Goal: Information Seeking & Learning: Find contact information

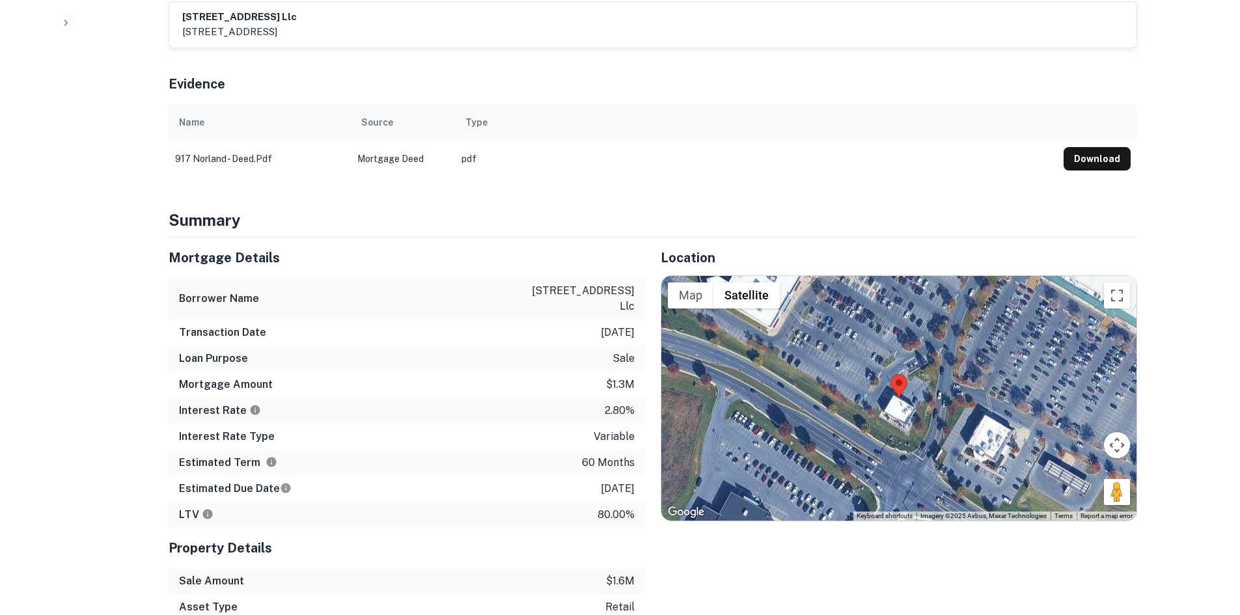
scroll to position [716, 0]
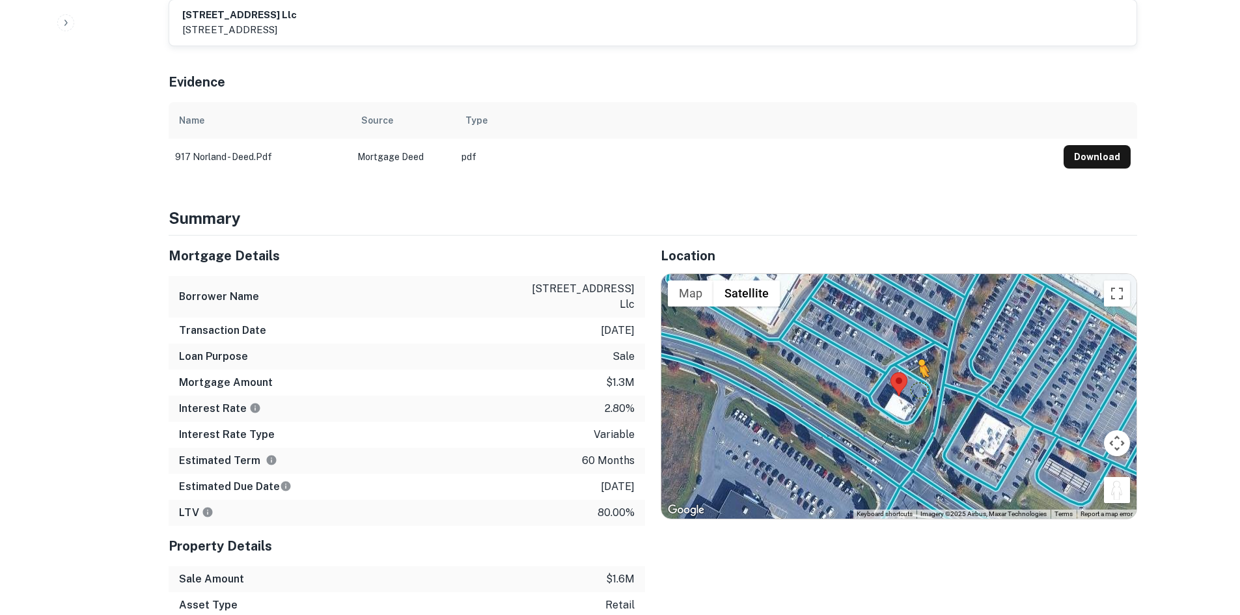
drag, startPoint x: 1119, startPoint y: 414, endPoint x: 914, endPoint y: 304, distance: 232.6
click at [914, 304] on div "To activate drag with keyboard, press Alt + Enter. Once in keyboard drag state,…" at bounding box center [898, 396] width 475 height 245
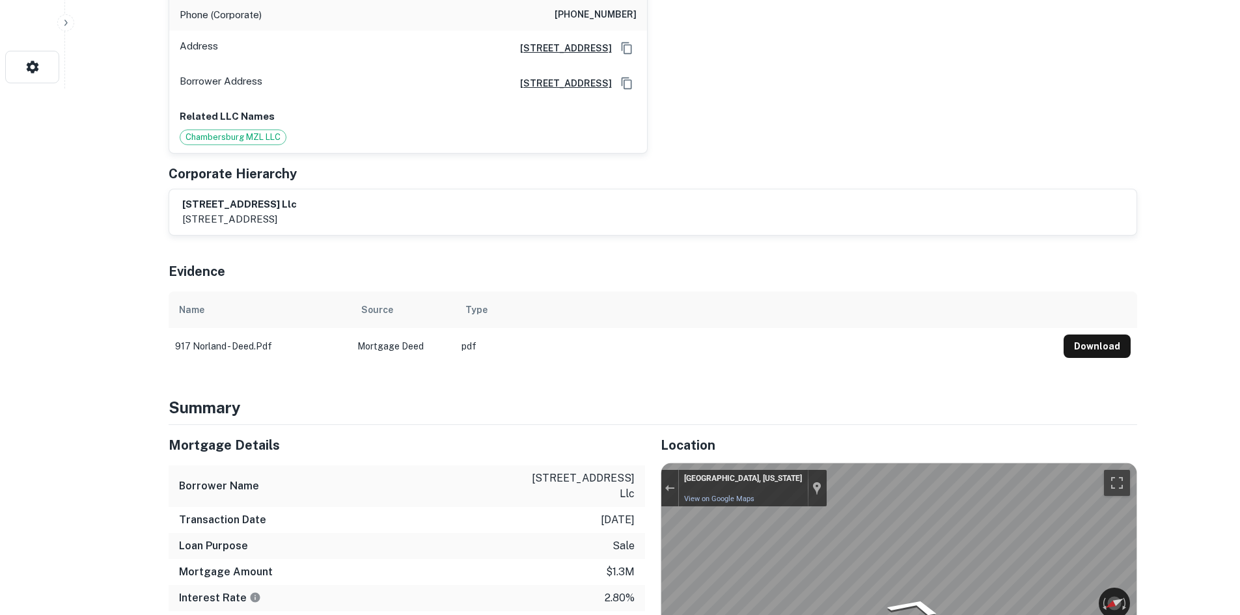
scroll to position [521, 0]
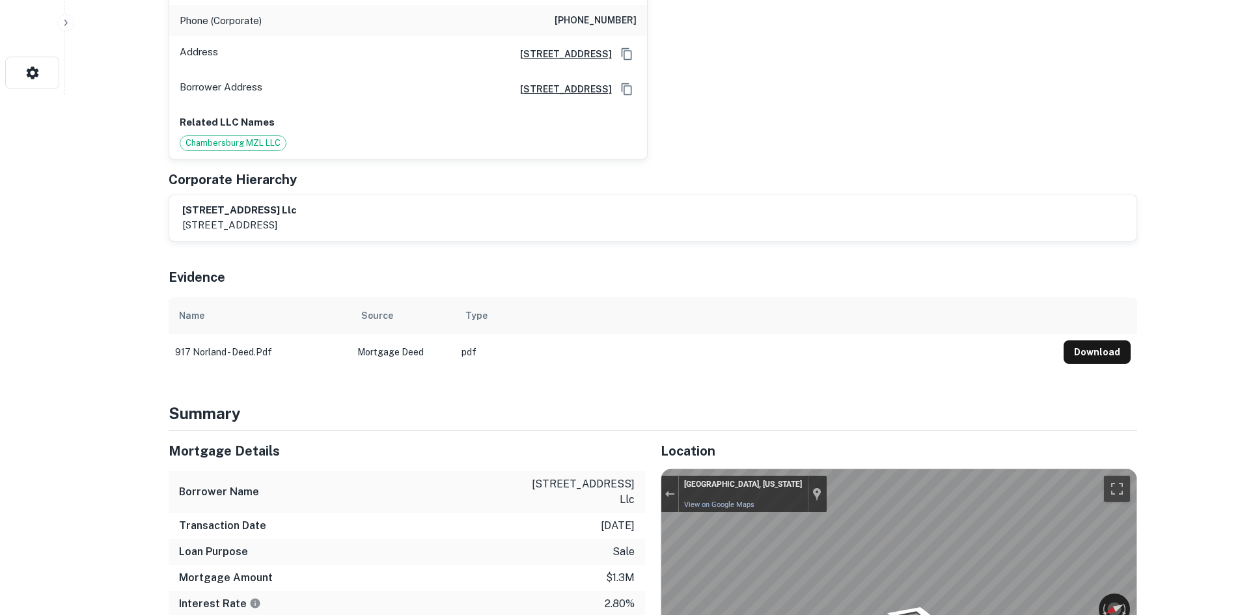
drag, startPoint x: 215, startPoint y: 24, endPoint x: 333, endPoint y: 49, distance: 120.4
copy div "[STREET_ADDRESS]"
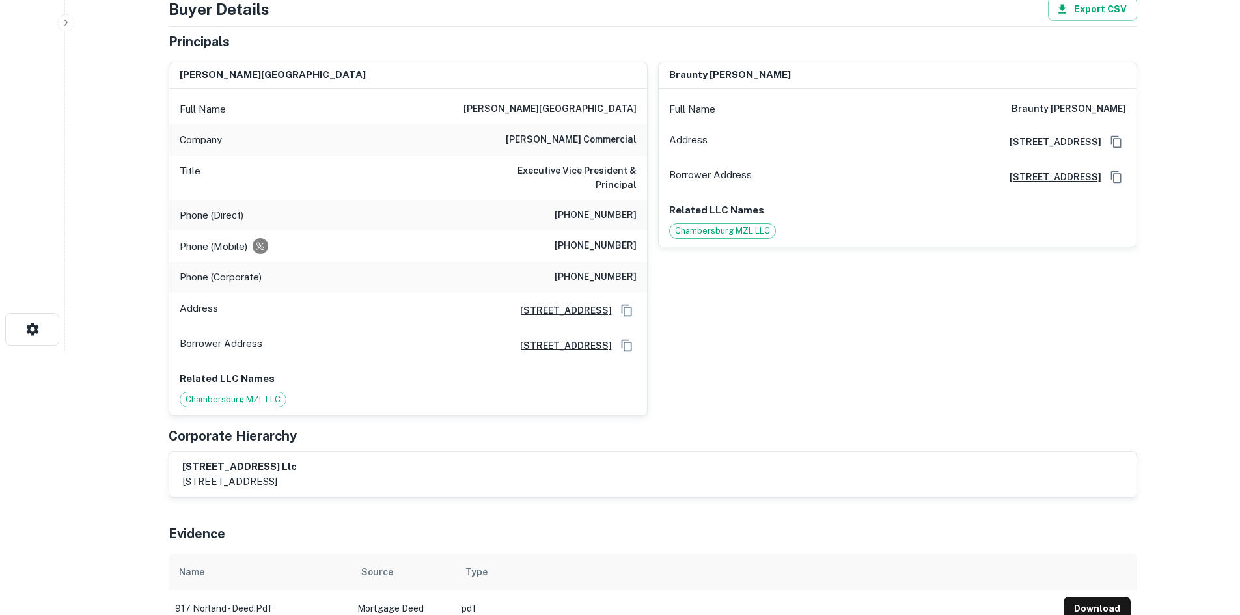
scroll to position [65, 0]
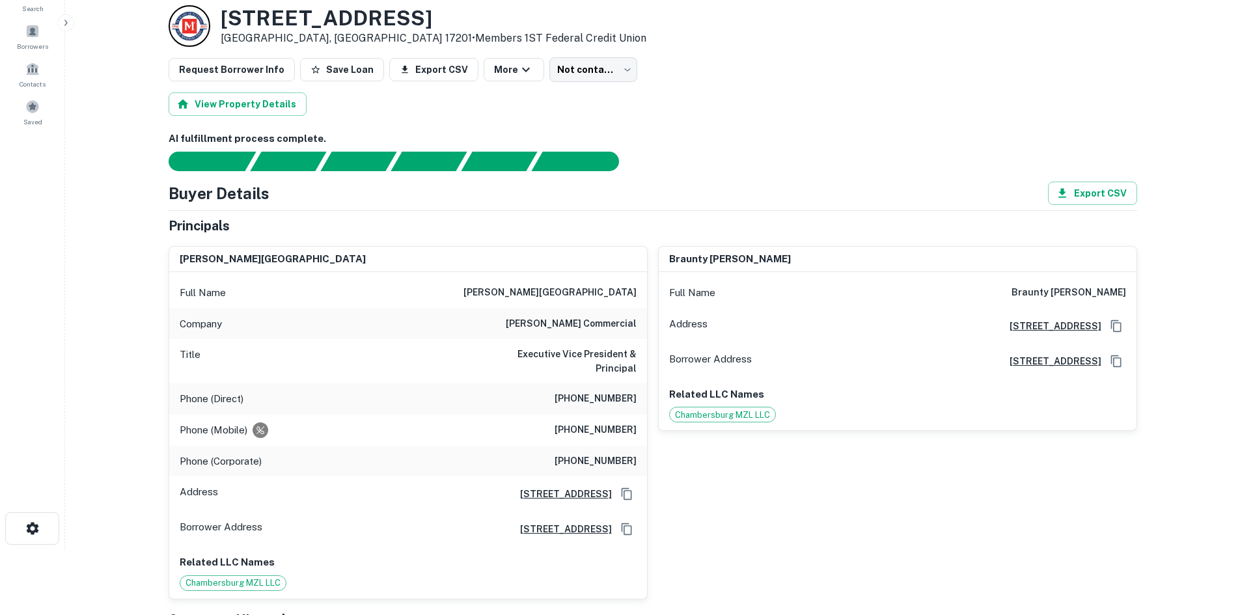
click at [600, 392] on h6 "[PHONE_NUMBER]" at bounding box center [595, 399] width 82 height 16
click at [600, 415] on div "Phone (Mobile) [PHONE_NUMBER]" at bounding box center [408, 430] width 478 height 31
click at [600, 422] on h6 "[PHONE_NUMBER]" at bounding box center [595, 430] width 82 height 16
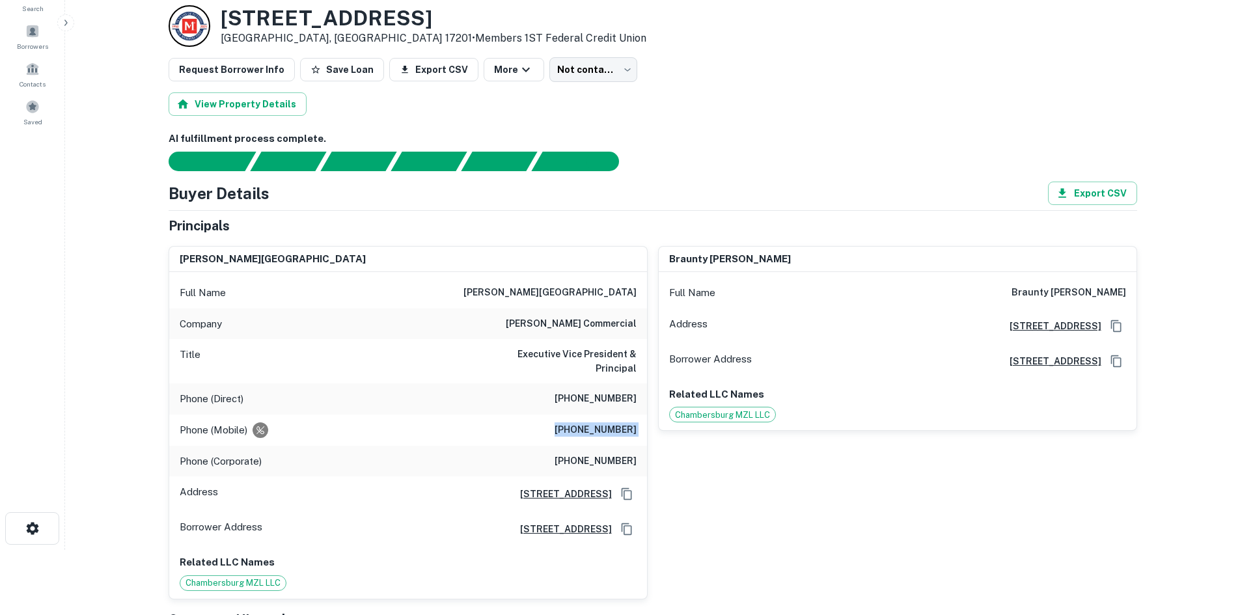
click at [600, 422] on h6 "[PHONE_NUMBER]" at bounding box center [595, 430] width 82 height 16
copy h6 "[PHONE_NUMBER]"
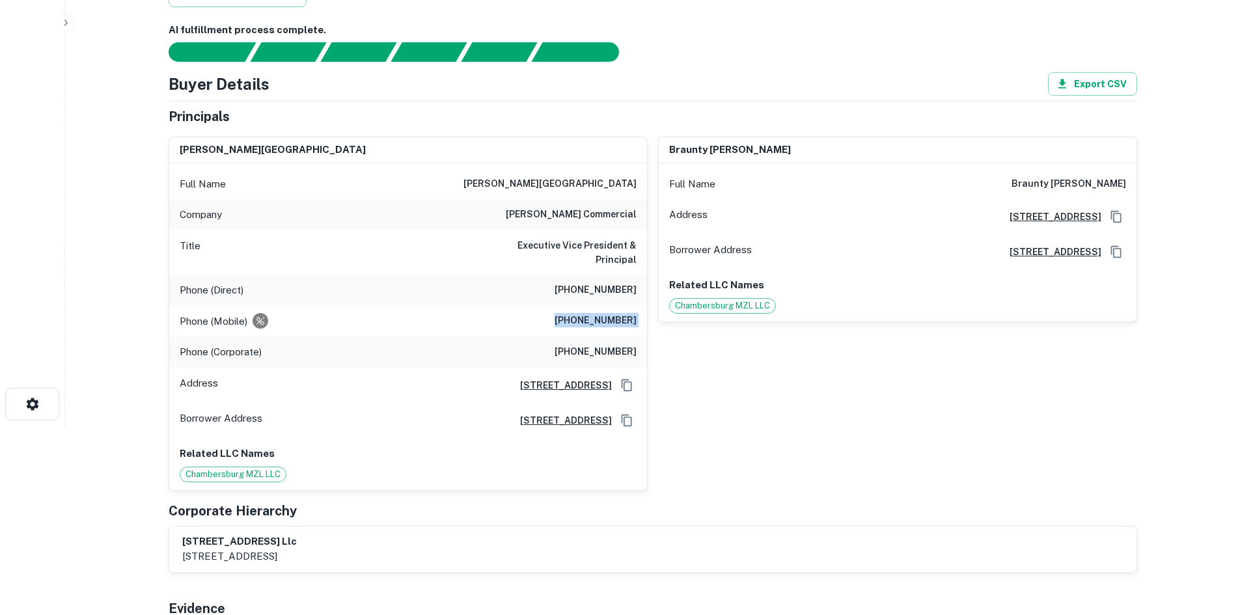
scroll to position [130, 0]
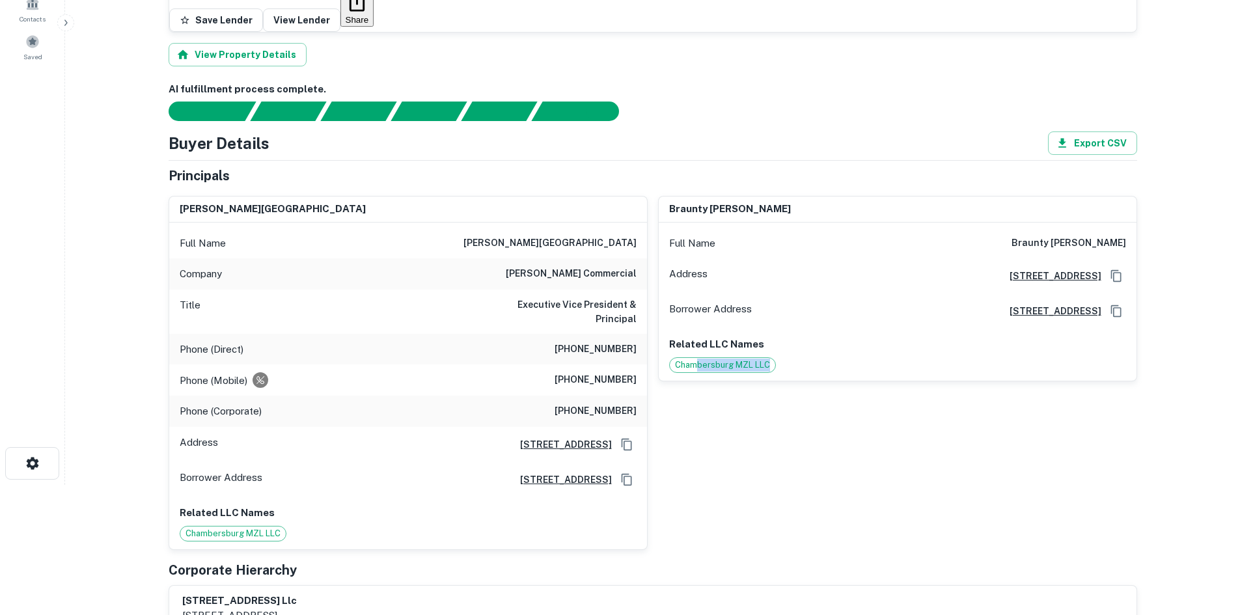
drag, startPoint x: 694, startPoint y: 422, endPoint x: 1031, endPoint y: 383, distance: 339.4
click at [1031, 383] on div "braunty john caugh Full Name braunty john caugh Address 3528 Concord Rd, York, …" at bounding box center [891, 367] width 489 height 364
click at [759, 377] on div "braunty john caugh Full Name braunty john caugh Address 3528 Concord Rd, York, …" at bounding box center [891, 367] width 489 height 364
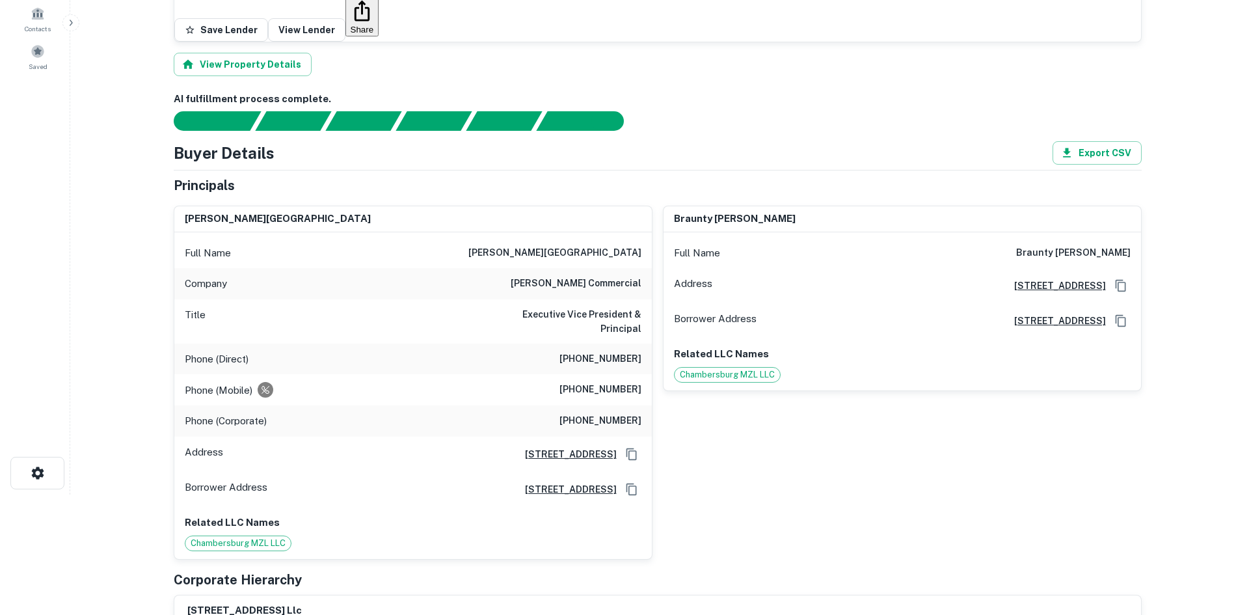
scroll to position [0, 0]
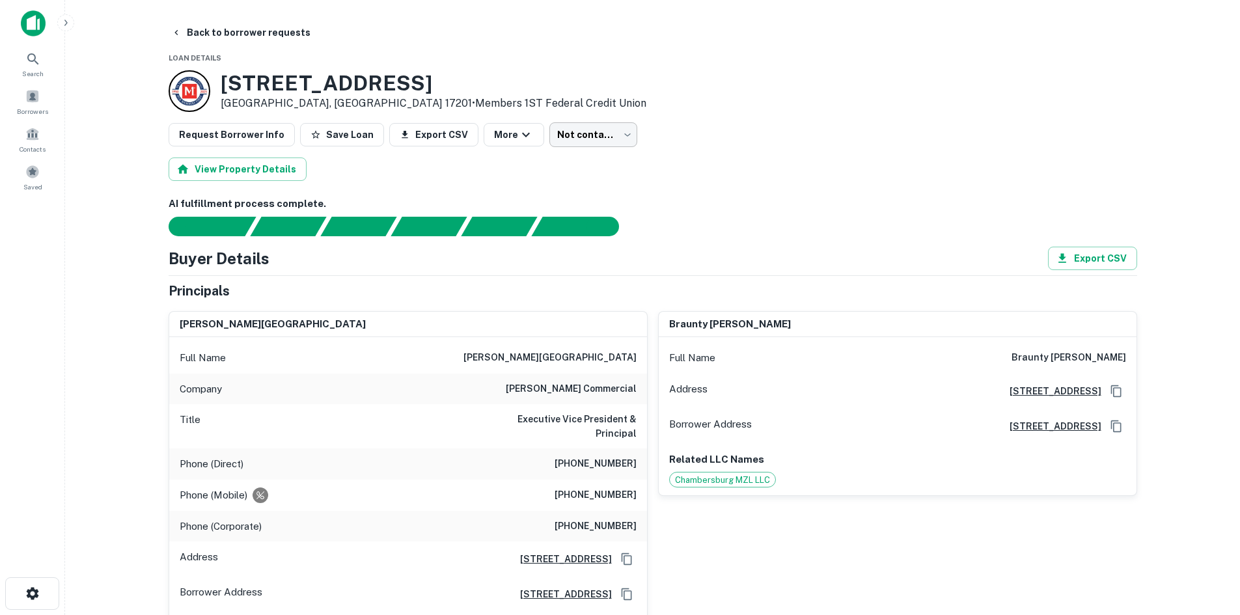
click at [565, 139] on body "Search Borrowers Contacts Saved Back to borrower requests Loan Details 917 Norl…" at bounding box center [620, 307] width 1240 height 615
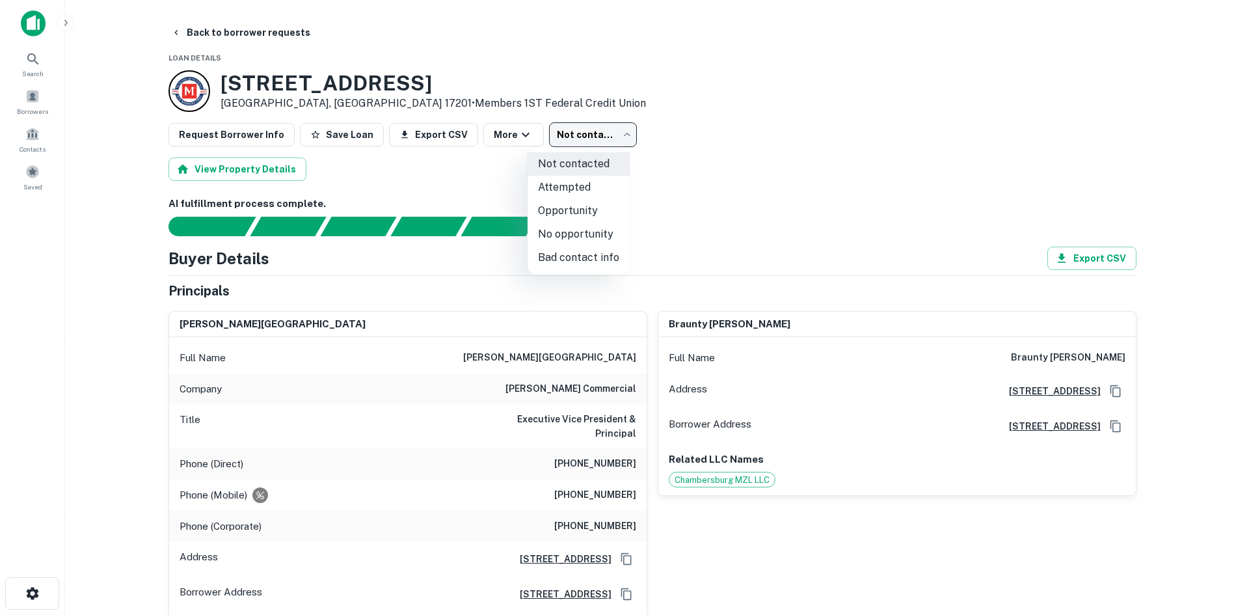
click at [558, 182] on li "Attempted" at bounding box center [579, 187] width 102 height 23
type input "*********"
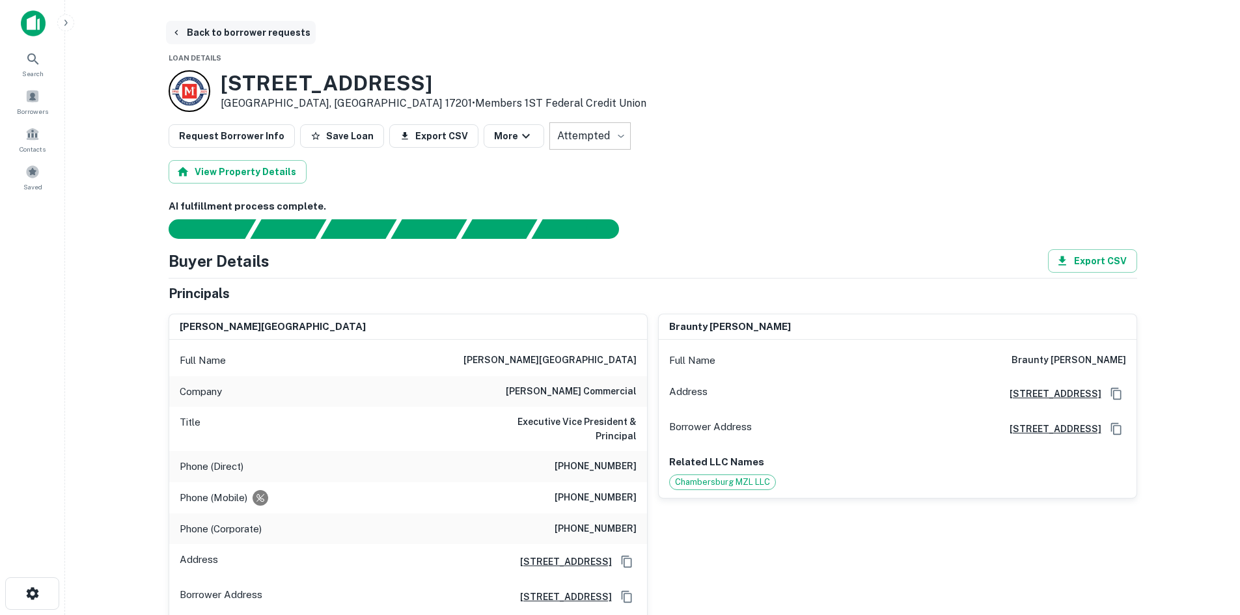
click at [252, 29] on button "Back to borrower requests" at bounding box center [241, 32] width 150 height 23
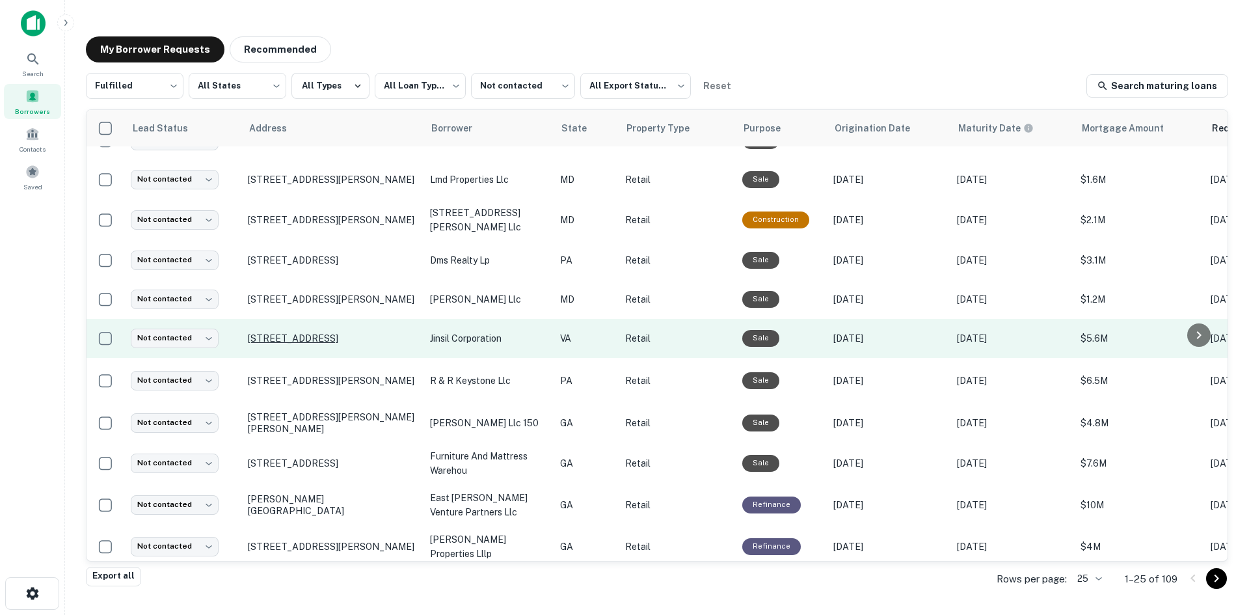
scroll to position [441, 0]
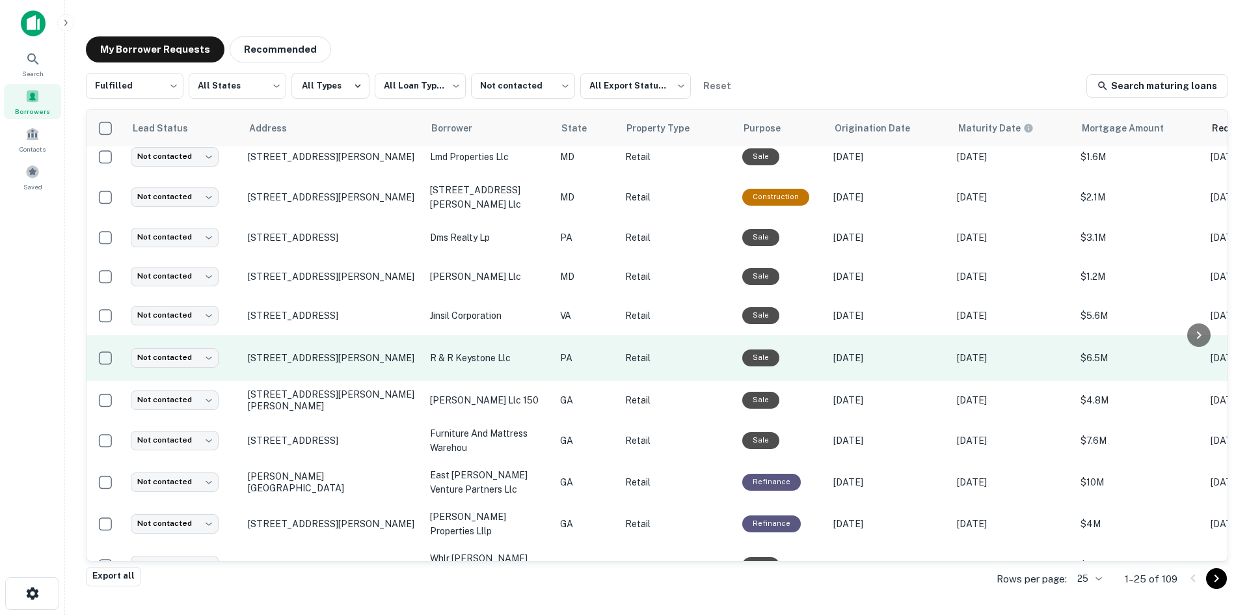
click at [303, 381] on td "8003 Old York Rd Elkins Park, PA 19027" at bounding box center [332, 358] width 182 height 46
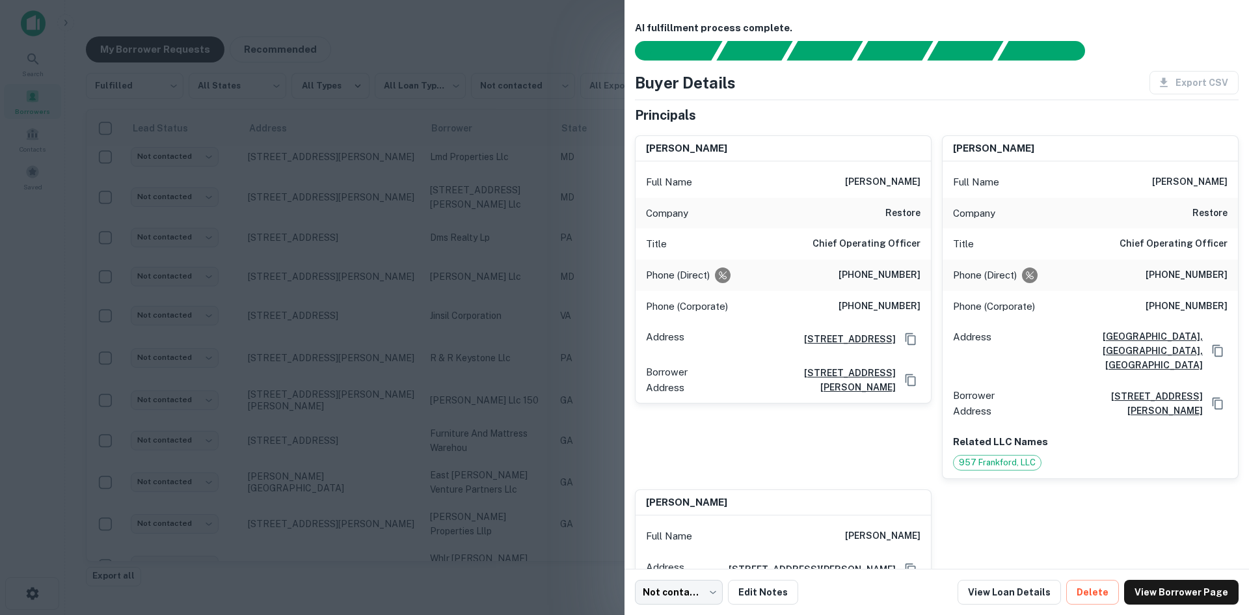
click at [55, 376] on div at bounding box center [624, 307] width 1249 height 615
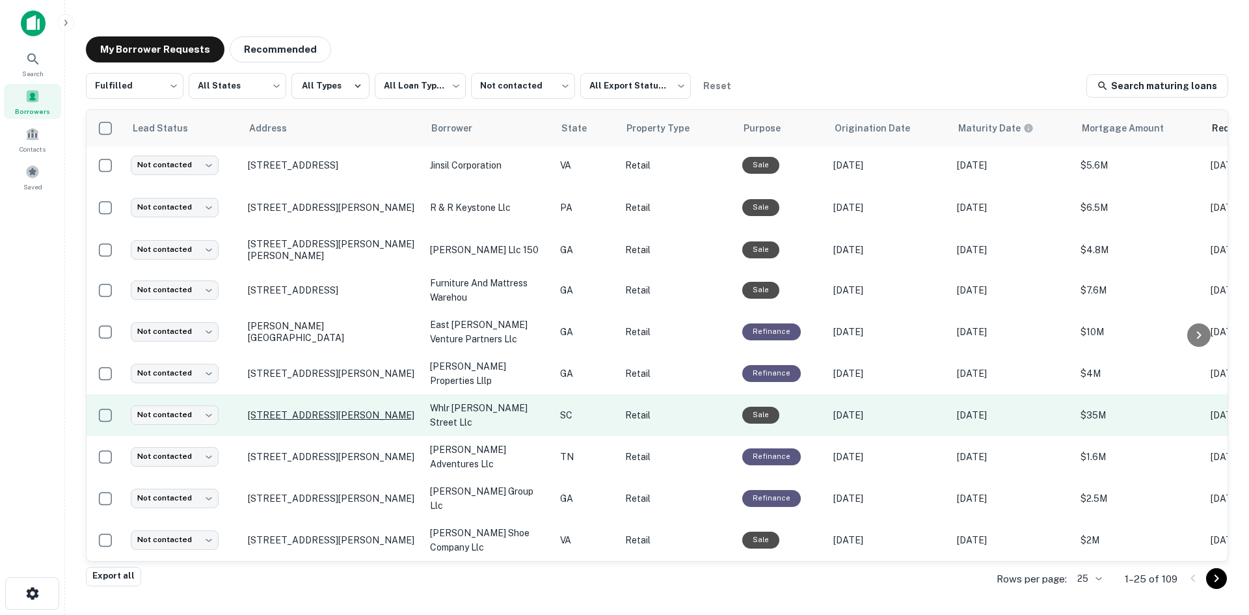
scroll to position [610, 0]
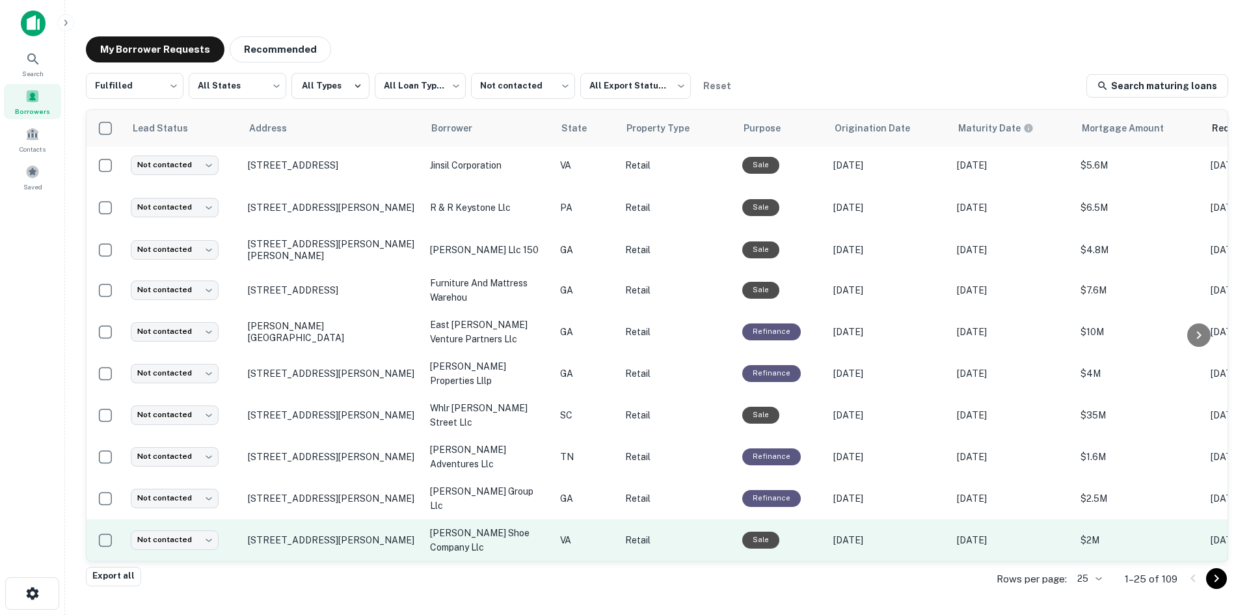
click at [312, 545] on td "224 Industrial Dr Gretna, VA 24557" at bounding box center [332, 540] width 182 height 42
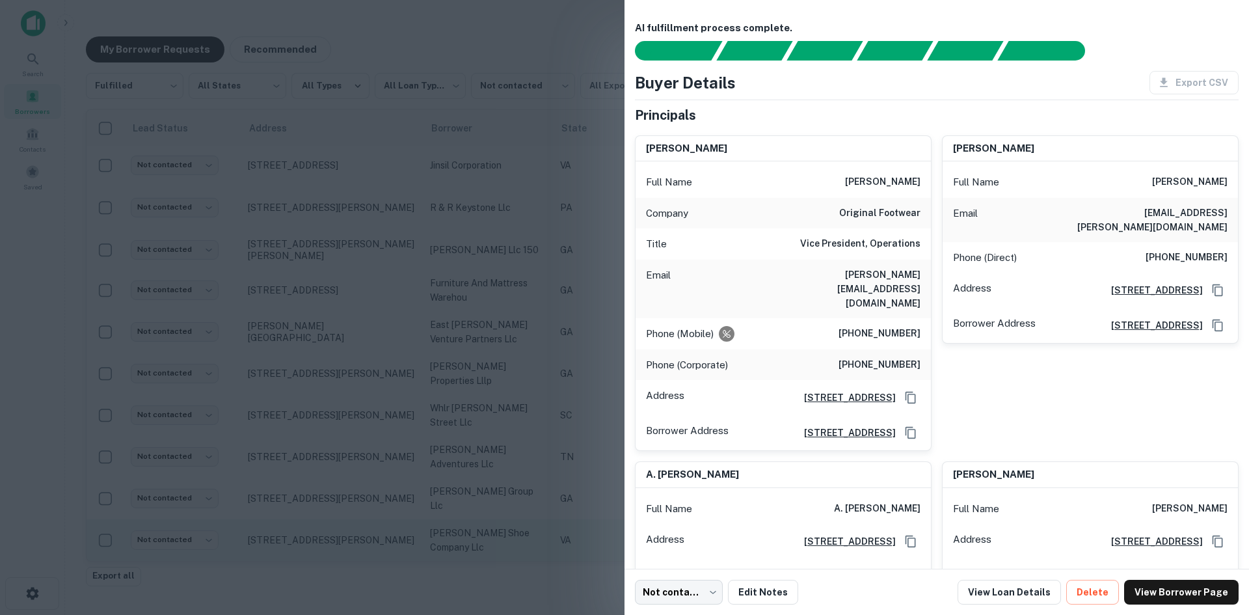
click at [312, 545] on div at bounding box center [624, 307] width 1249 height 615
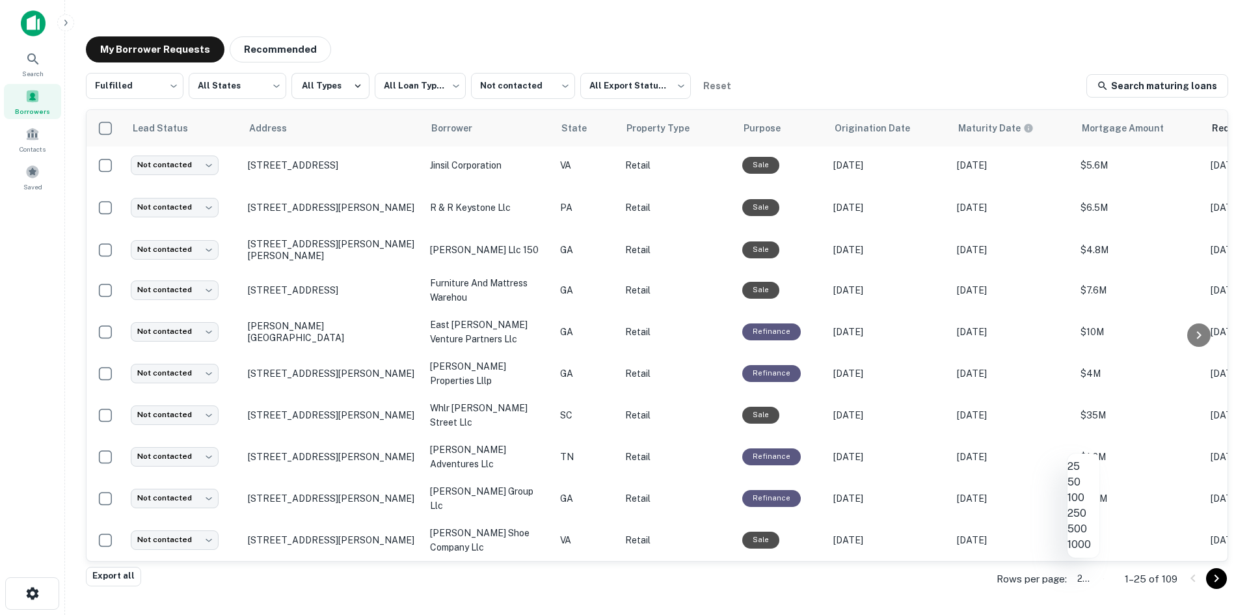
click at [1089, 581] on body "**********" at bounding box center [624, 307] width 1249 height 615
click at [1089, 506] on li "100" at bounding box center [1084, 498] width 32 height 16
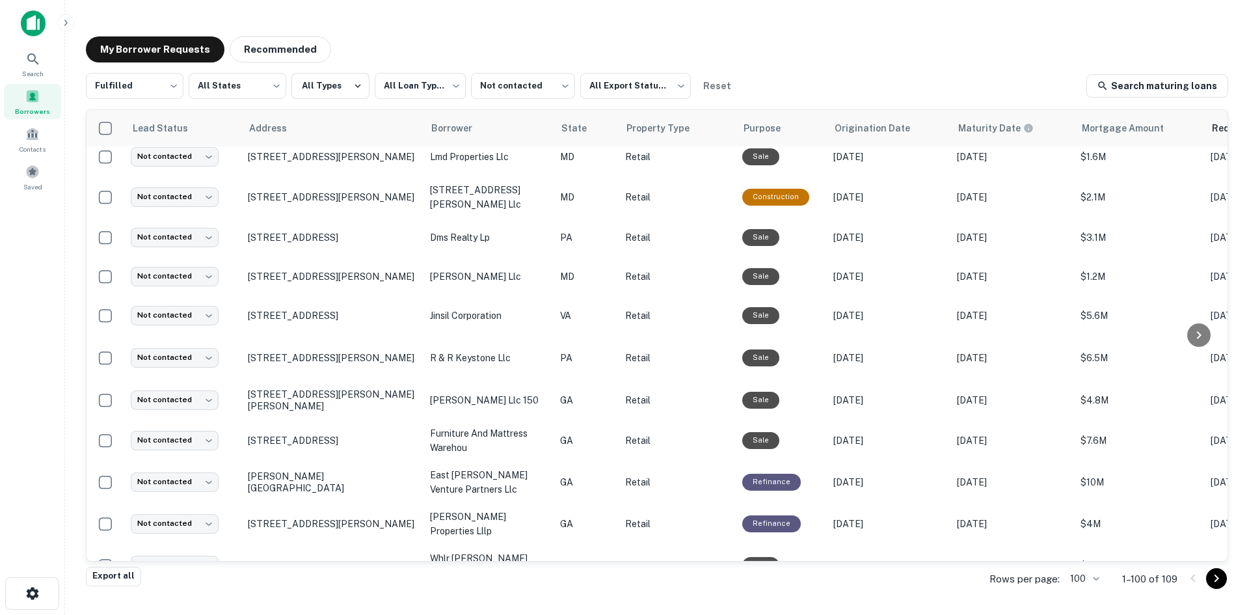
scroll to position [610, 0]
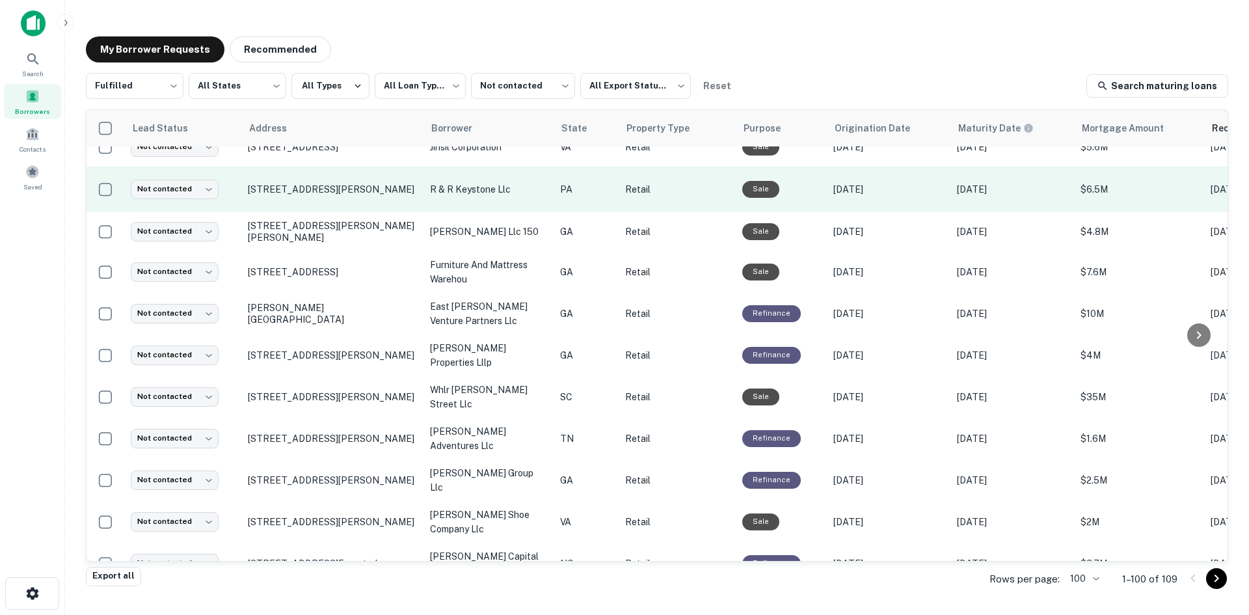
click at [258, 212] on td "8003 Old York Rd Elkins Park, PA 19027" at bounding box center [332, 190] width 182 height 46
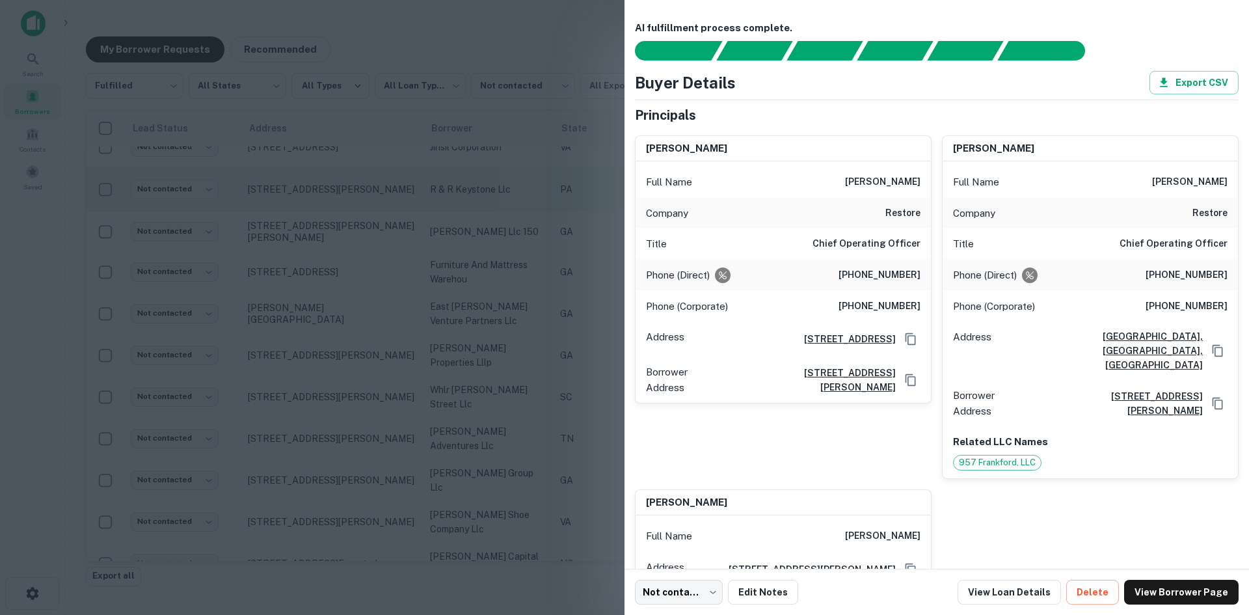
click at [258, 226] on div at bounding box center [624, 307] width 1249 height 615
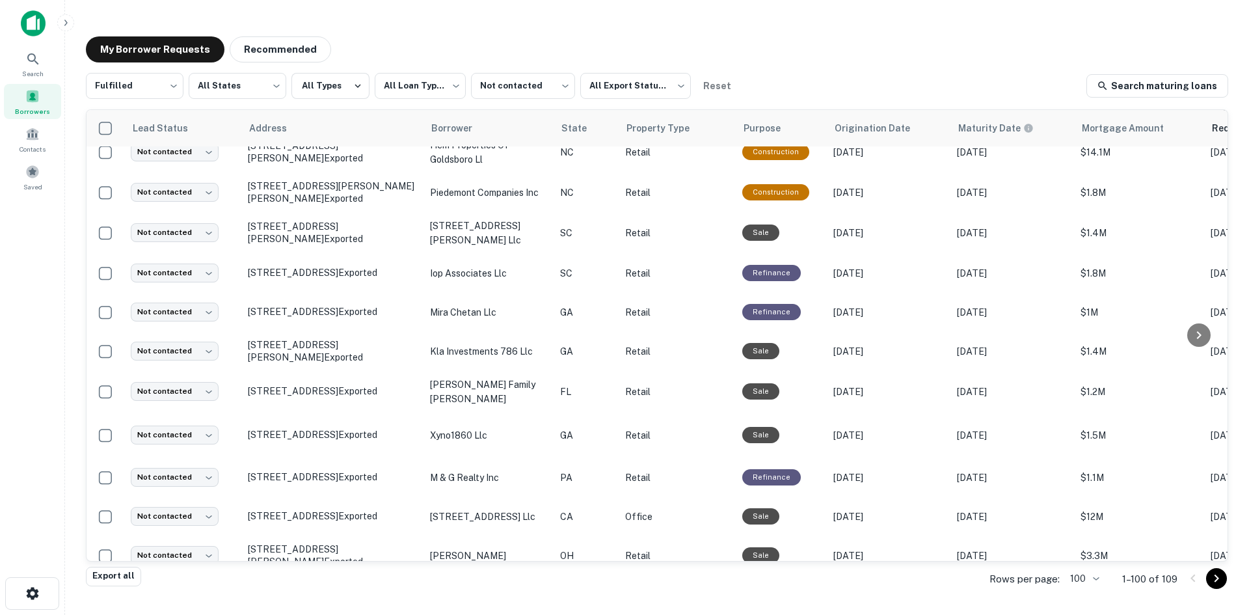
scroll to position [1521, 0]
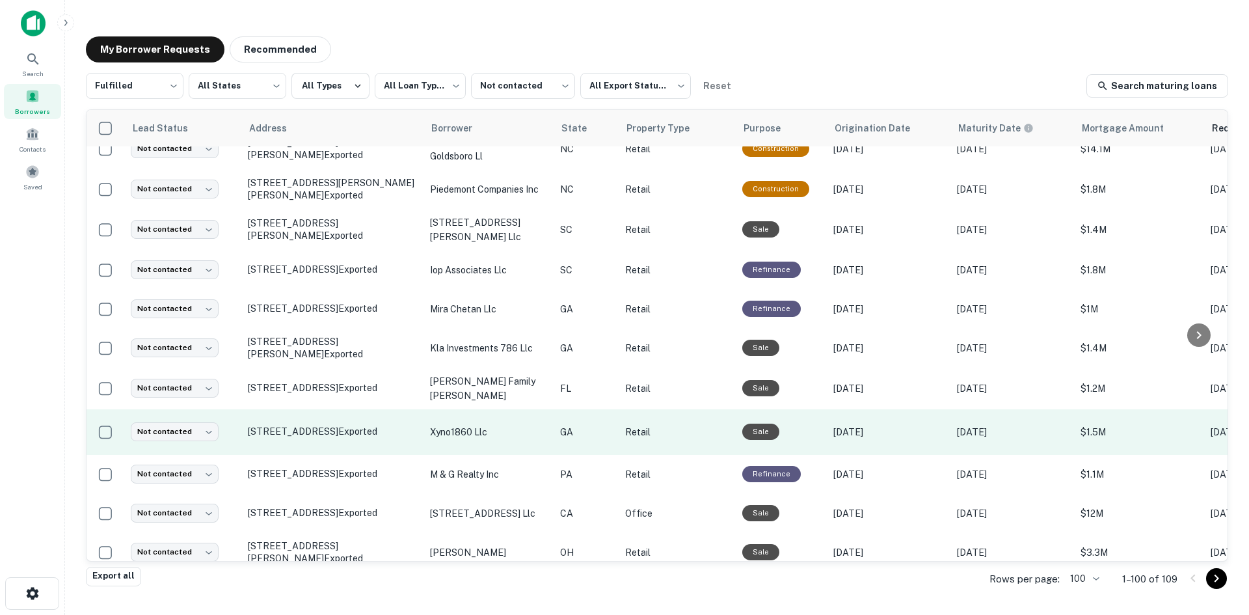
click at [372, 455] on td "1860 Cheshire Bridge Rd Ne Atlanta, GA 30324 Exported" at bounding box center [332, 432] width 182 height 46
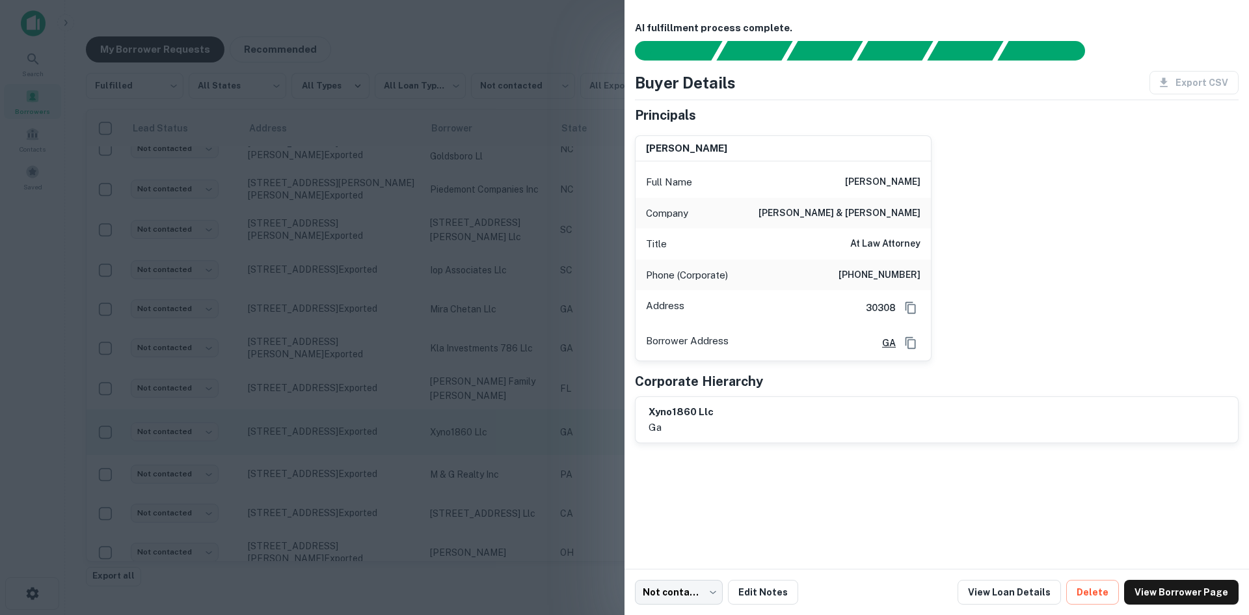
click at [372, 511] on div at bounding box center [624, 307] width 1249 height 615
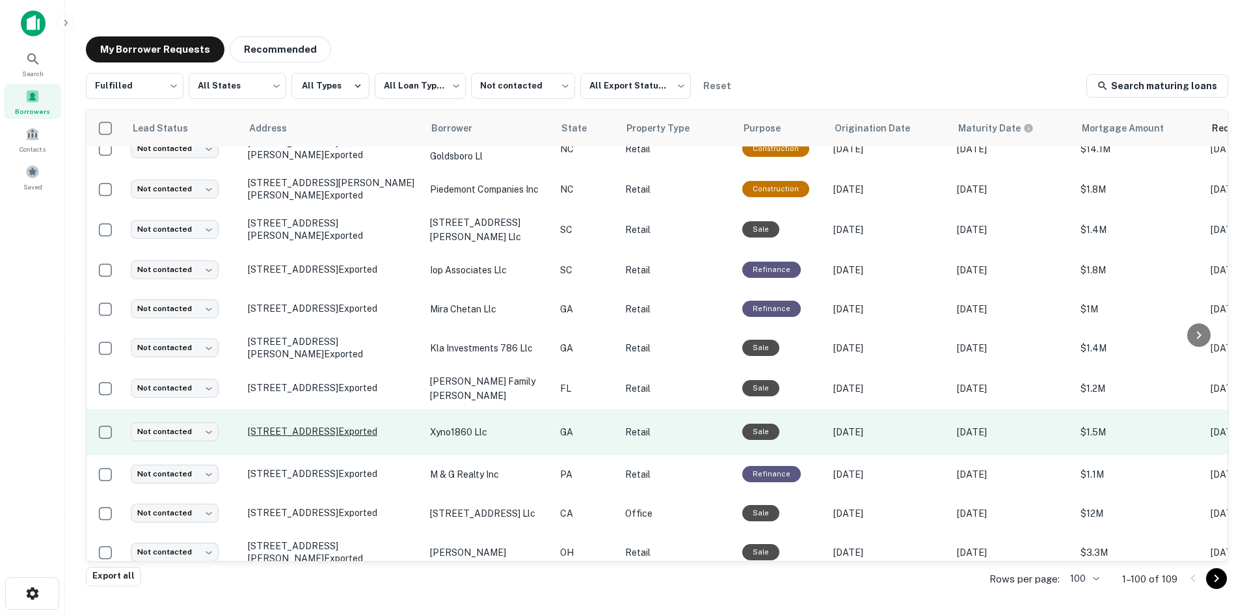
click at [368, 437] on p "1860 Cheshire Bridge Rd Ne Atlanta, GA 30324 Exported" at bounding box center [332, 432] width 169 height 12
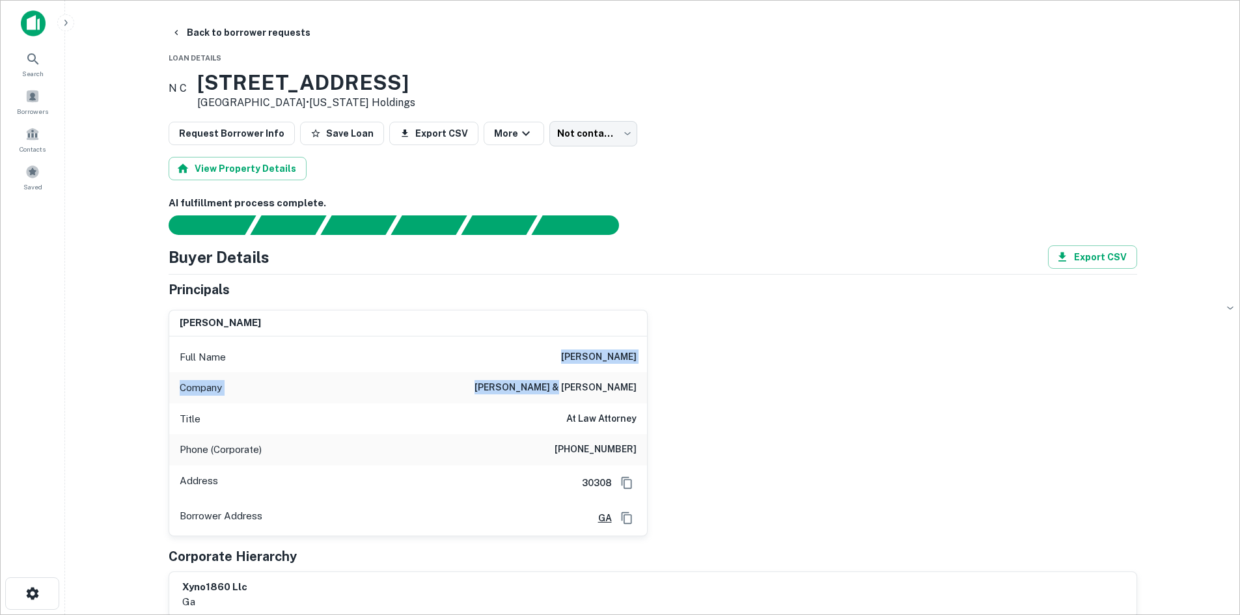
drag, startPoint x: 551, startPoint y: 363, endPoint x: 636, endPoint y: 392, distance: 90.8
click at [636, 392] on div "Full Name dewayne martin Company martin & martin Title At Law Attorney Phone (C…" at bounding box center [408, 435] width 478 height 199
copy div "dewayne martin Company martin & martin"
click at [250, 35] on button "Back to borrower requests" at bounding box center [241, 32] width 150 height 23
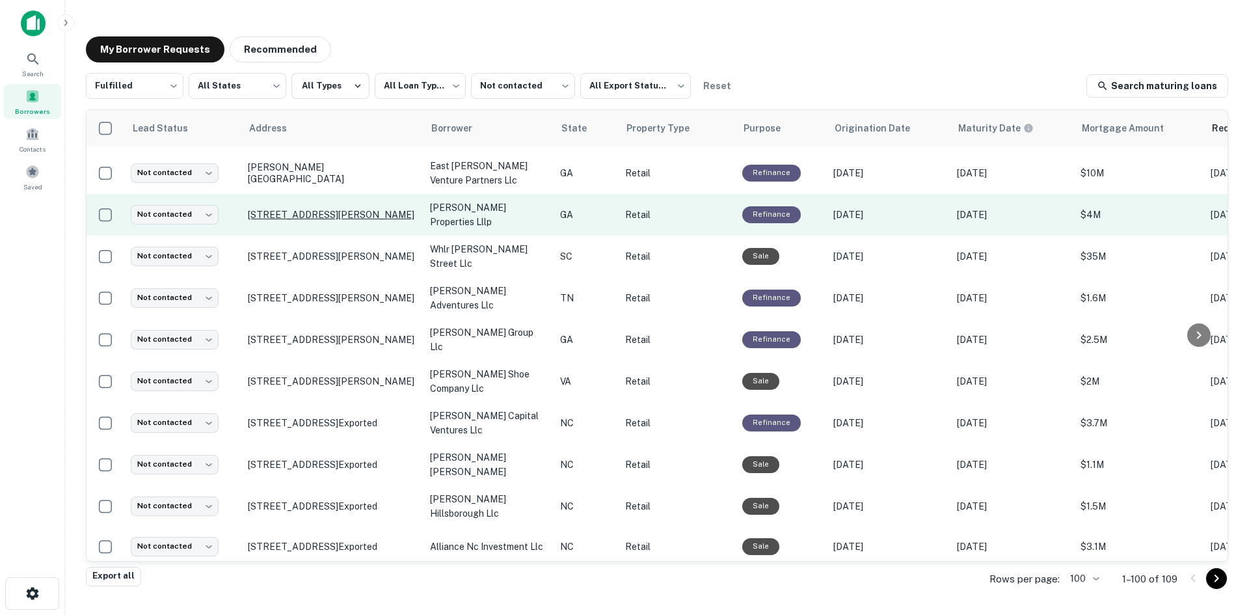
scroll to position [832, 0]
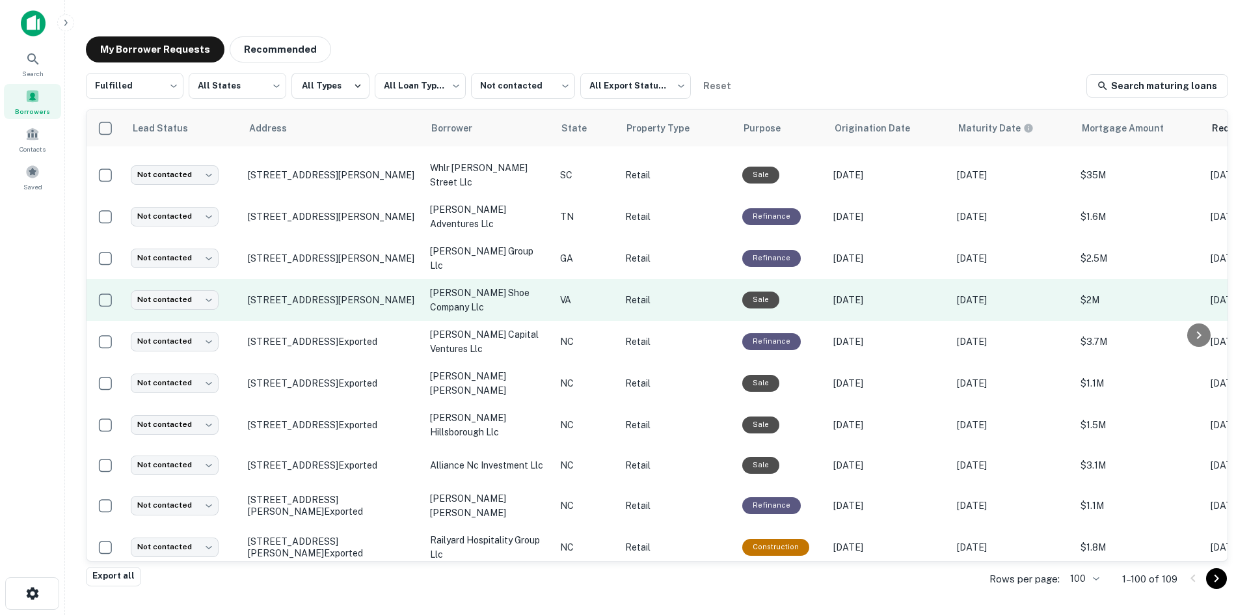
click at [353, 321] on td "224 Industrial Dr Gretna, VA 24557" at bounding box center [332, 300] width 182 height 42
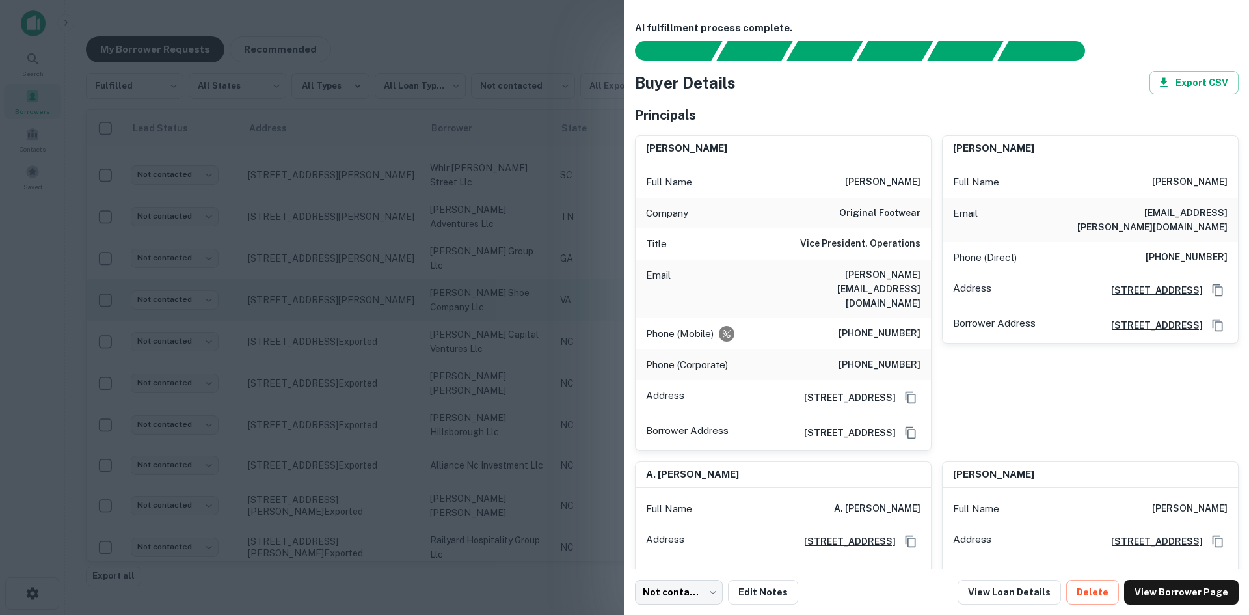
click at [353, 322] on div at bounding box center [624, 307] width 1249 height 615
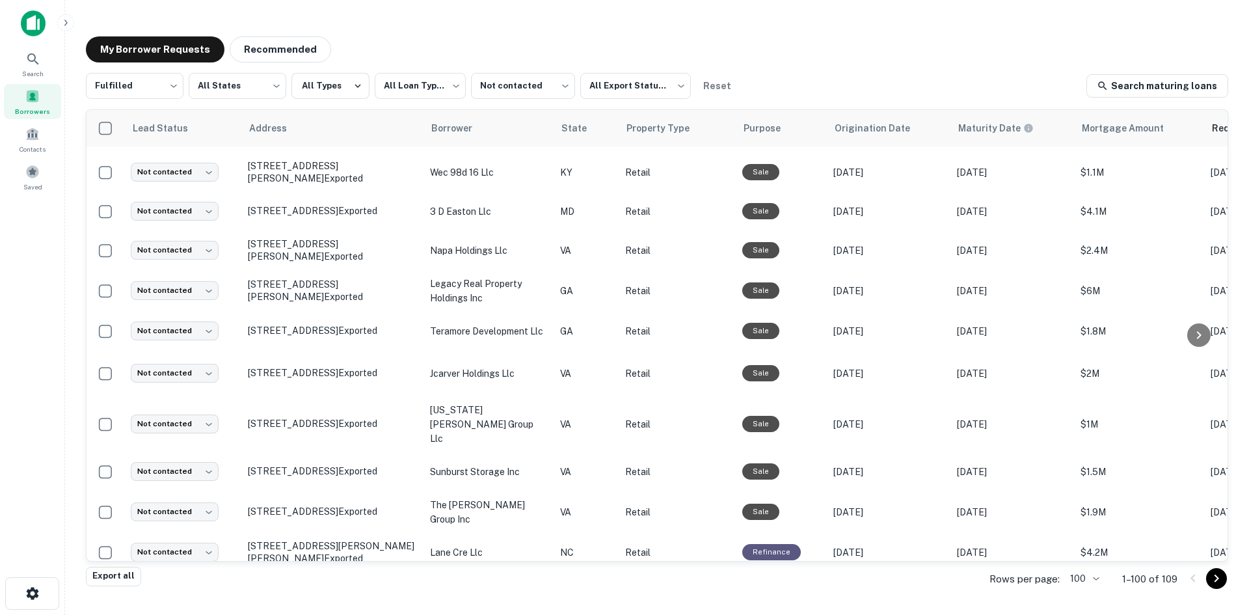
scroll to position [2979, 0]
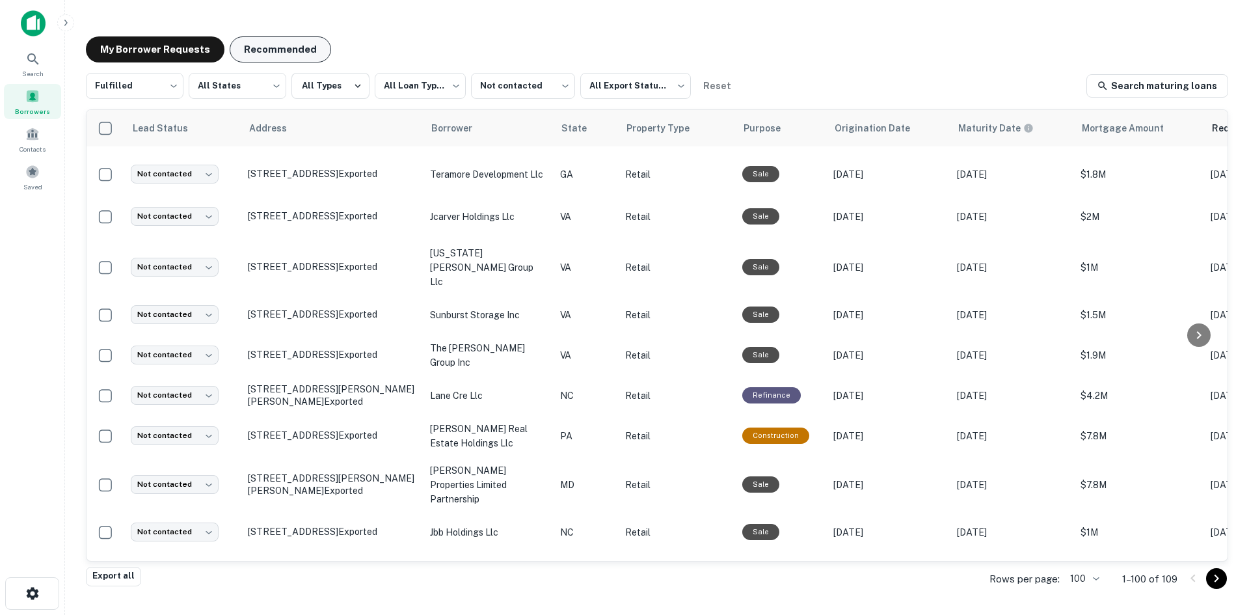
click at [274, 50] on button "Recommended" at bounding box center [281, 49] width 102 height 26
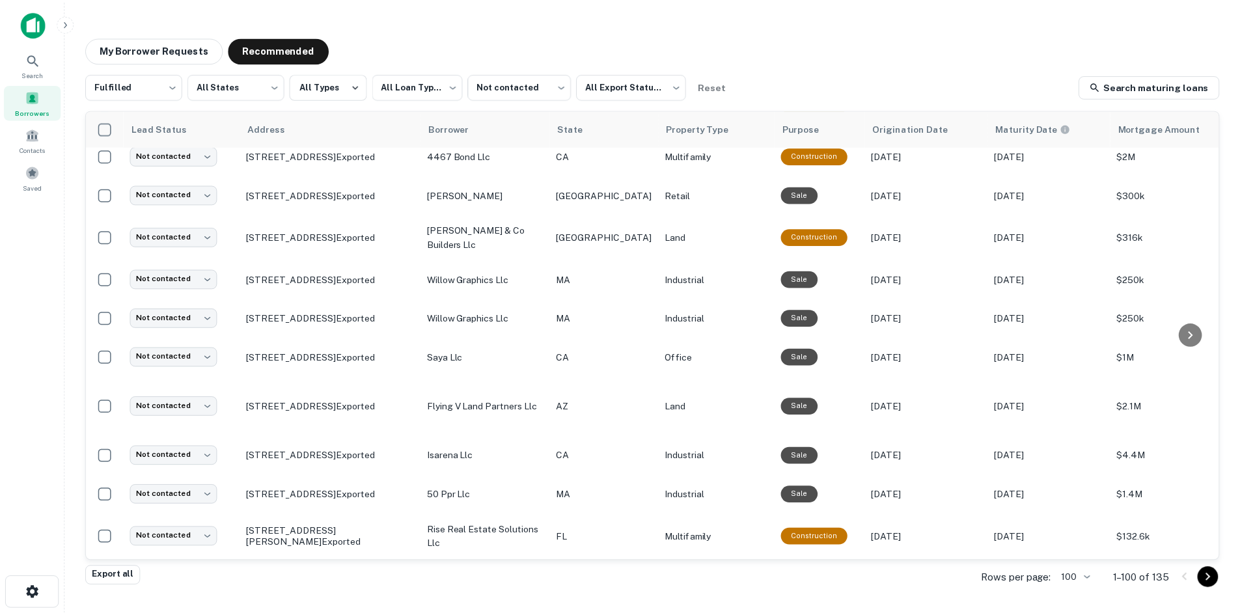
scroll to position [716, 0]
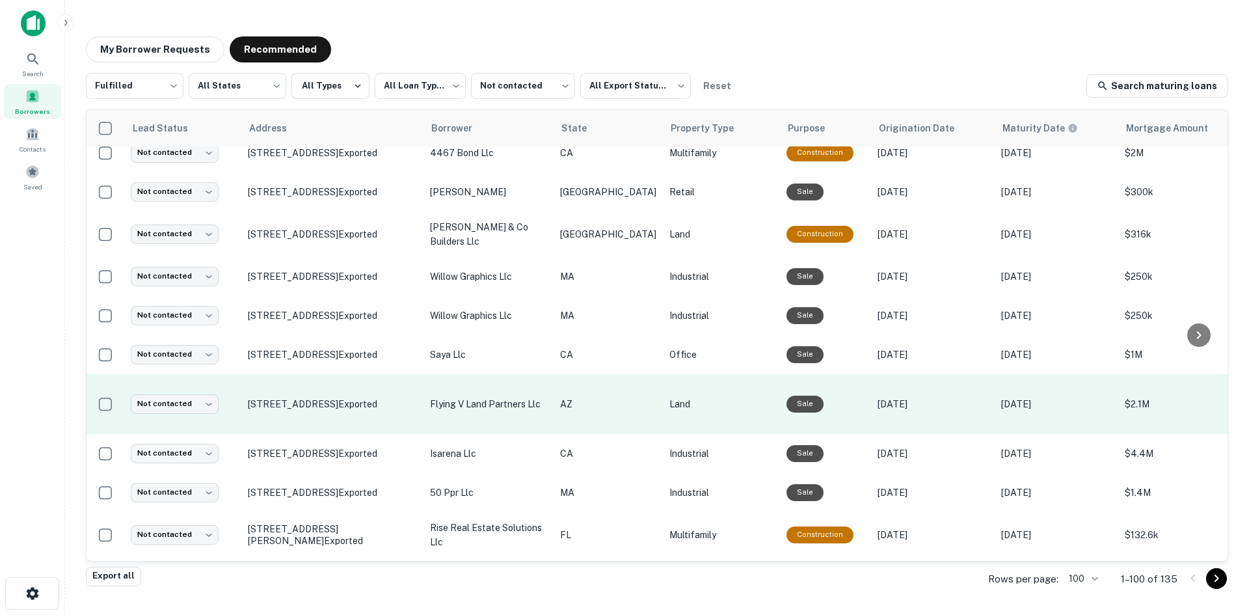
click at [329, 434] on td "9627 E Rainbow Ave Mesa, AZ 85212 Exported" at bounding box center [332, 404] width 182 height 60
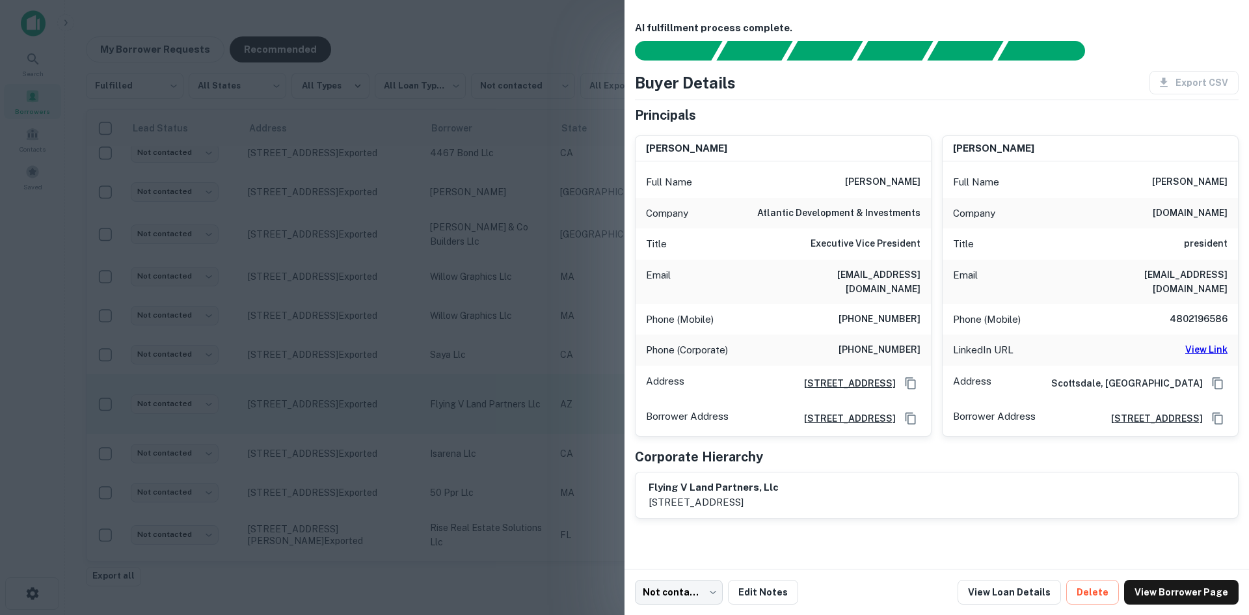
click at [329, 484] on div at bounding box center [624, 307] width 1249 height 615
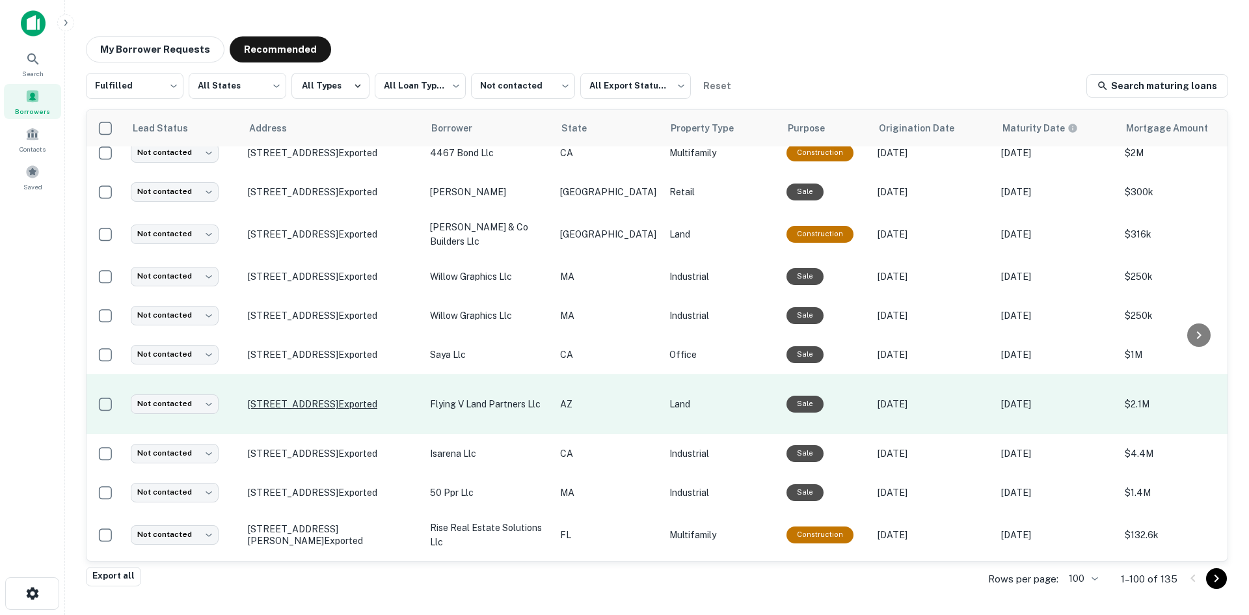
click at [339, 410] on p "9627 E Rainbow Ave Mesa, AZ 85212 Exported" at bounding box center [332, 404] width 169 height 12
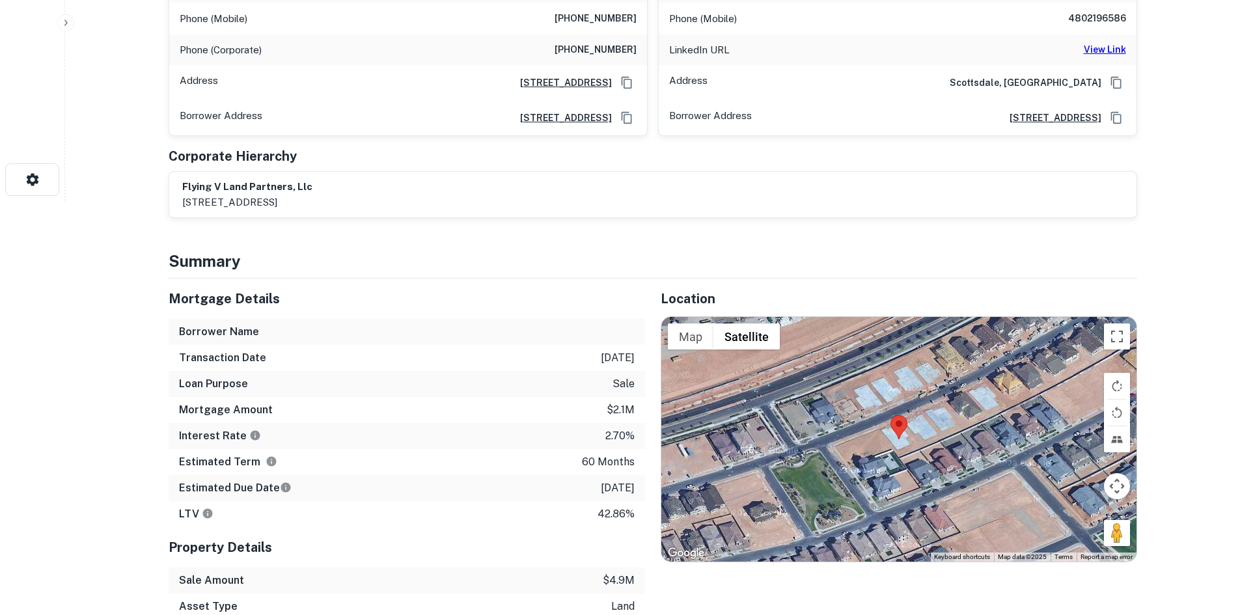
scroll to position [390, 0]
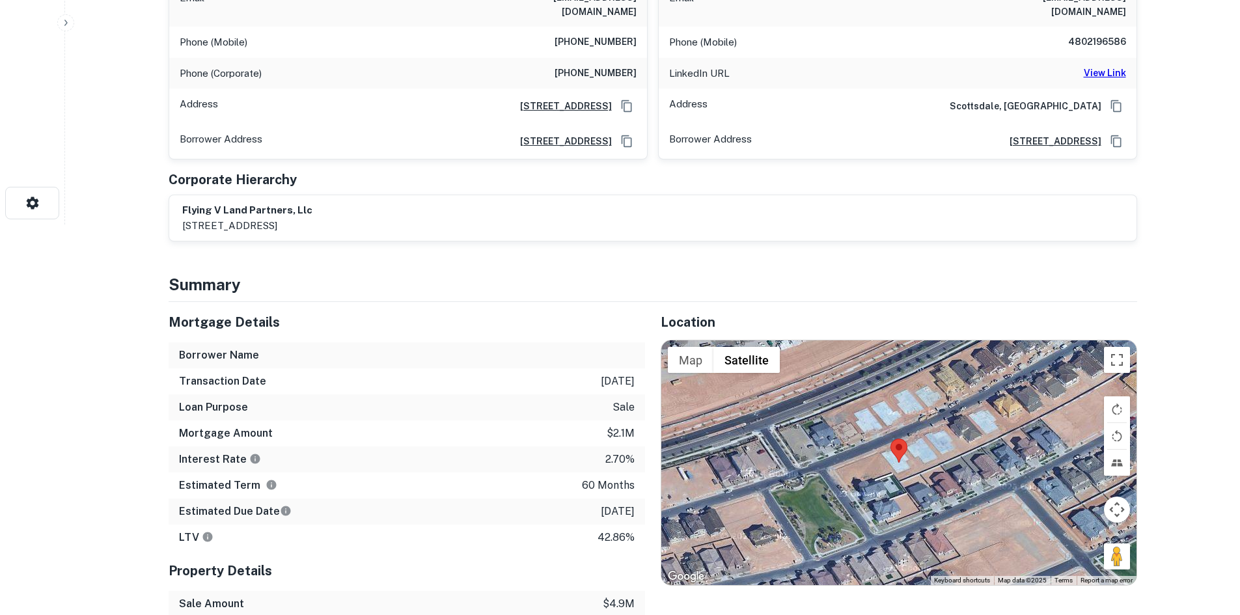
drag, startPoint x: 216, startPoint y: 30, endPoint x: 296, endPoint y: 52, distance: 83.0
copy div "9627 E Rainbow Ave Mesa, AZ 85212"
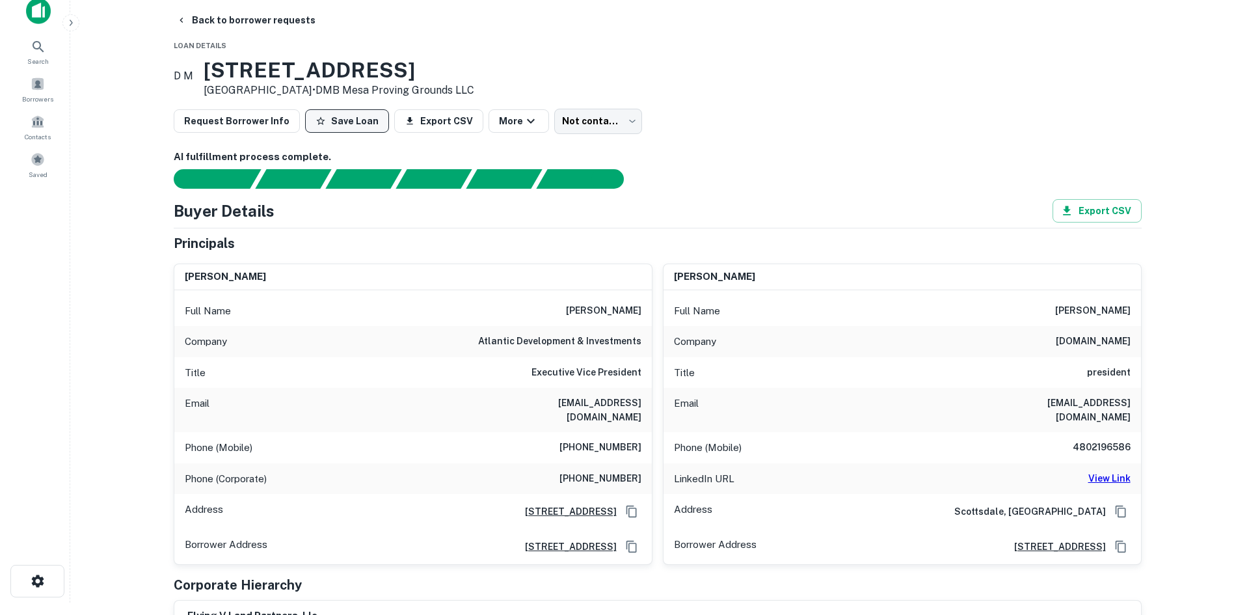
scroll to position [0, 0]
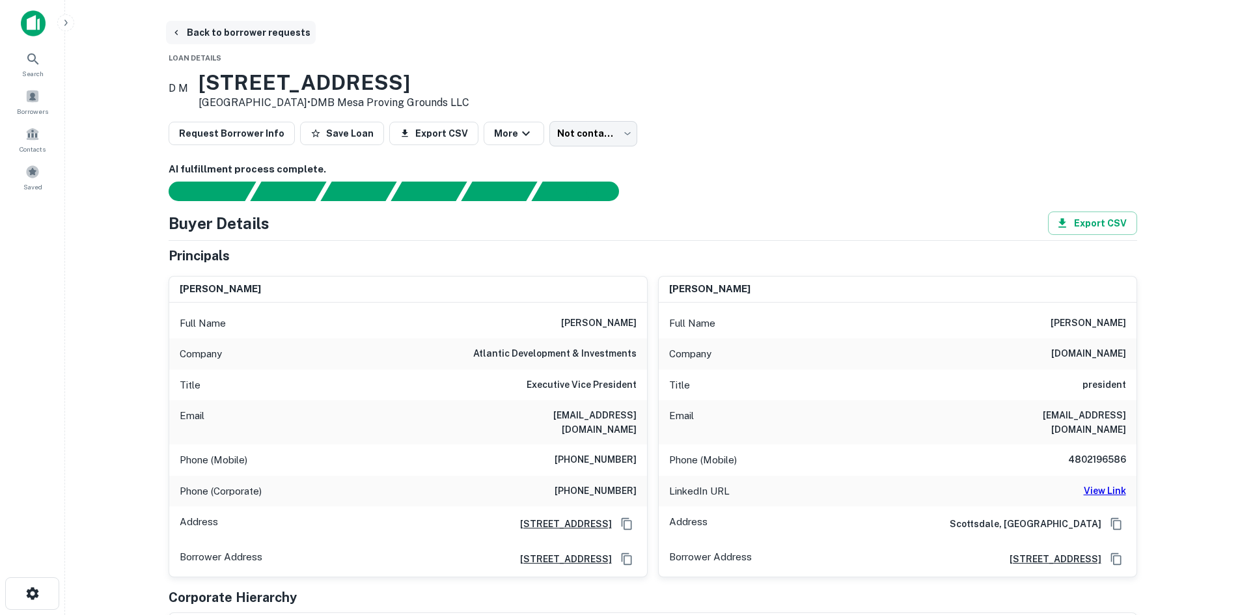
click at [245, 33] on button "Back to borrower requests" at bounding box center [241, 32] width 150 height 23
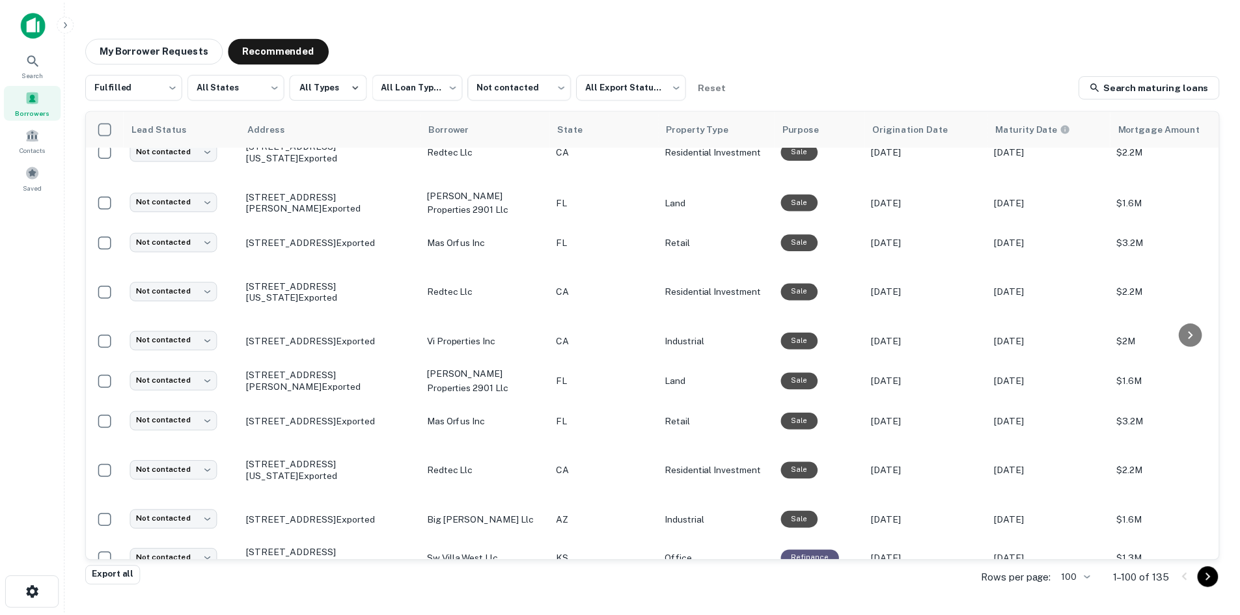
scroll to position [1222, 0]
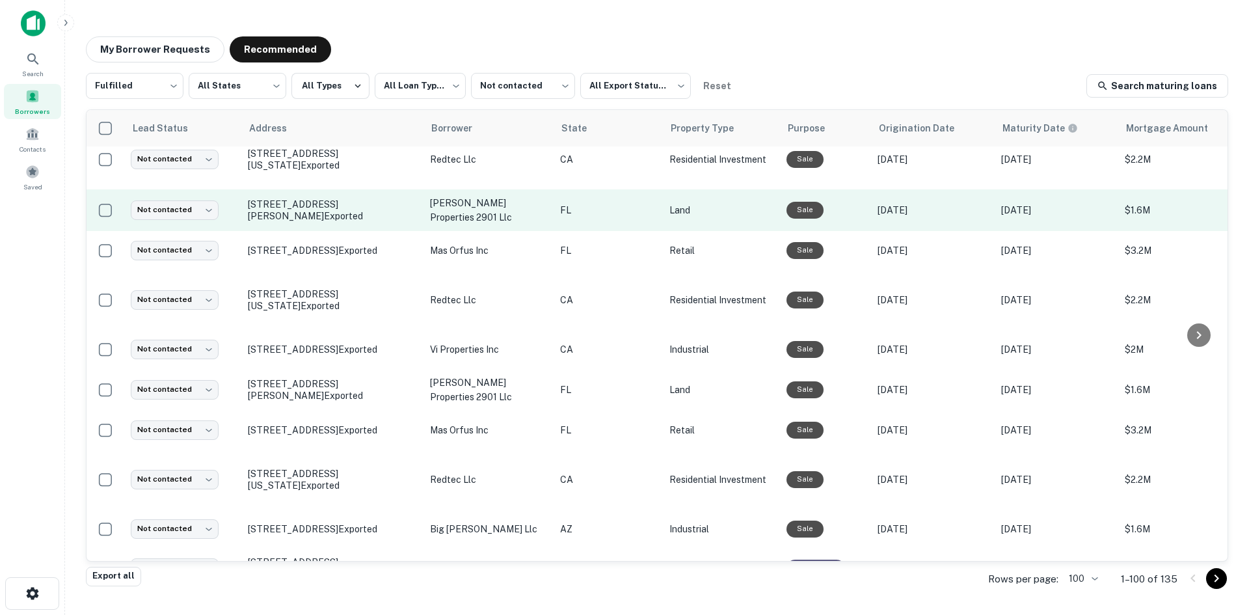
click at [342, 231] on td "3330 Ida Ln Lakeland, FL 33803 Exported" at bounding box center [332, 210] width 182 height 42
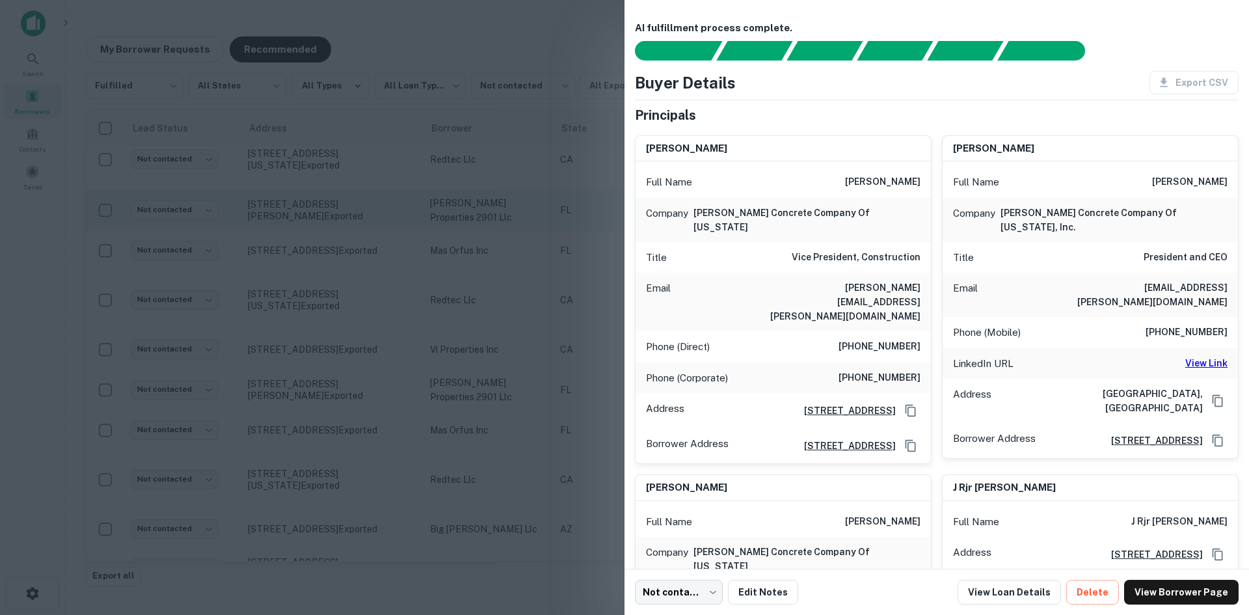
click at [342, 312] on div at bounding box center [624, 307] width 1249 height 615
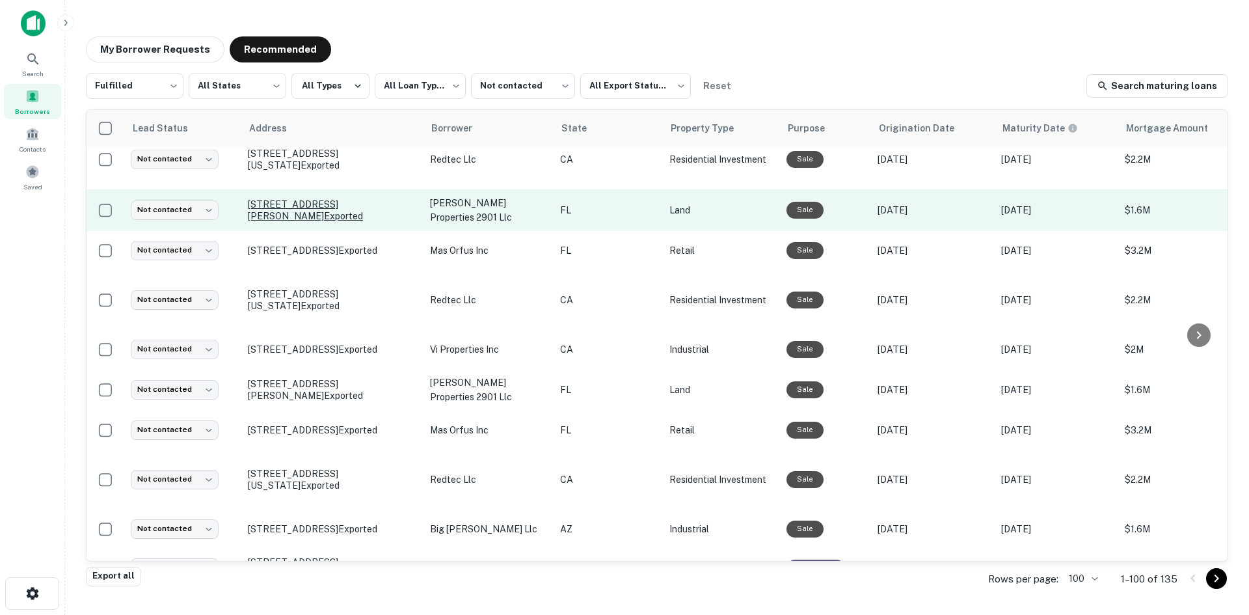
click at [344, 222] on p "3330 Ida Ln Lakeland, FL 33803 Exported" at bounding box center [332, 209] width 169 height 23
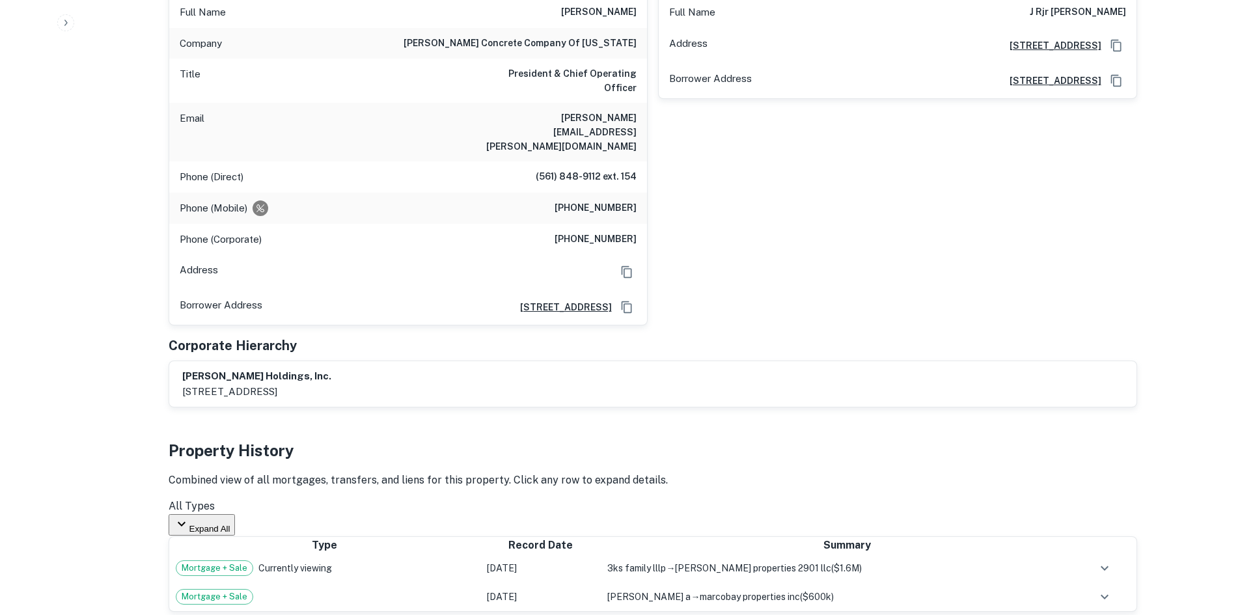
scroll to position [456, 0]
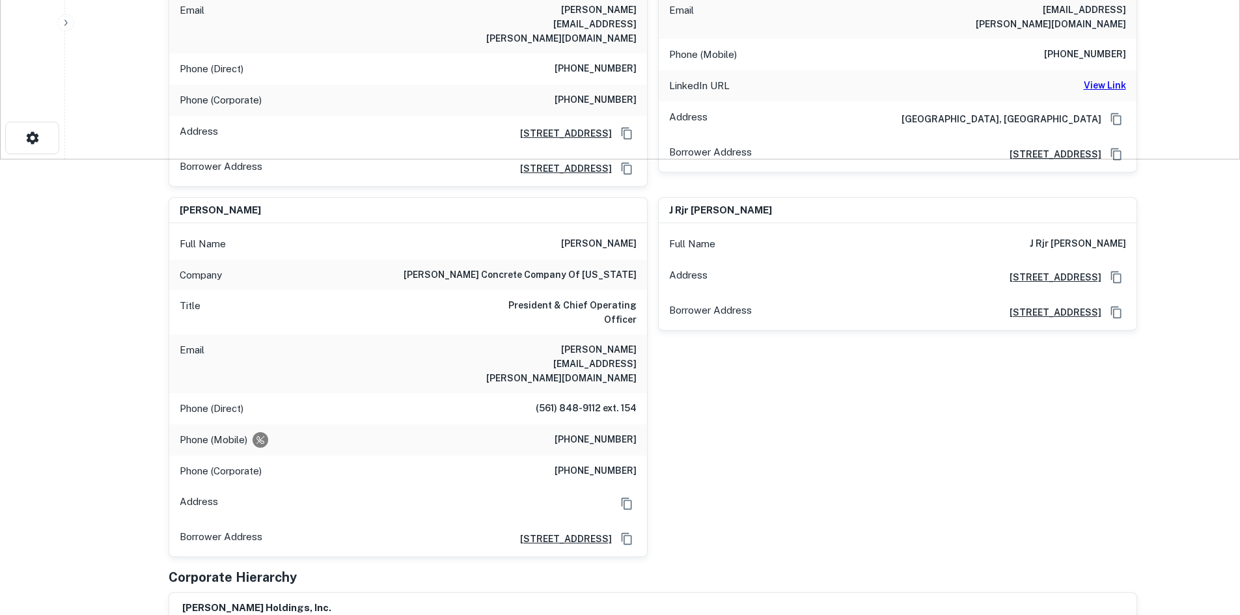
drag, startPoint x: 221, startPoint y: 27, endPoint x: 312, endPoint y: 50, distance: 94.5
copy div "3330 Ida Ln Lakeland, FL 33803"
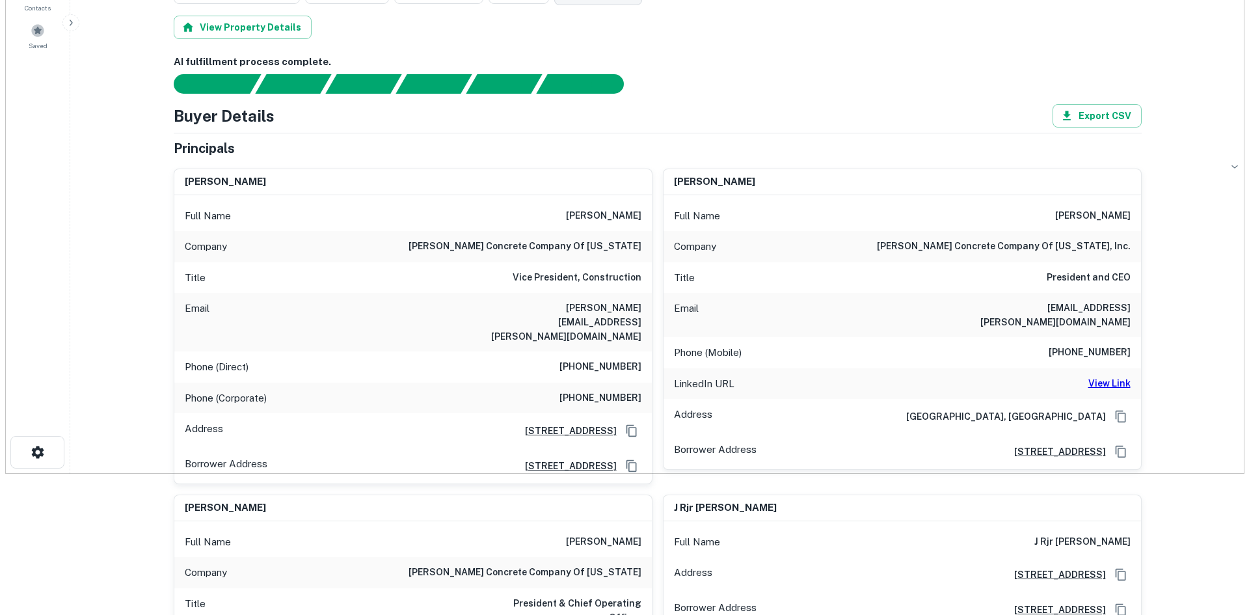
scroll to position [0, 0]
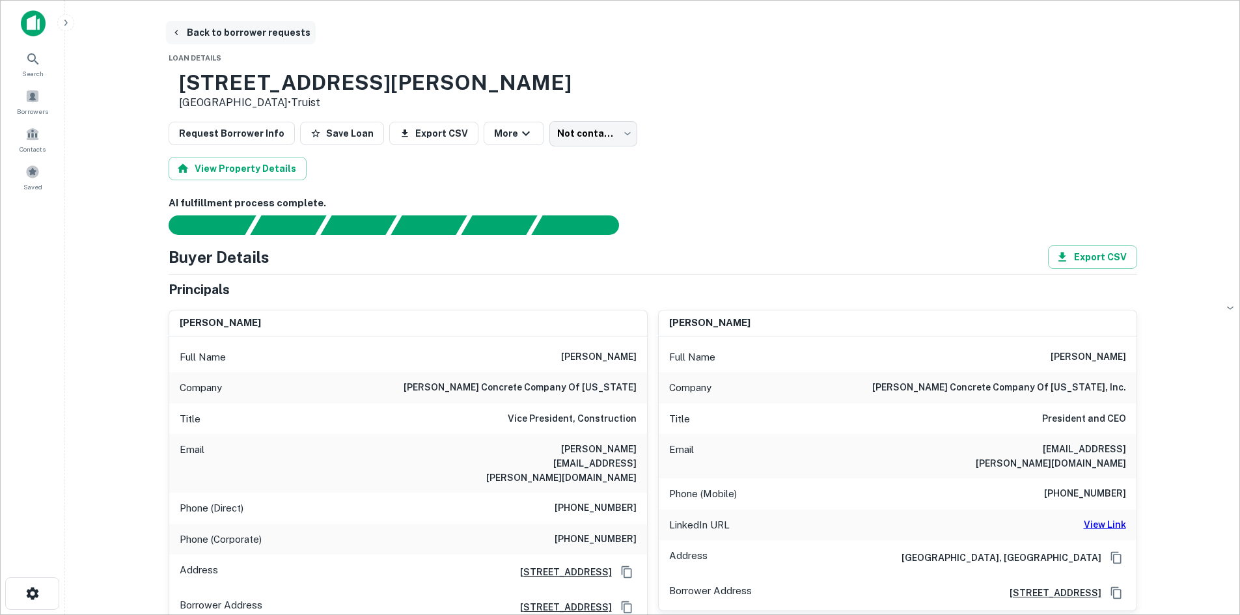
click at [228, 34] on button "Back to borrower requests" at bounding box center [241, 32] width 150 height 23
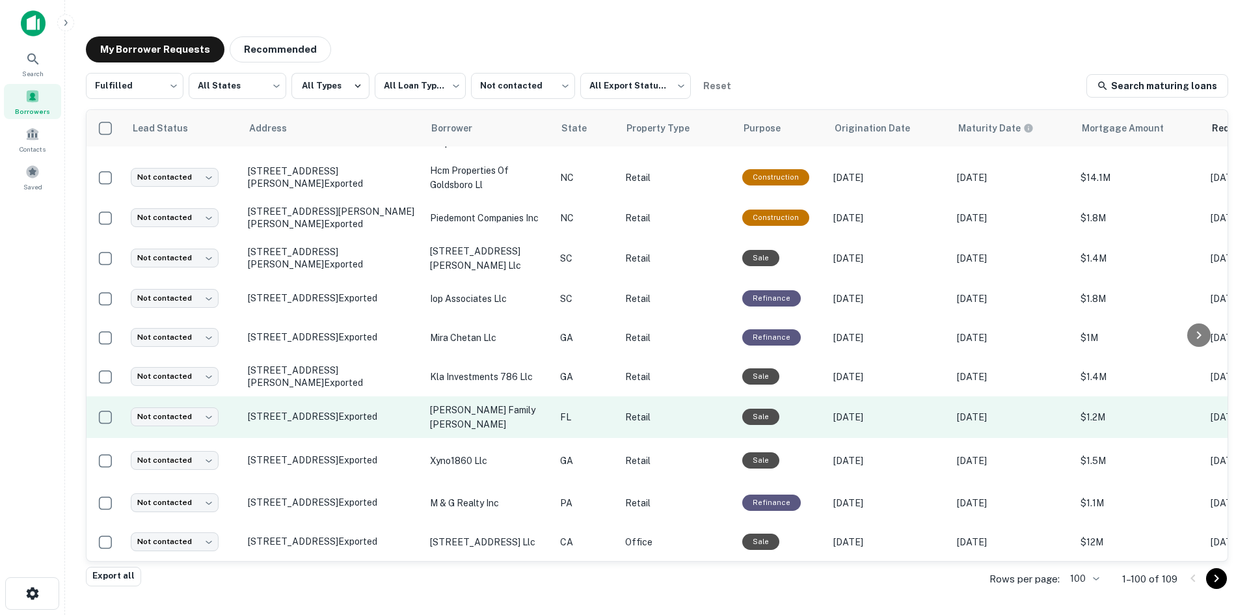
scroll to position [1547, 0]
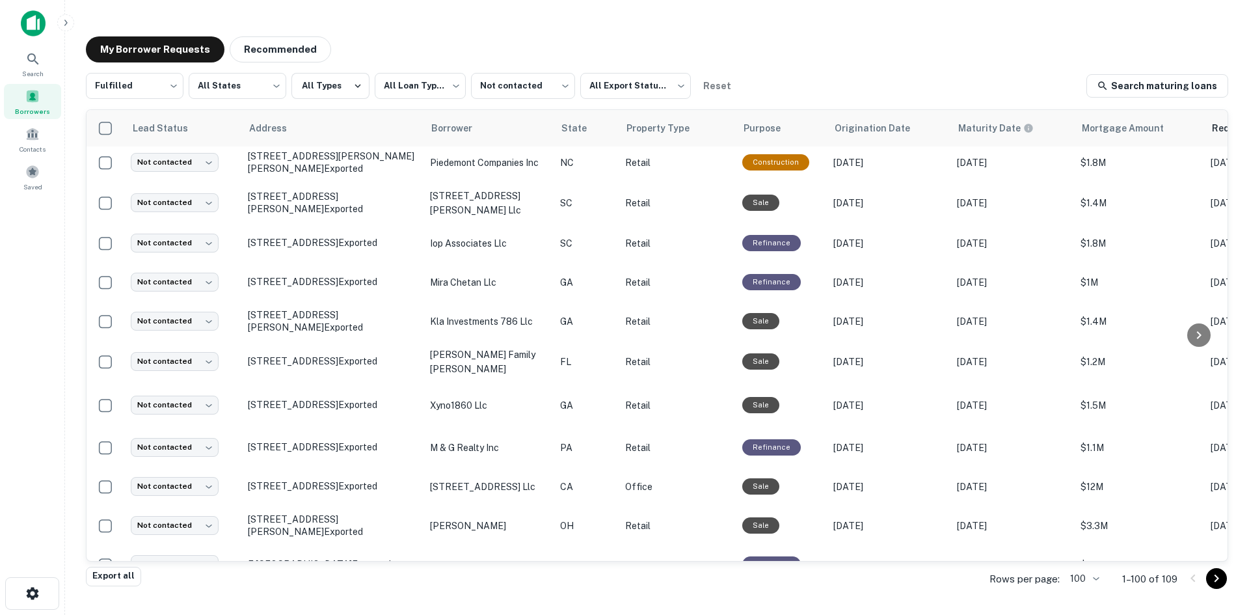
click at [279, 52] on button "Recommended" at bounding box center [281, 49] width 102 height 26
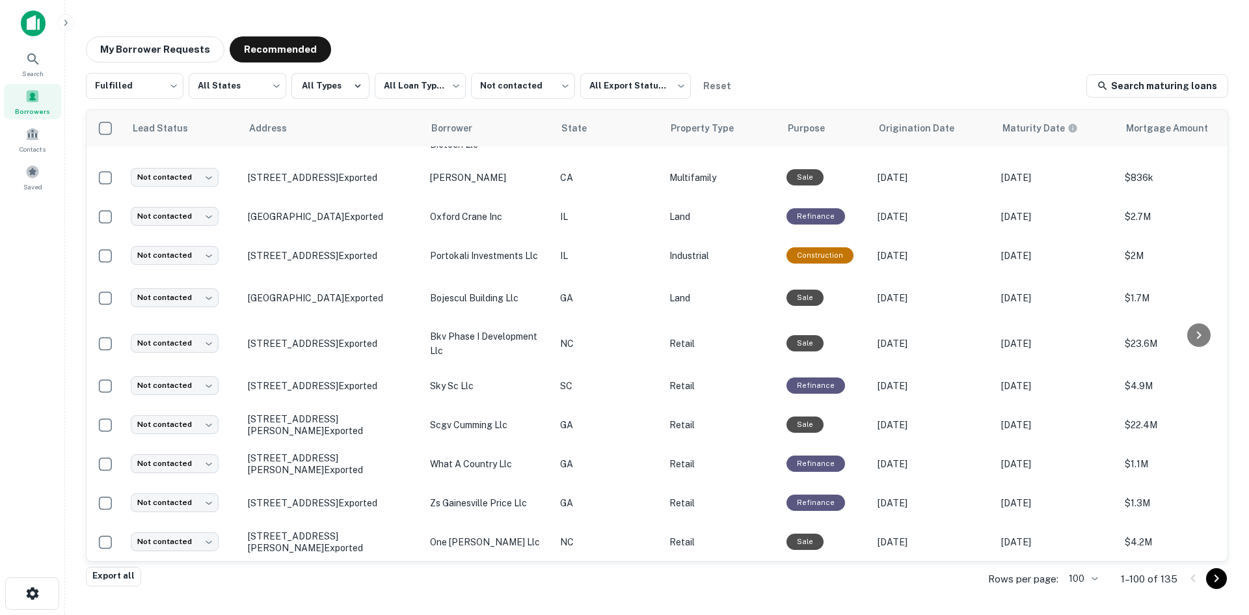
scroll to position [3760, 0]
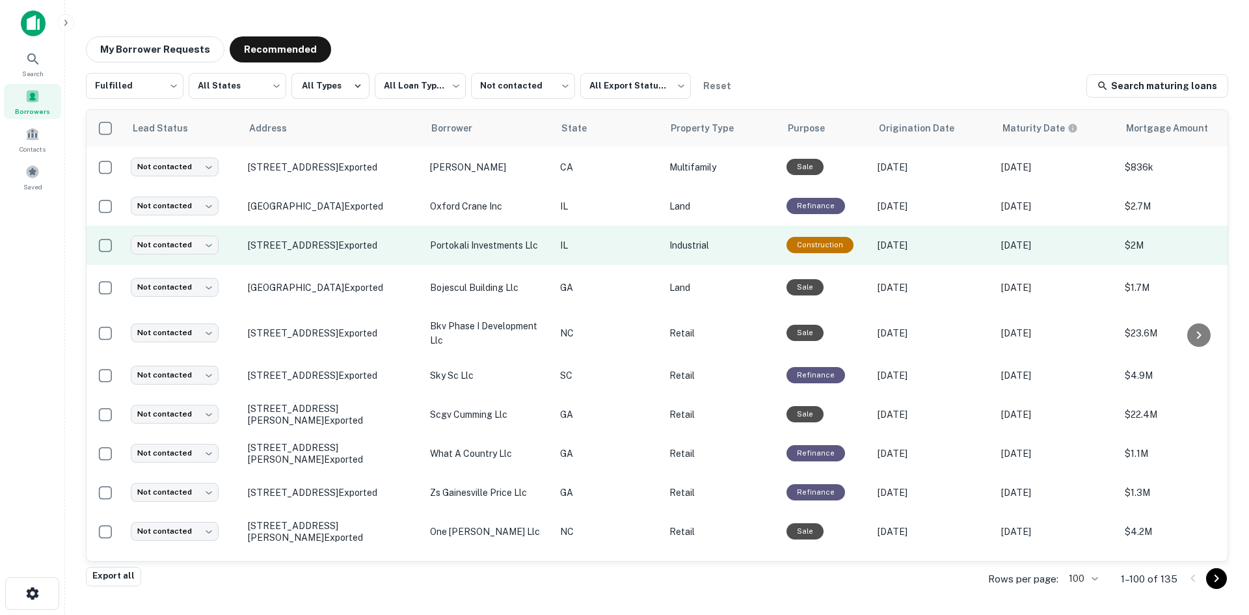
click at [349, 265] on td "2280 White Oak Cir Aurora, IL 60502 Exported" at bounding box center [332, 245] width 182 height 39
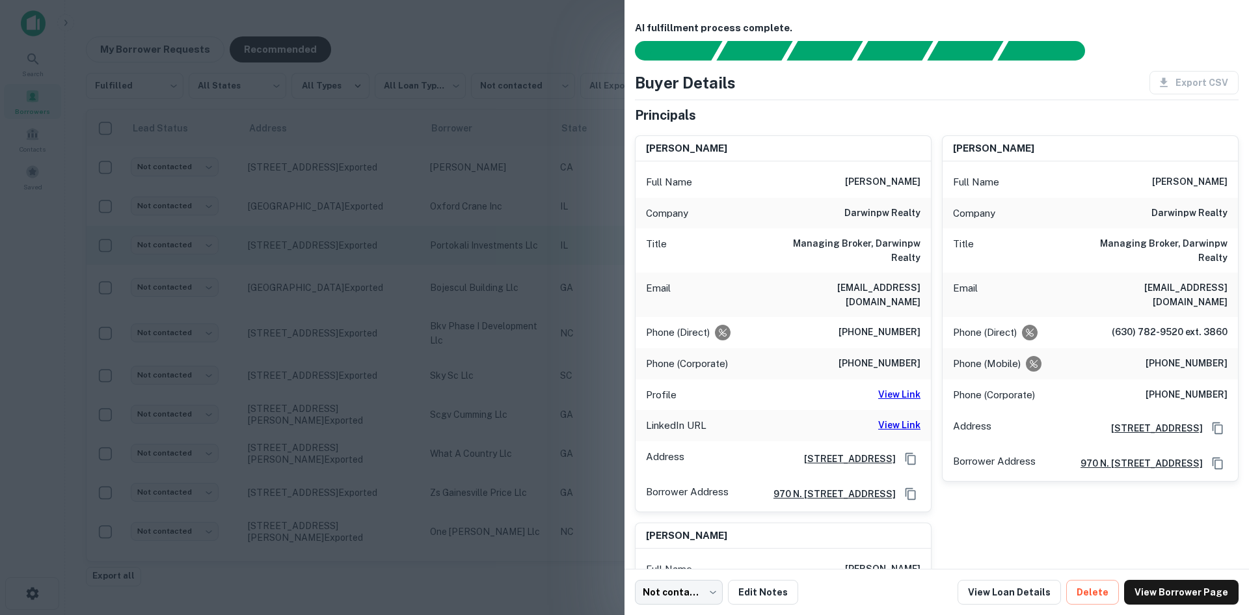
click at [349, 503] on div at bounding box center [624, 307] width 1249 height 615
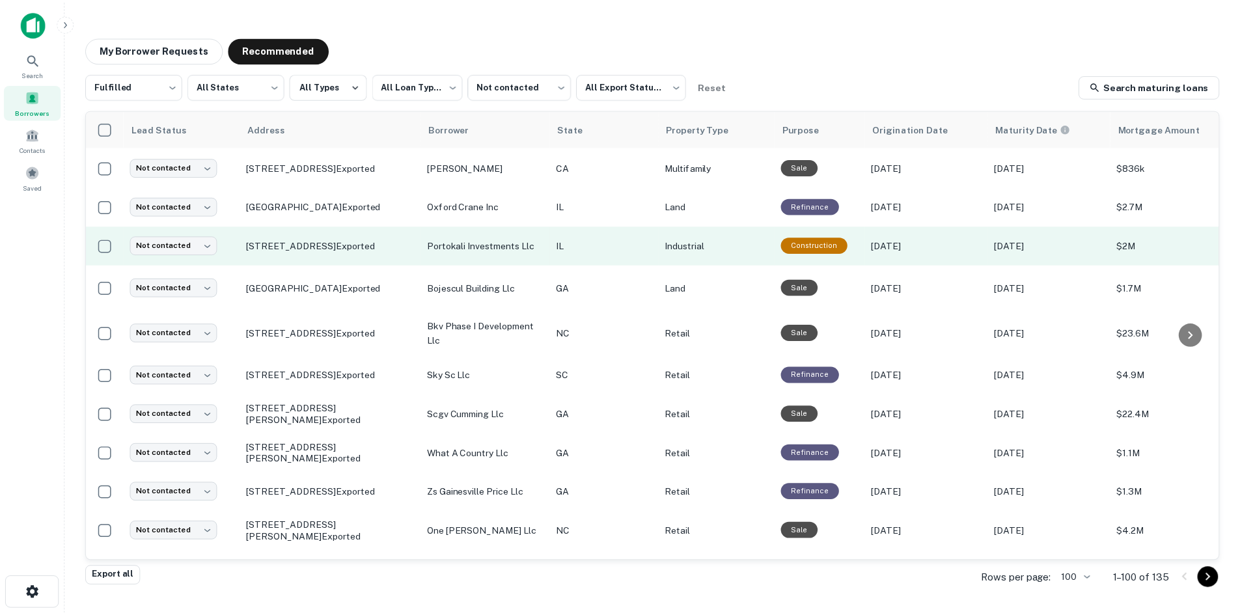
scroll to position [3825, 0]
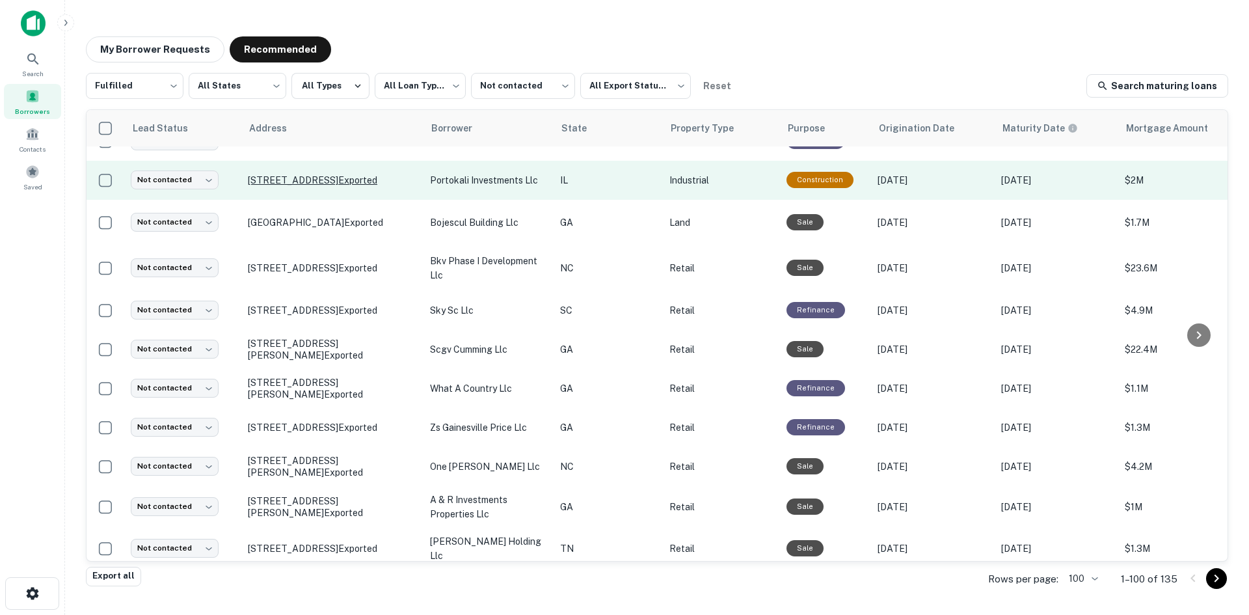
click at [351, 186] on p "2280 White Oak Cir Aurora, IL 60502 Exported" at bounding box center [332, 180] width 169 height 12
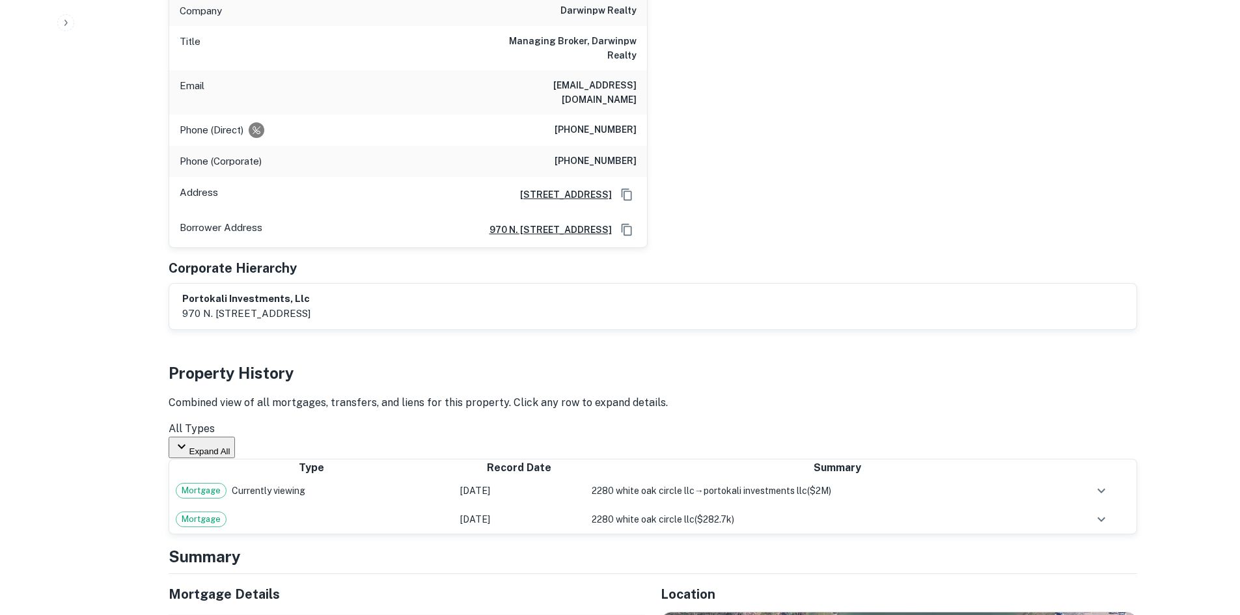
scroll to position [1106, 0]
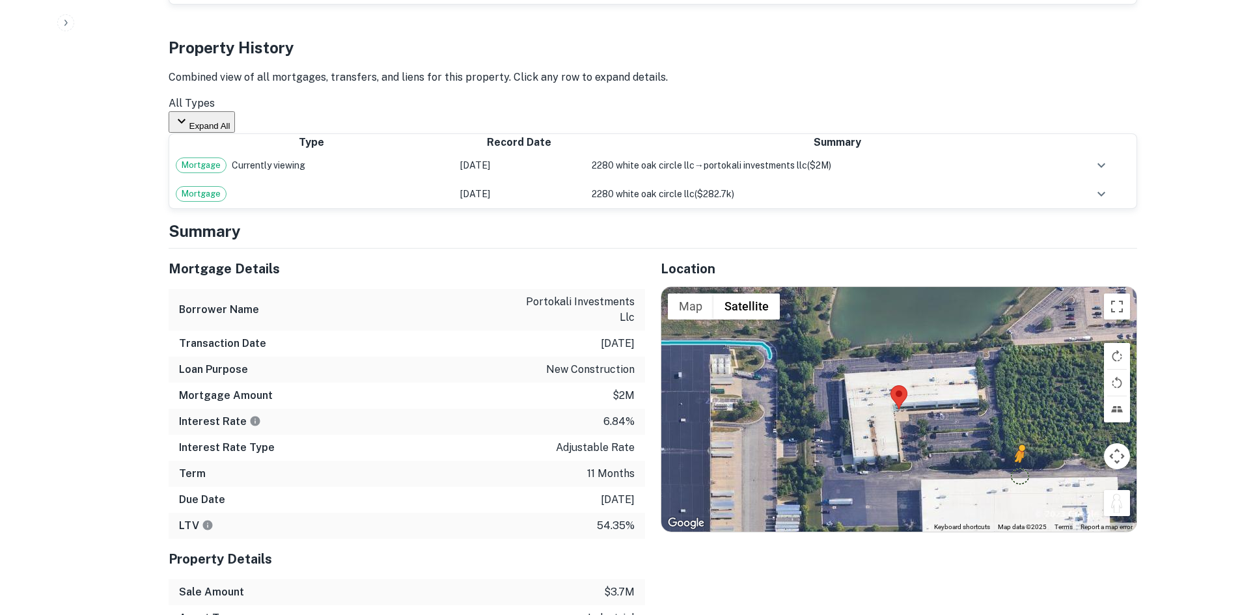
drag, startPoint x: 1113, startPoint y: 411, endPoint x: 1022, endPoint y: 383, distance: 95.3
click at [1022, 383] on div "To activate drag with keyboard, press Alt + Enter. Once in keyboard drag state,…" at bounding box center [898, 409] width 475 height 245
drag, startPoint x: 220, startPoint y: 25, endPoint x: 297, endPoint y: 47, distance: 79.9
copy div "2280 White Oak Cir Aurora, IL 60502"
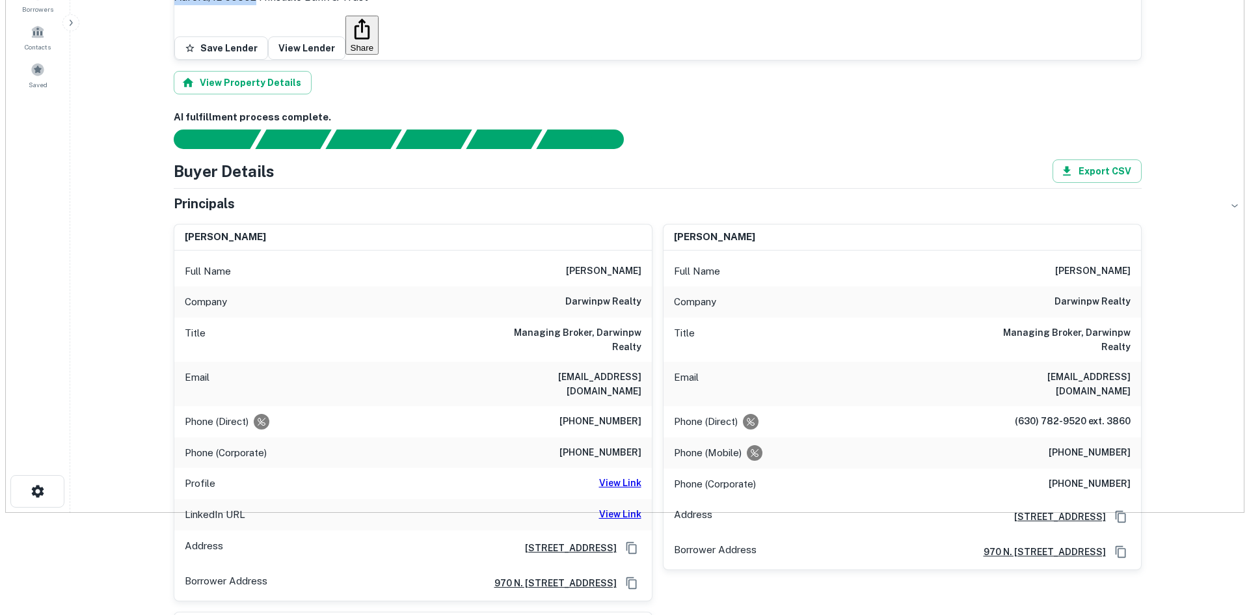
scroll to position [0, 0]
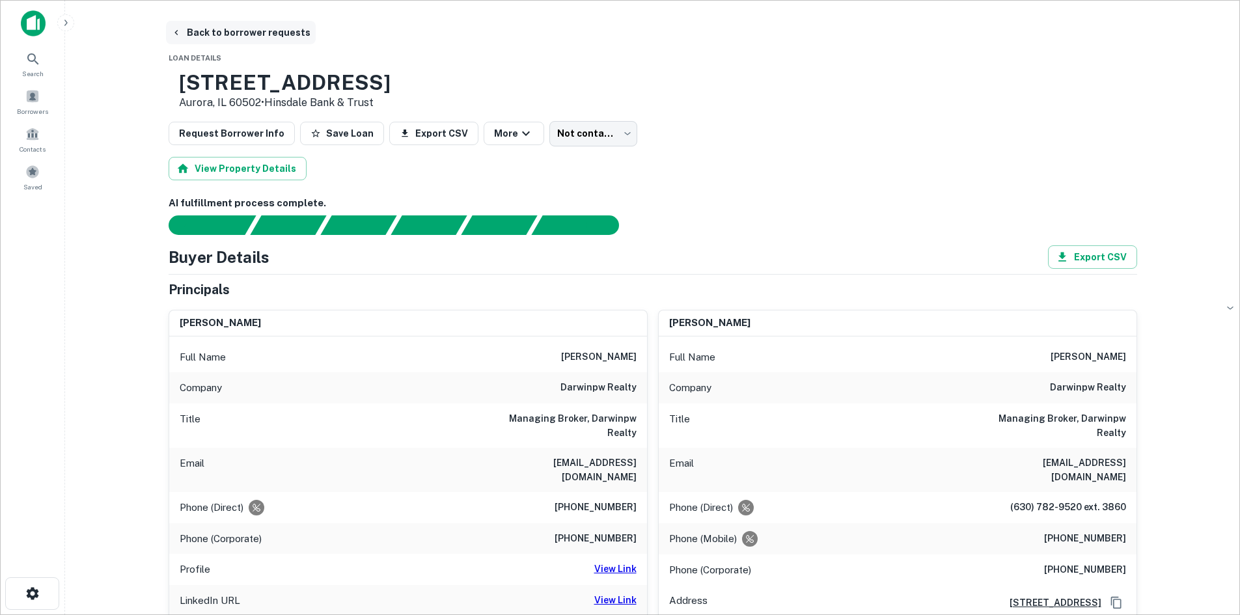
click at [251, 26] on button "Back to borrower requests" at bounding box center [241, 32] width 150 height 23
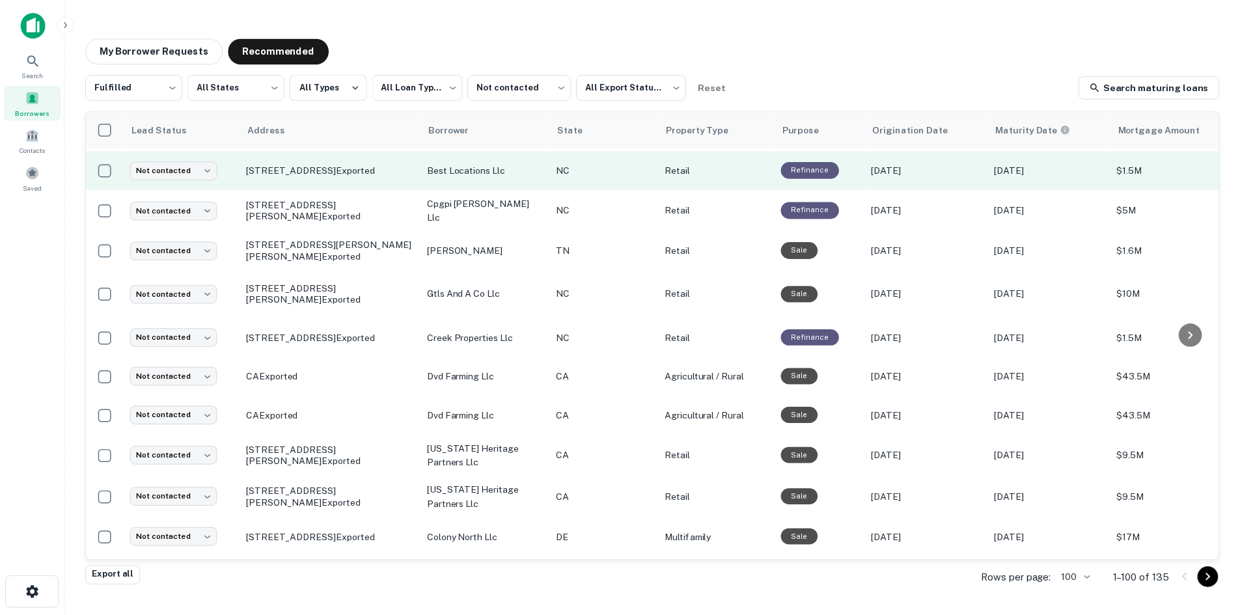
scroll to position [3304, 0]
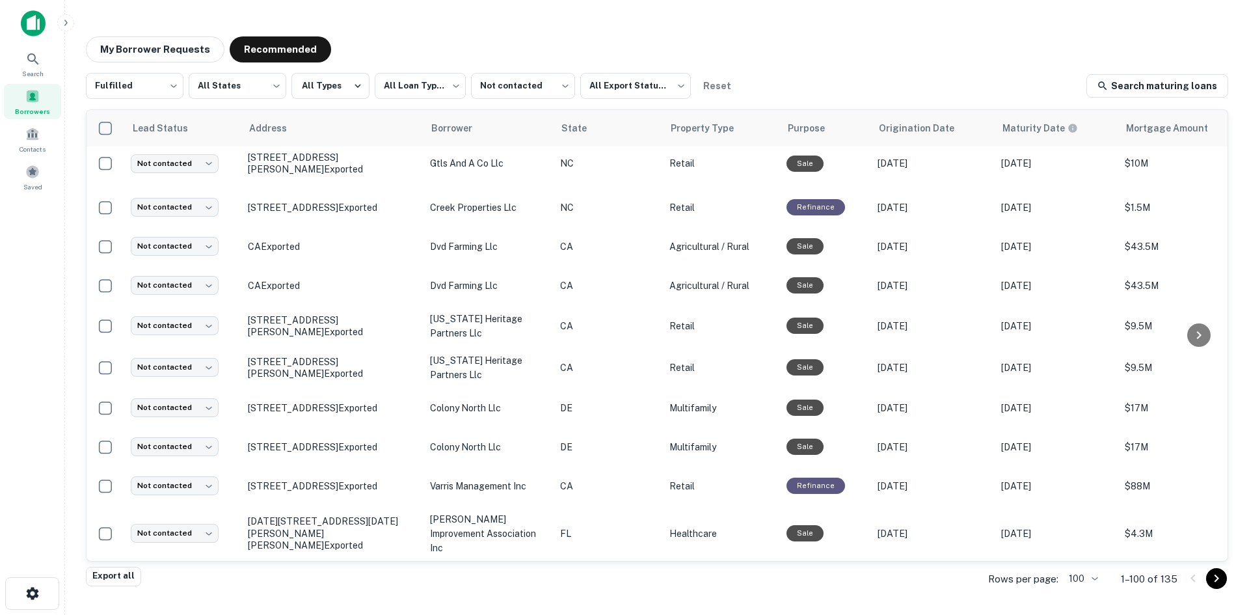
click at [352, 139] on td "1180 Simpson Rd W Lenoir City, TN 37771 Exported" at bounding box center [332, 119] width 182 height 39
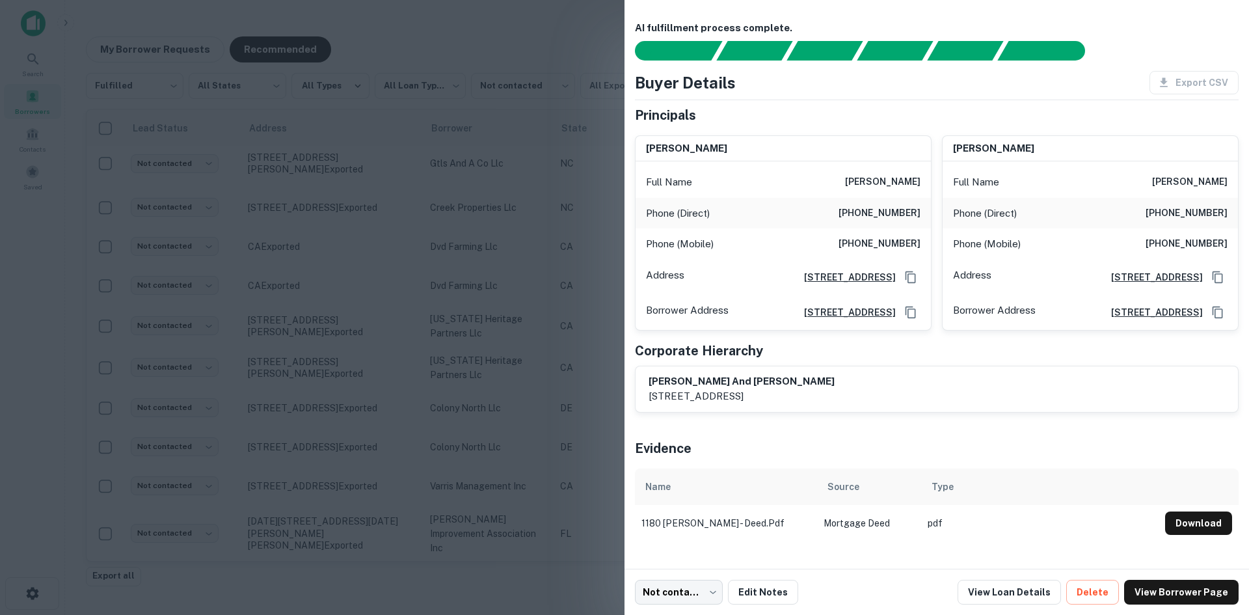
click at [352, 344] on div at bounding box center [624, 307] width 1249 height 615
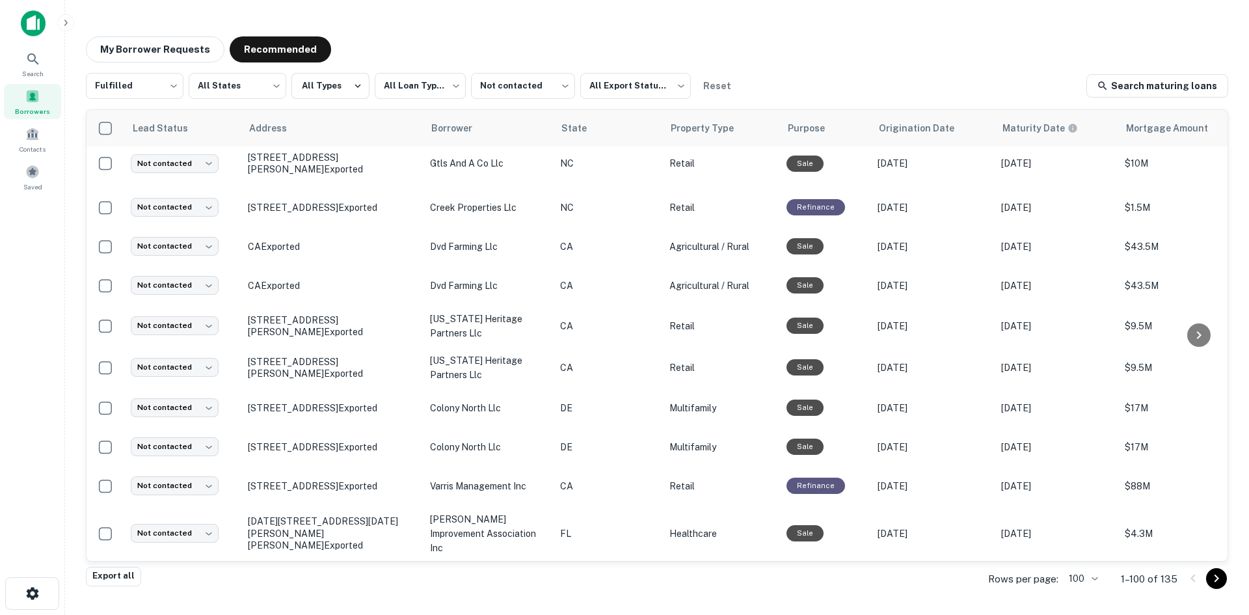
click at [352, 131] on p "1180 Simpson Rd W Lenoir City, TN 37771 Exported" at bounding box center [332, 119] width 169 height 23
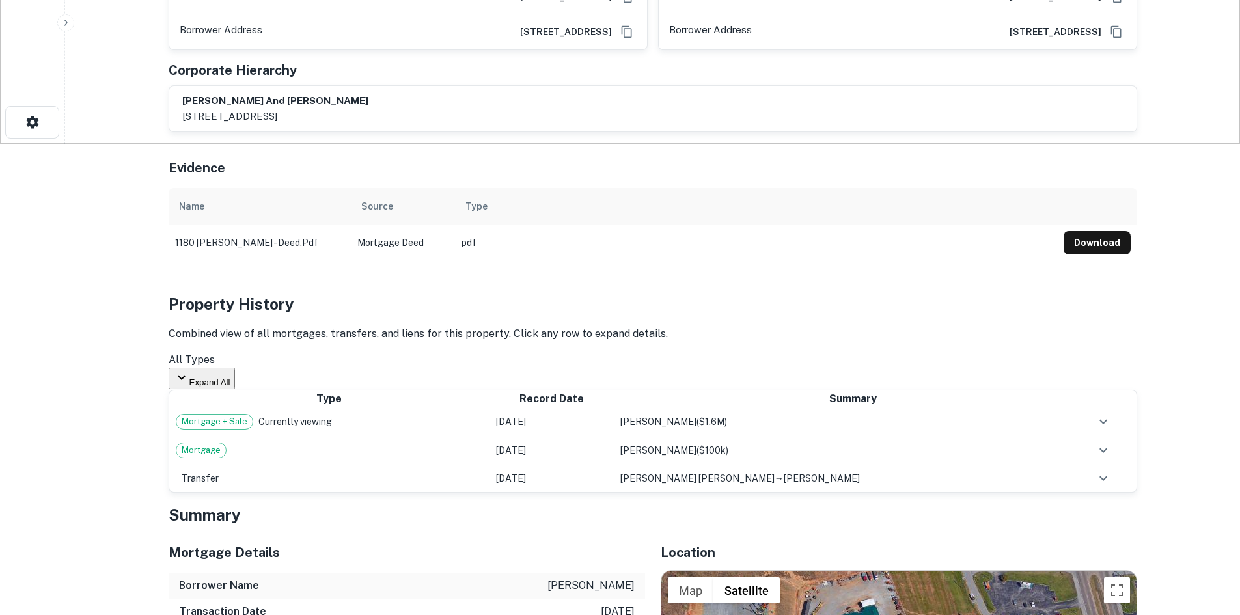
scroll to position [716, 0]
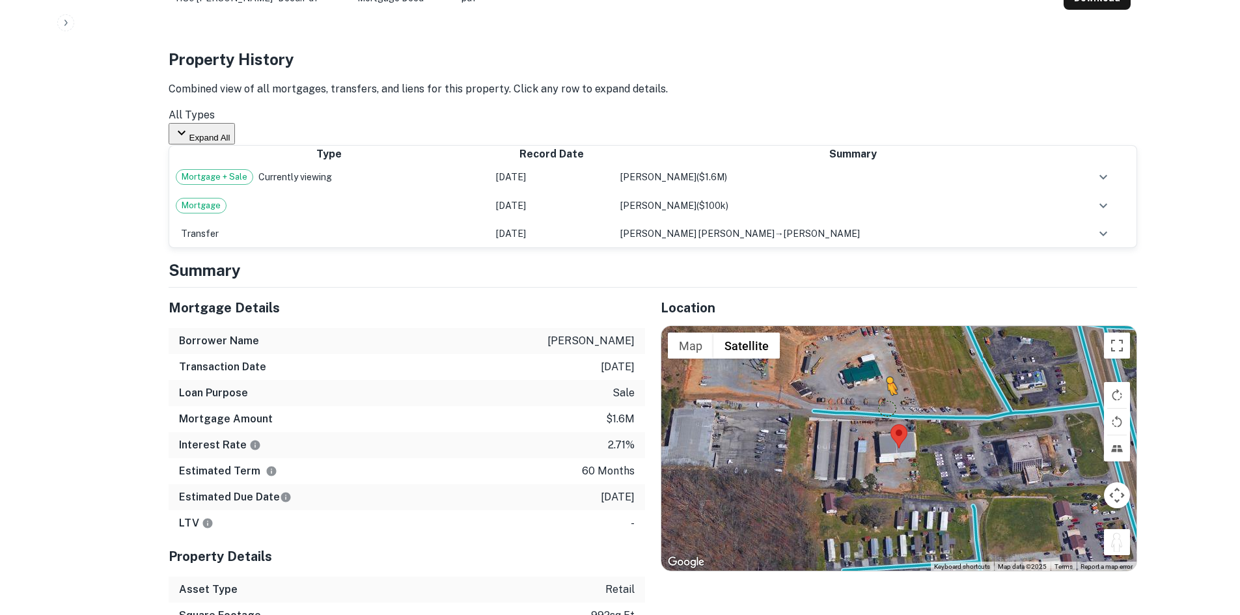
drag, startPoint x: 1118, startPoint y: 517, endPoint x: 886, endPoint y: 380, distance: 269.5
click at [886, 380] on div "To activate drag with keyboard, press Alt + Enter. Once in keyboard drag state,…" at bounding box center [898, 448] width 475 height 245
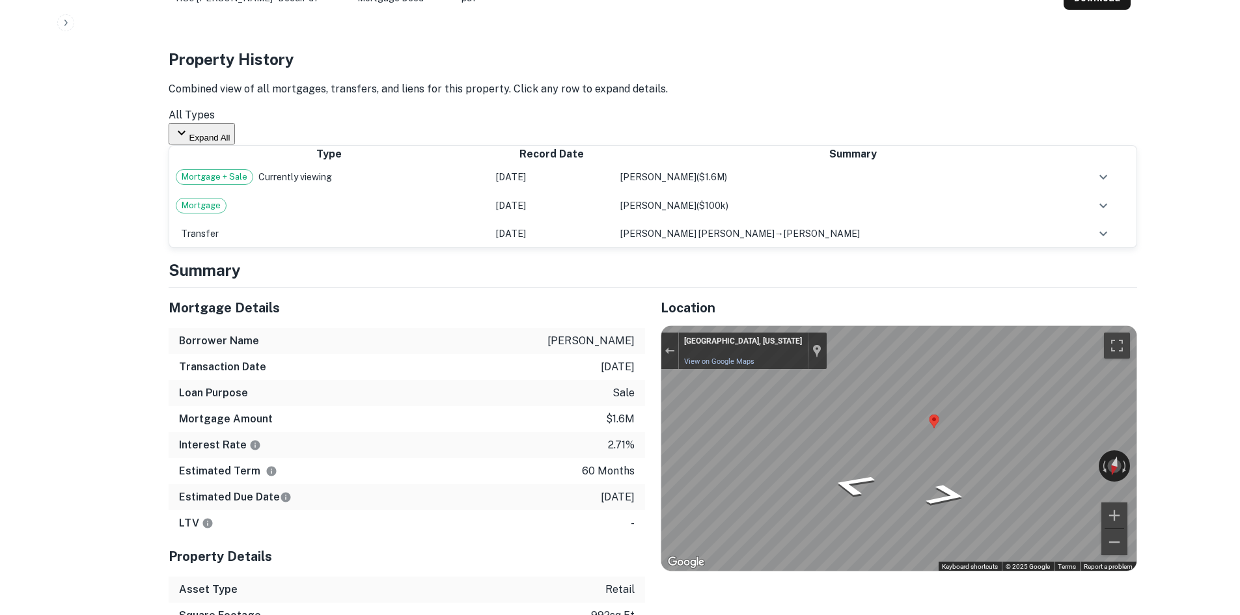
scroll to position [390, 0]
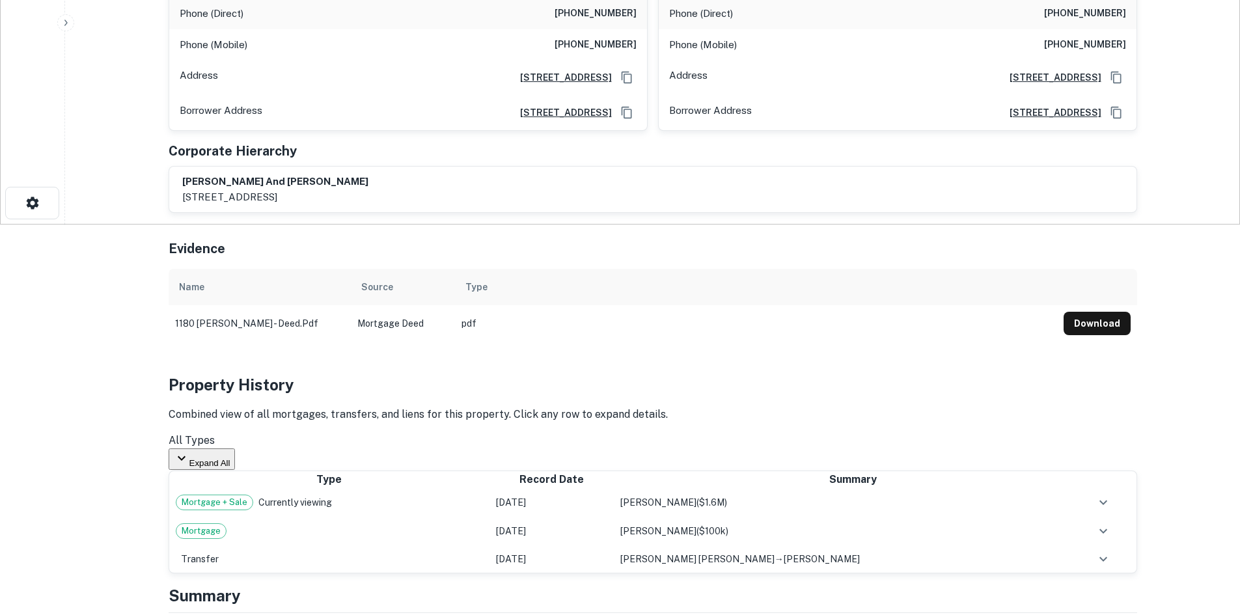
drag, startPoint x: 215, startPoint y: 24, endPoint x: 319, endPoint y: 49, distance: 107.2
copy div "1180 Simpson Rd W Lenoir City, TN 37771"
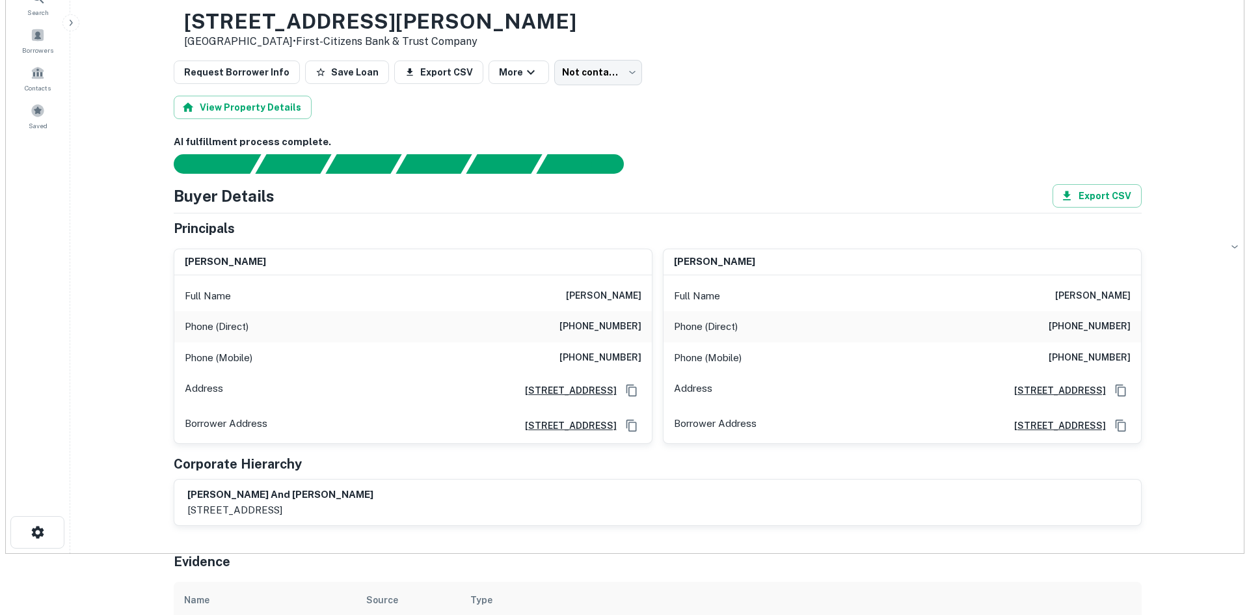
scroll to position [0, 0]
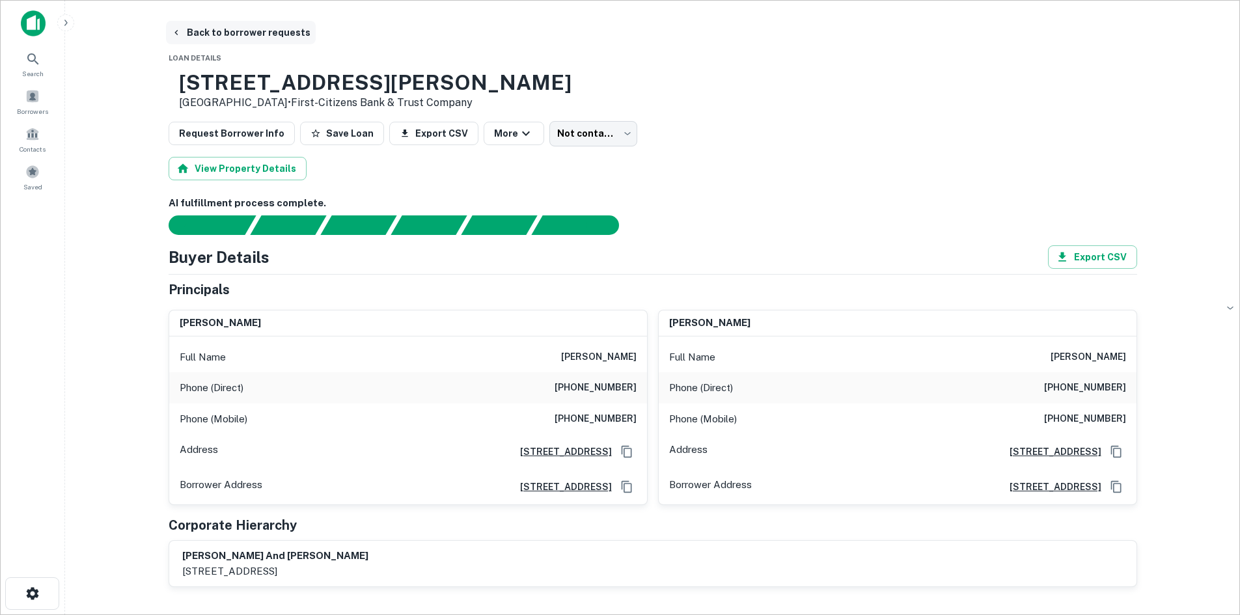
click at [239, 29] on button "Back to borrower requests" at bounding box center [241, 32] width 150 height 23
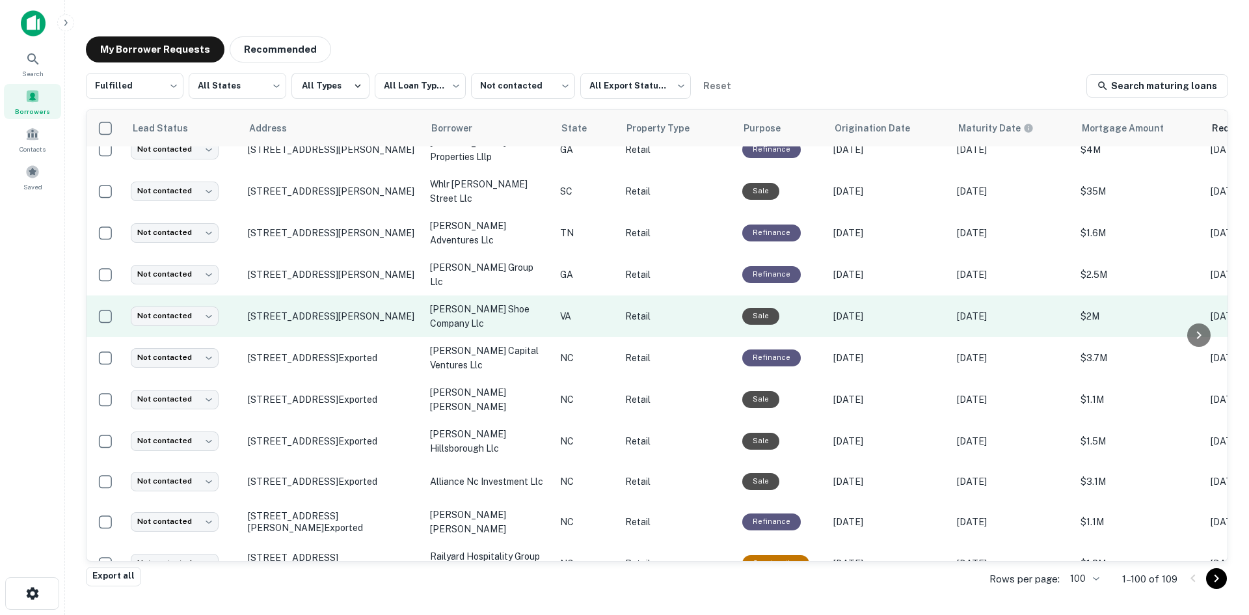
scroll to position [962, 0]
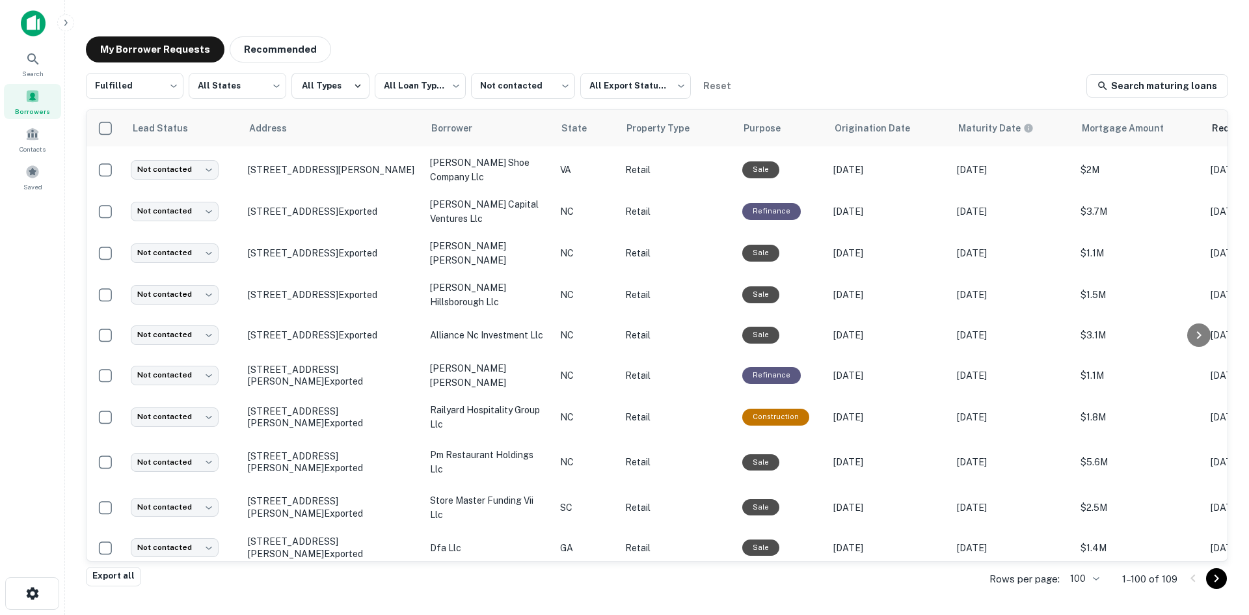
click at [295, 50] on button "Recommended" at bounding box center [281, 49] width 102 height 26
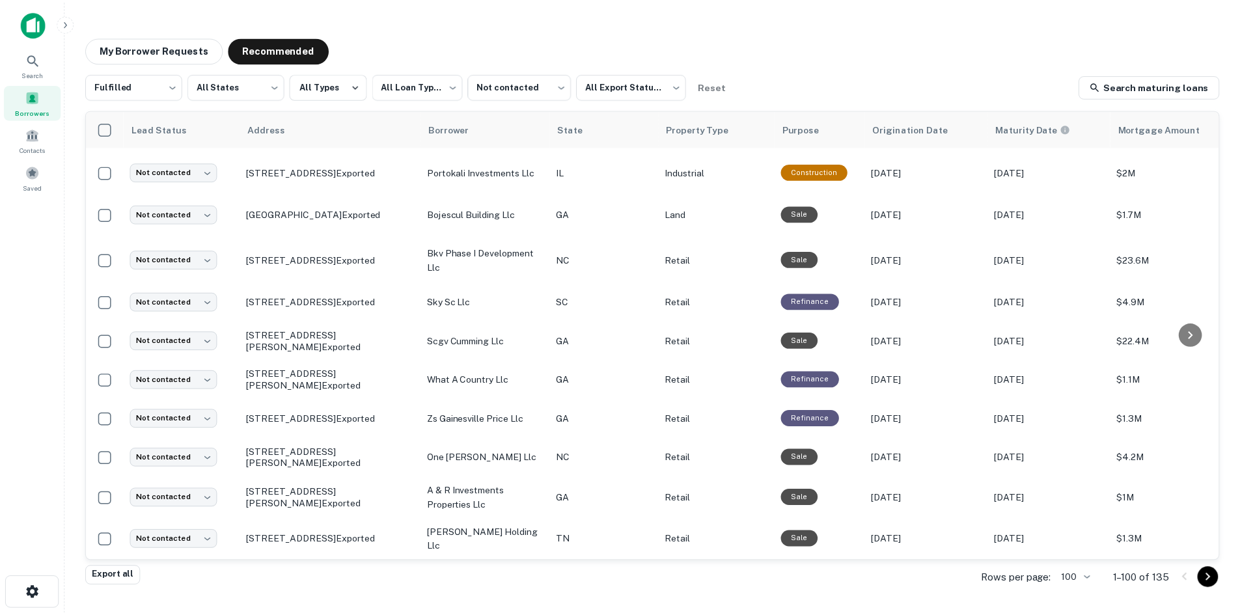
scroll to position [3890, 0]
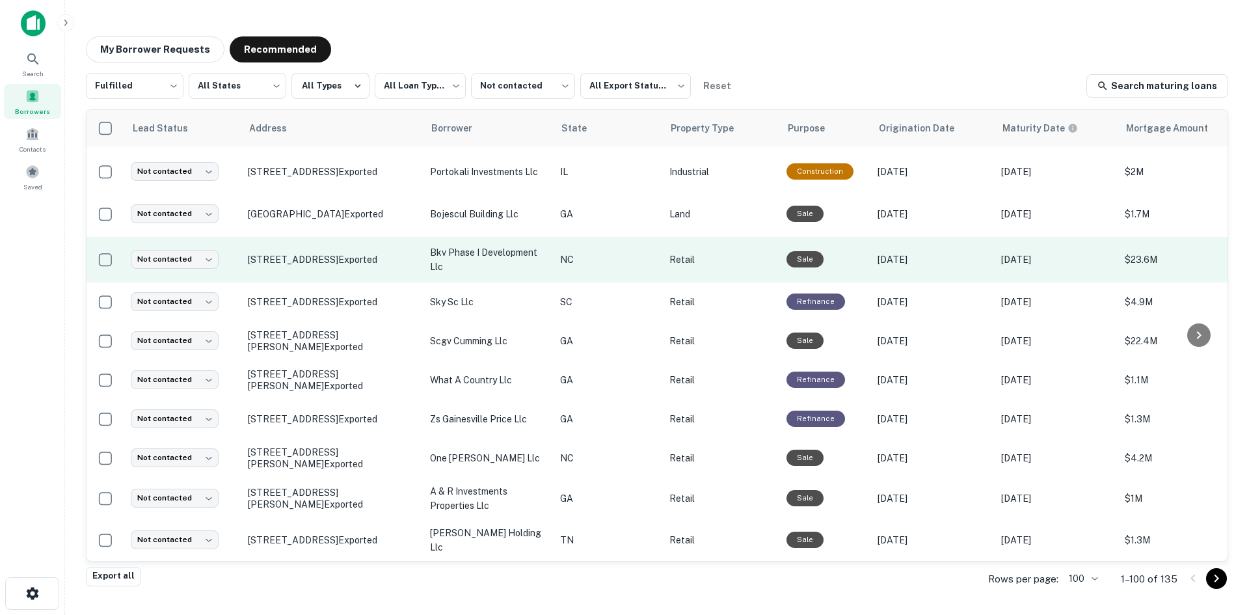
click at [338, 282] on td "E Brooklyn Village Ave Charlotte, NC Exported" at bounding box center [332, 260] width 182 height 46
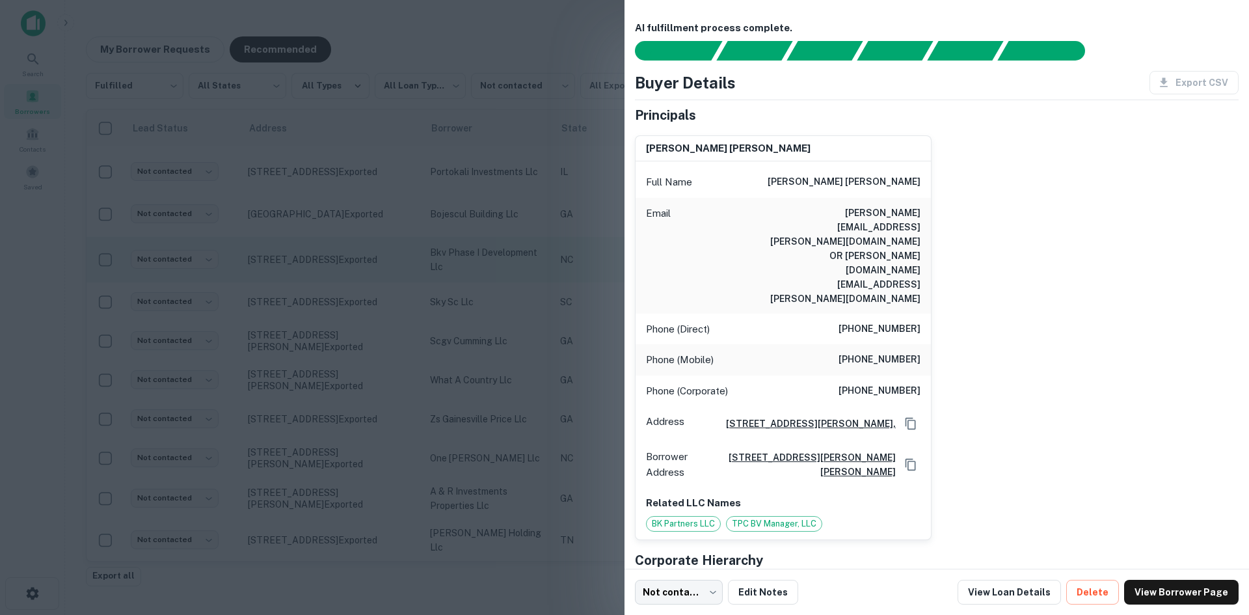
click at [338, 465] on div at bounding box center [624, 307] width 1249 height 615
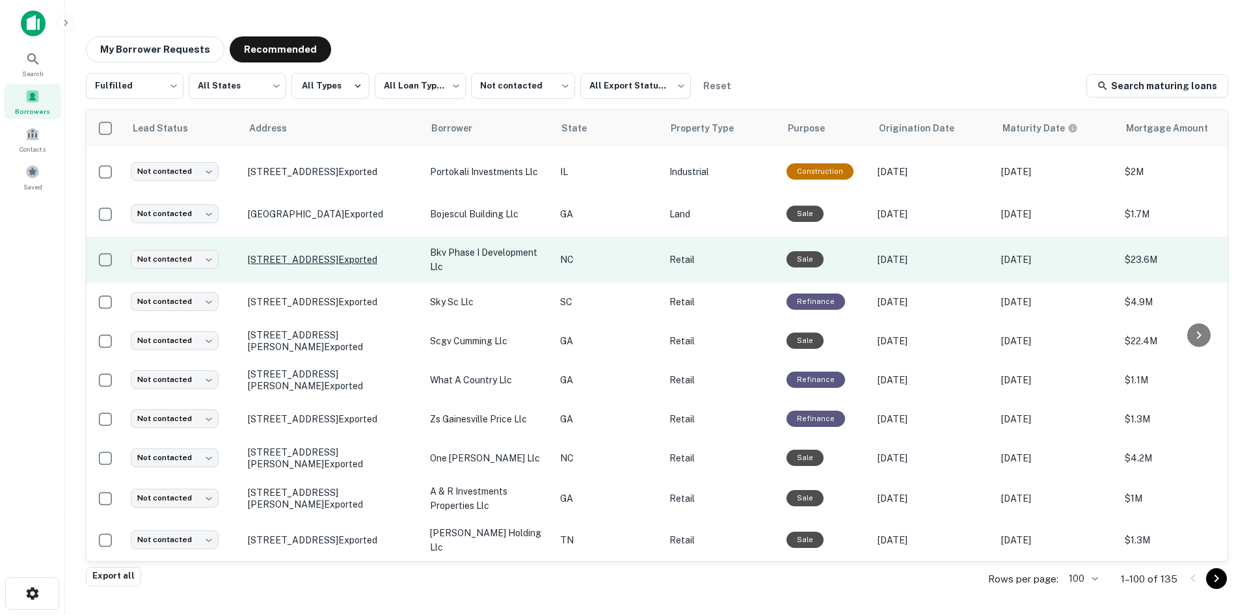
click at [338, 265] on p "E Brooklyn Village Ave Charlotte, NC Exported" at bounding box center [332, 260] width 169 height 12
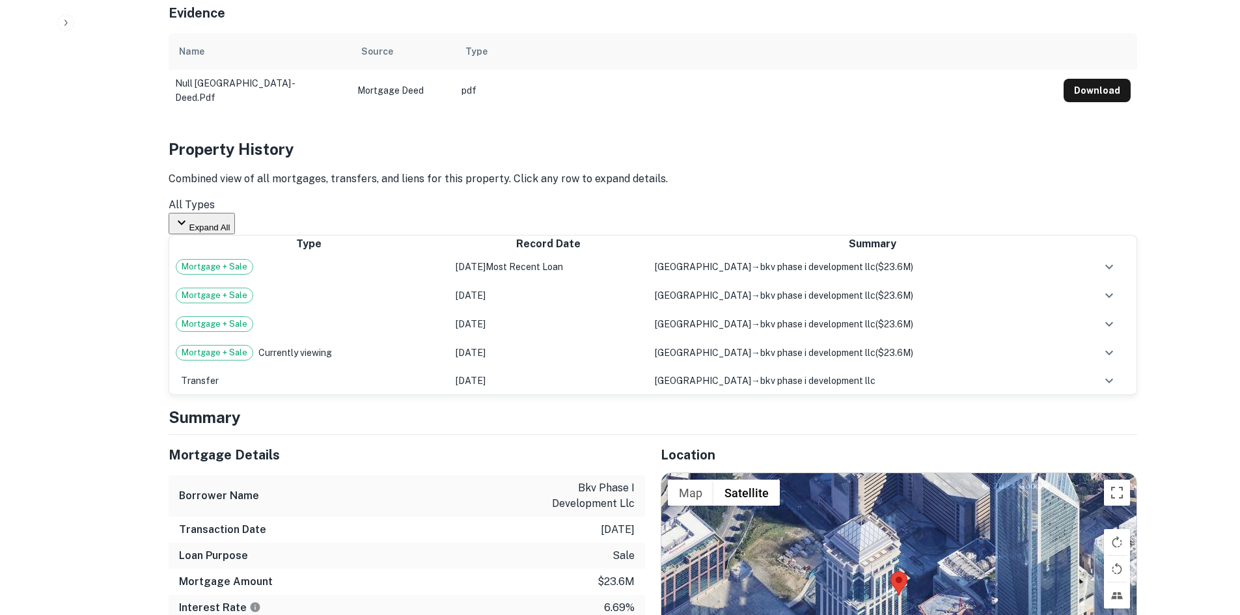
scroll to position [586, 0]
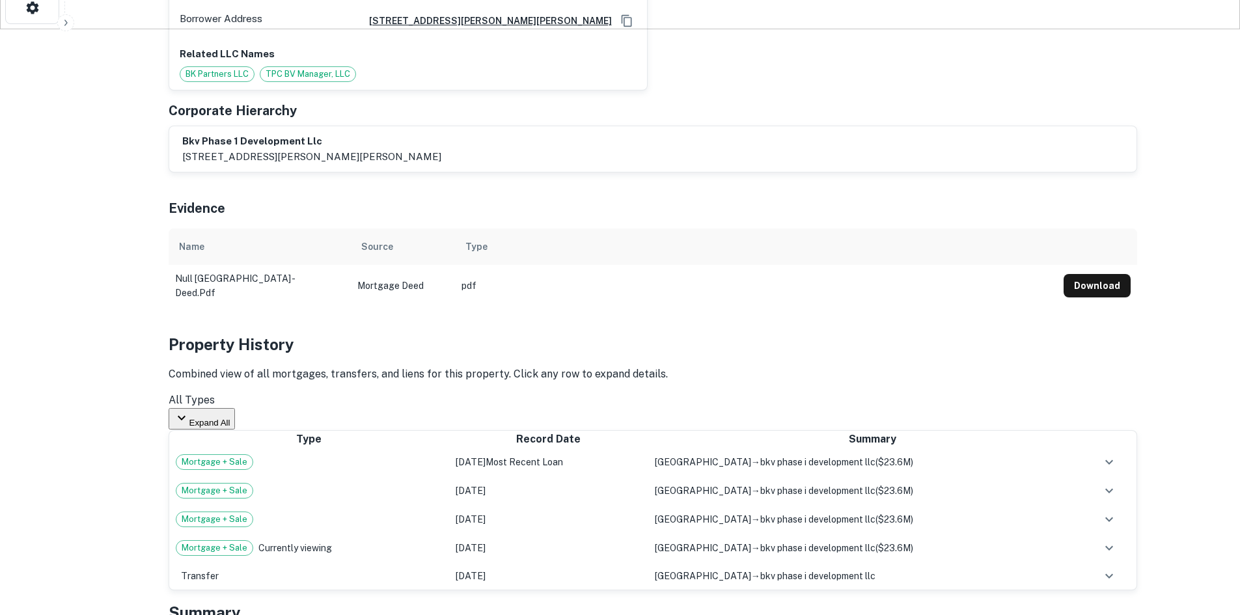
drag, startPoint x: 219, startPoint y: 25, endPoint x: 284, endPoint y: 36, distance: 66.0
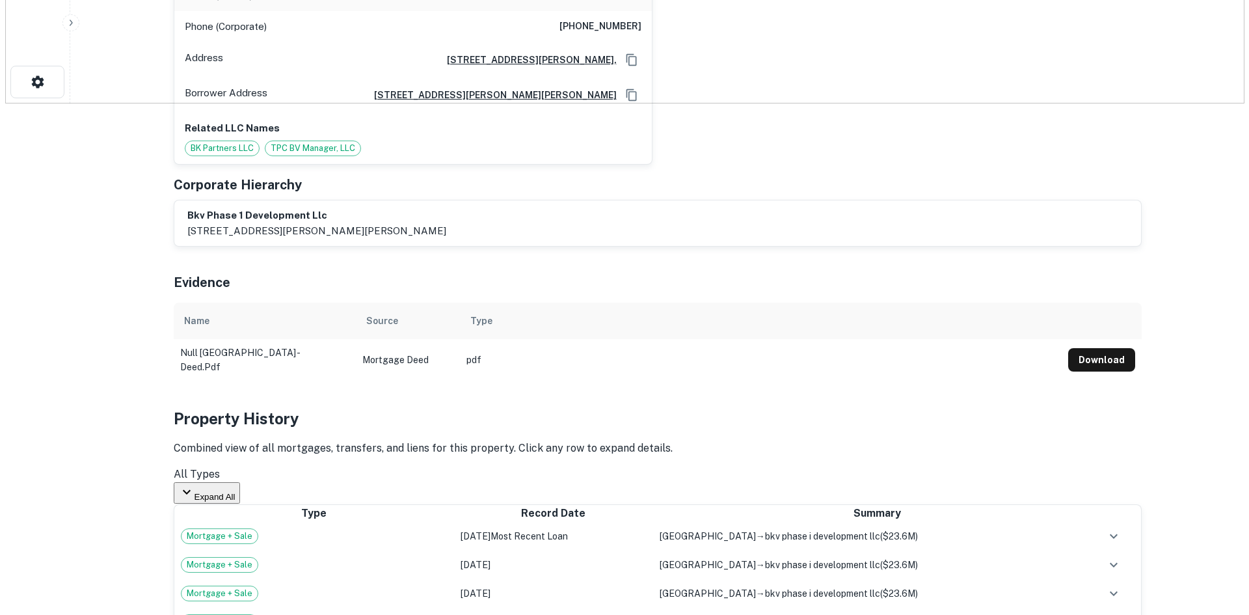
scroll to position [0, 0]
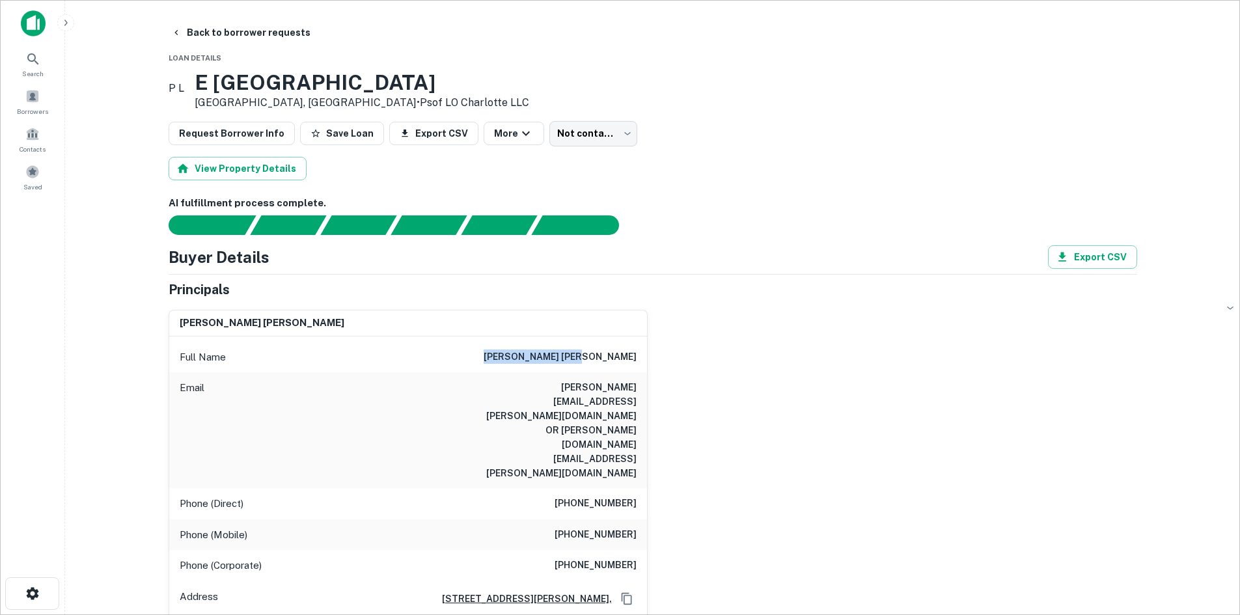
drag, startPoint x: 524, startPoint y: 362, endPoint x: 644, endPoint y: 362, distance: 119.7
click at [644, 362] on div "Full Name r. donahue peebles" at bounding box center [408, 357] width 478 height 31
copy h6 "r. donahue peebles"
click at [227, 34] on button "Back to borrower requests" at bounding box center [241, 32] width 150 height 23
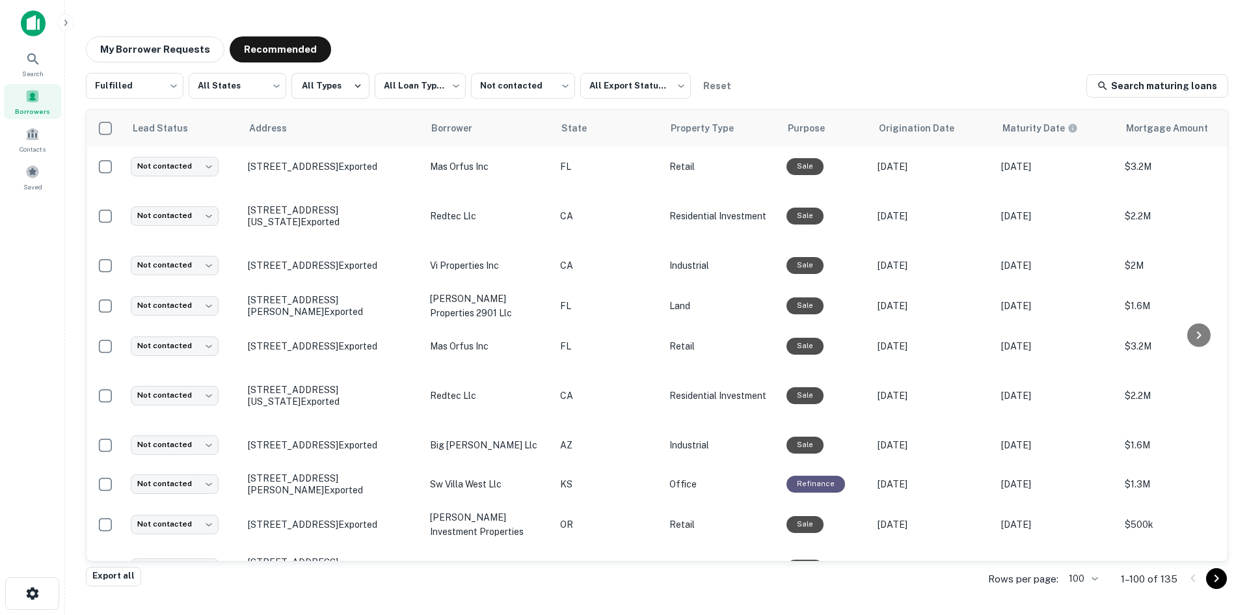
scroll to position [1352, 0]
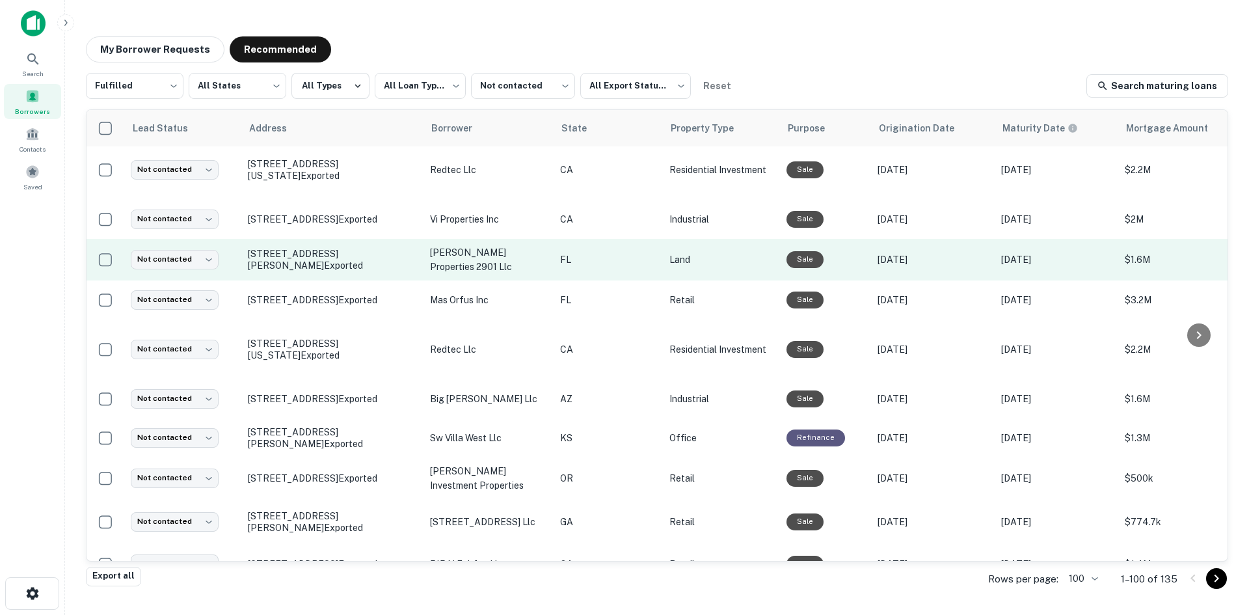
click at [341, 280] on td "3330 Ida Ln Lakeland, FL 33803 Exported" at bounding box center [332, 260] width 182 height 42
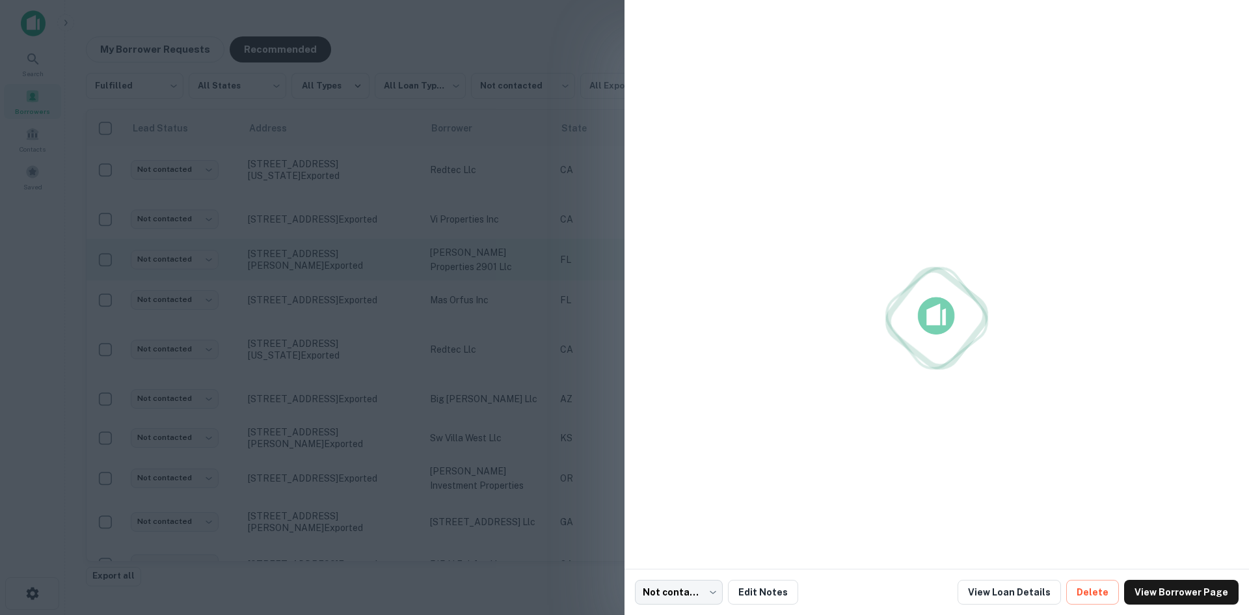
click at [341, 374] on div at bounding box center [624, 307] width 1249 height 615
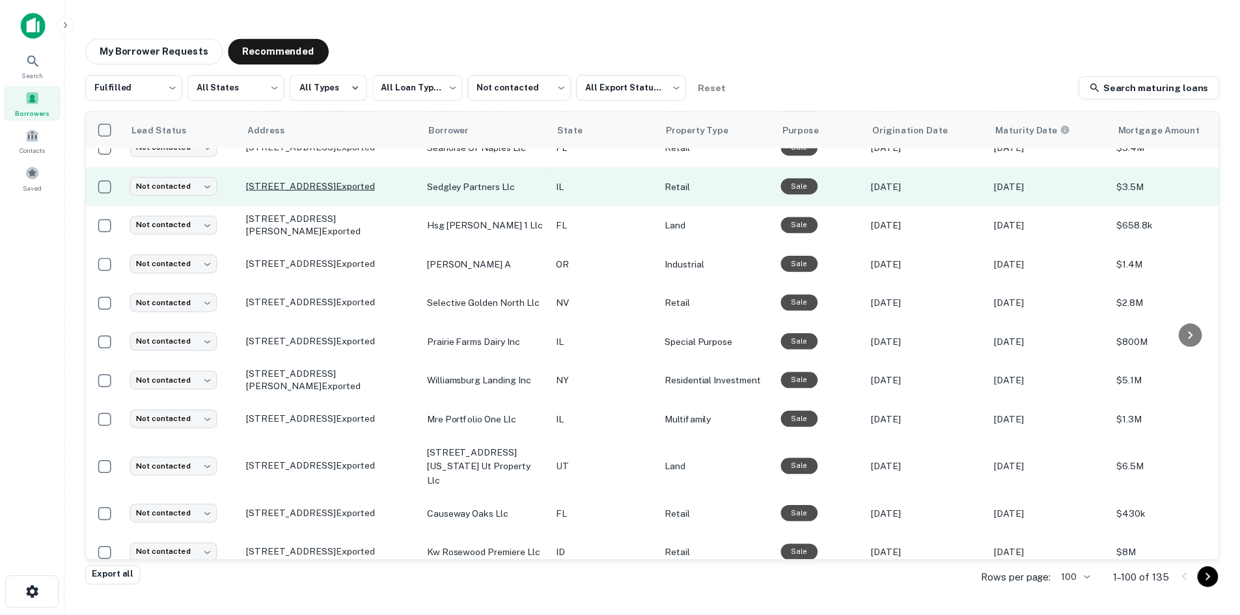
scroll to position [2263, 0]
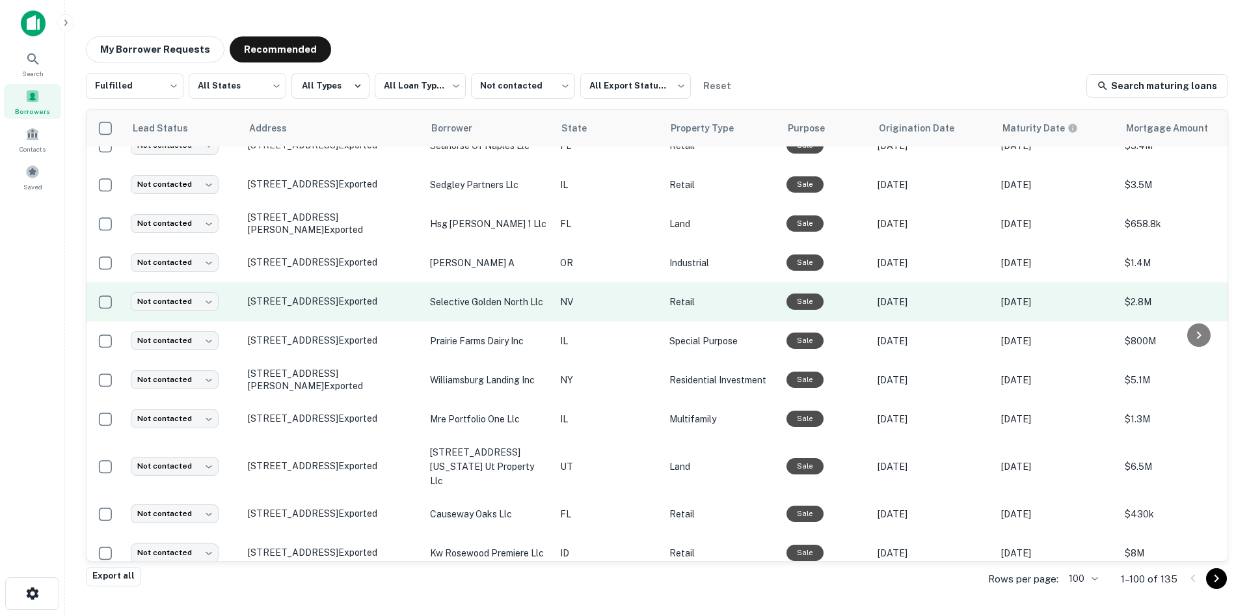
click at [333, 321] on td "1025 N Hills Blvd Reno, NV 89506 Exported" at bounding box center [332, 301] width 182 height 39
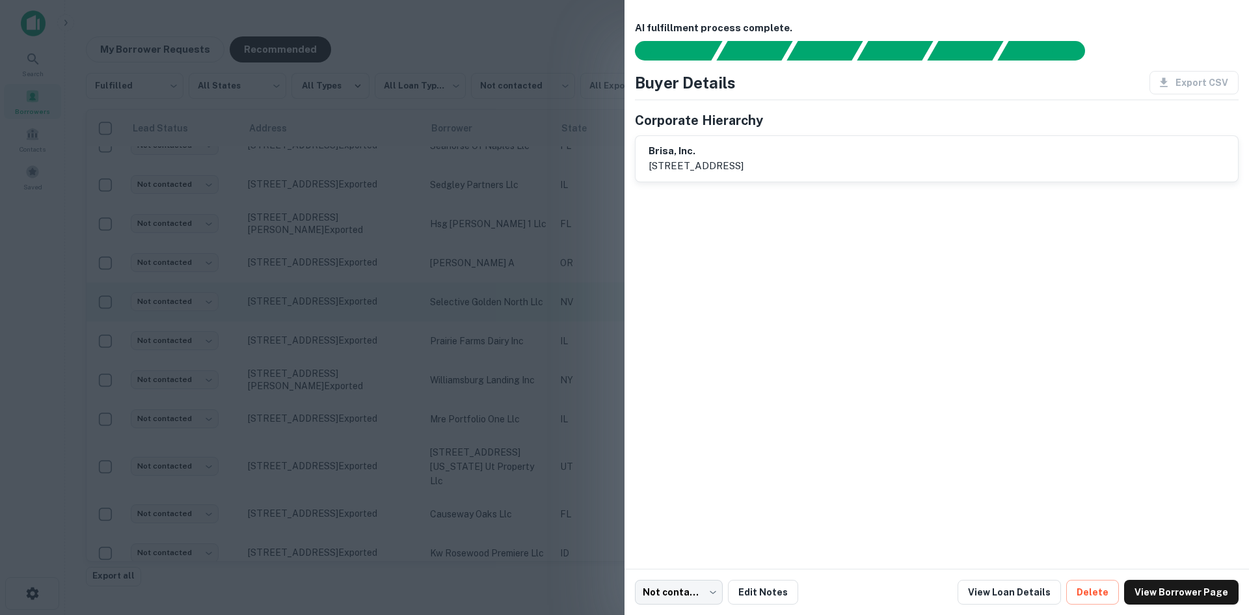
click at [333, 461] on div at bounding box center [624, 307] width 1249 height 615
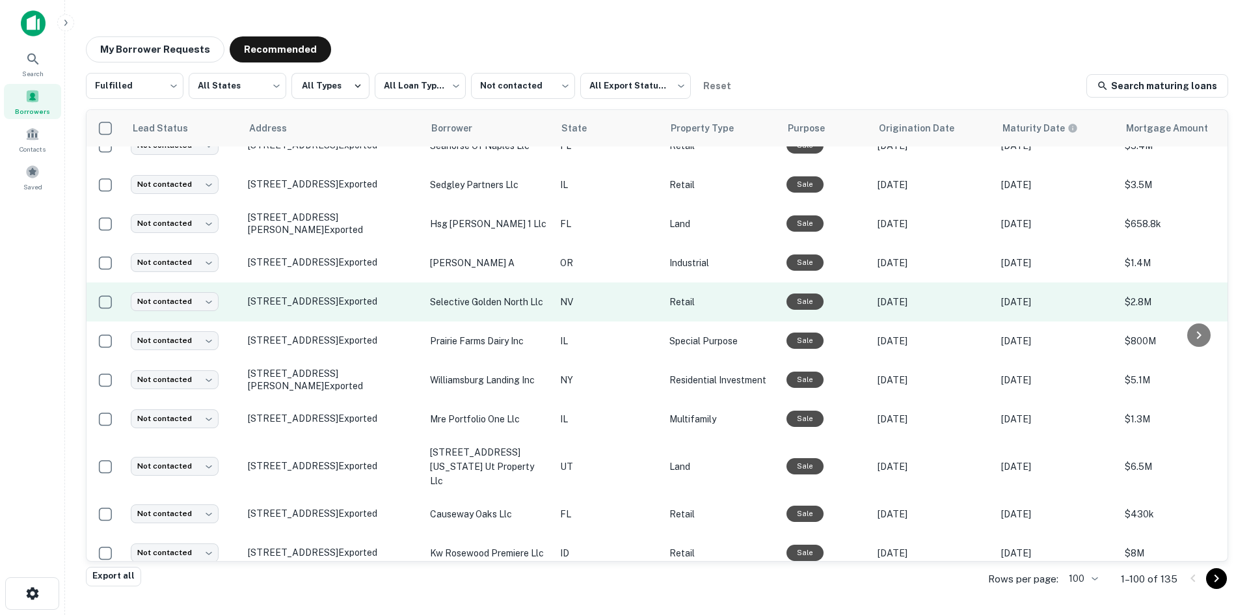
click at [333, 321] on td "1025 N Hills Blvd Reno, NV 89506 Exported" at bounding box center [332, 301] width 182 height 39
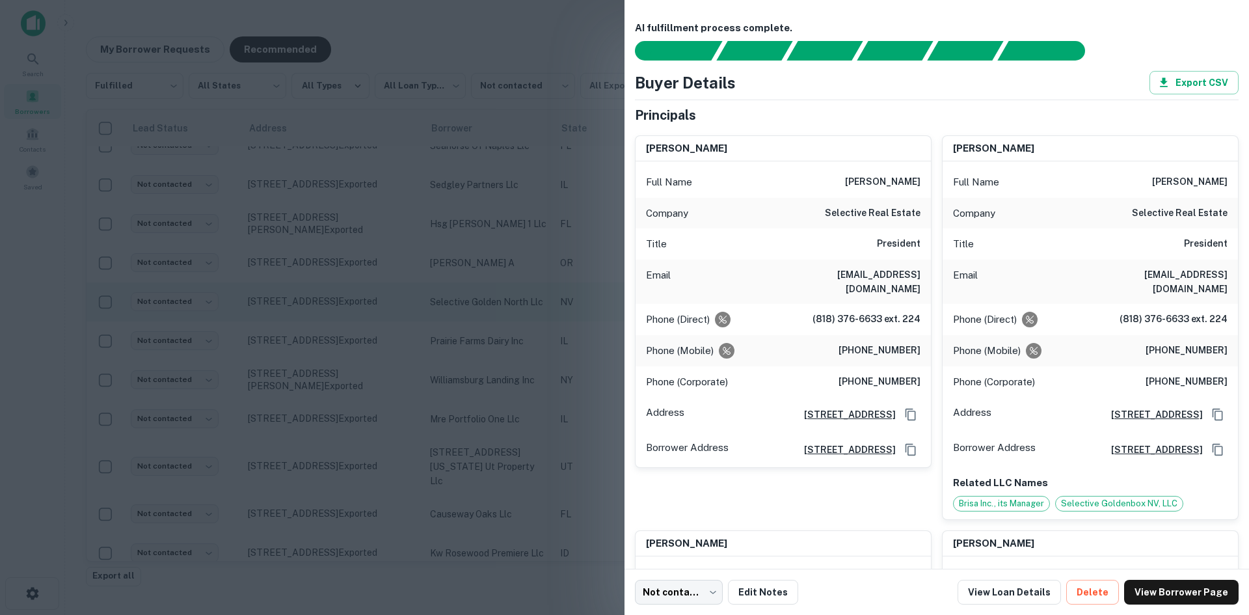
click at [333, 461] on div at bounding box center [624, 307] width 1249 height 615
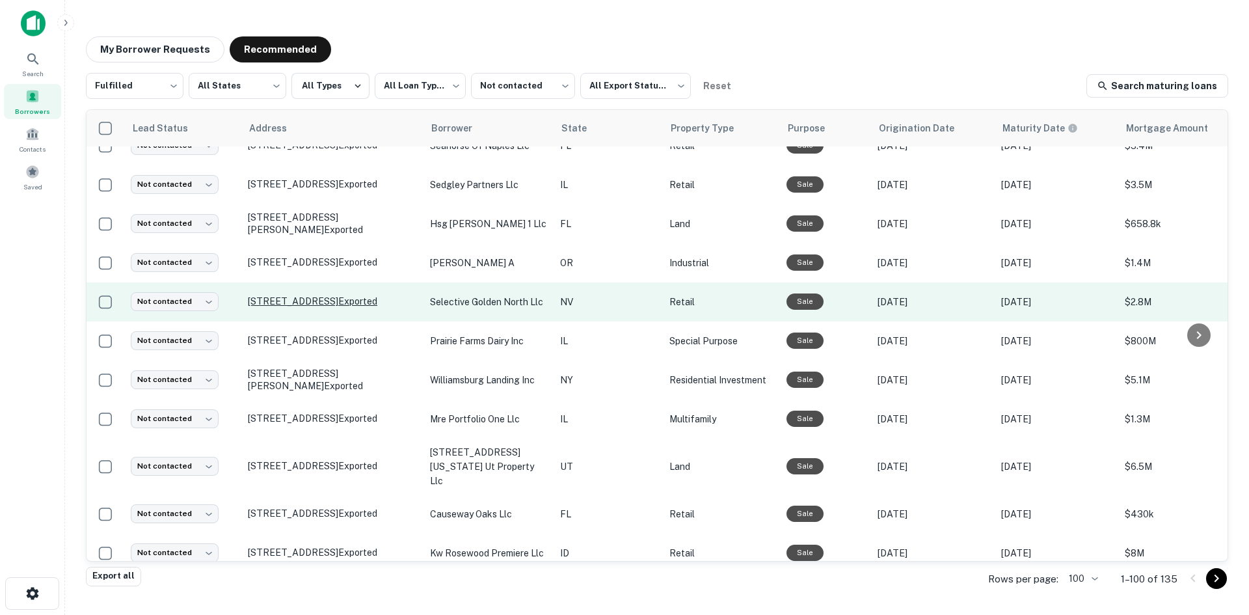
click at [331, 307] on p "1025 N Hills Blvd Reno, NV 89506 Exported" at bounding box center [332, 301] width 169 height 12
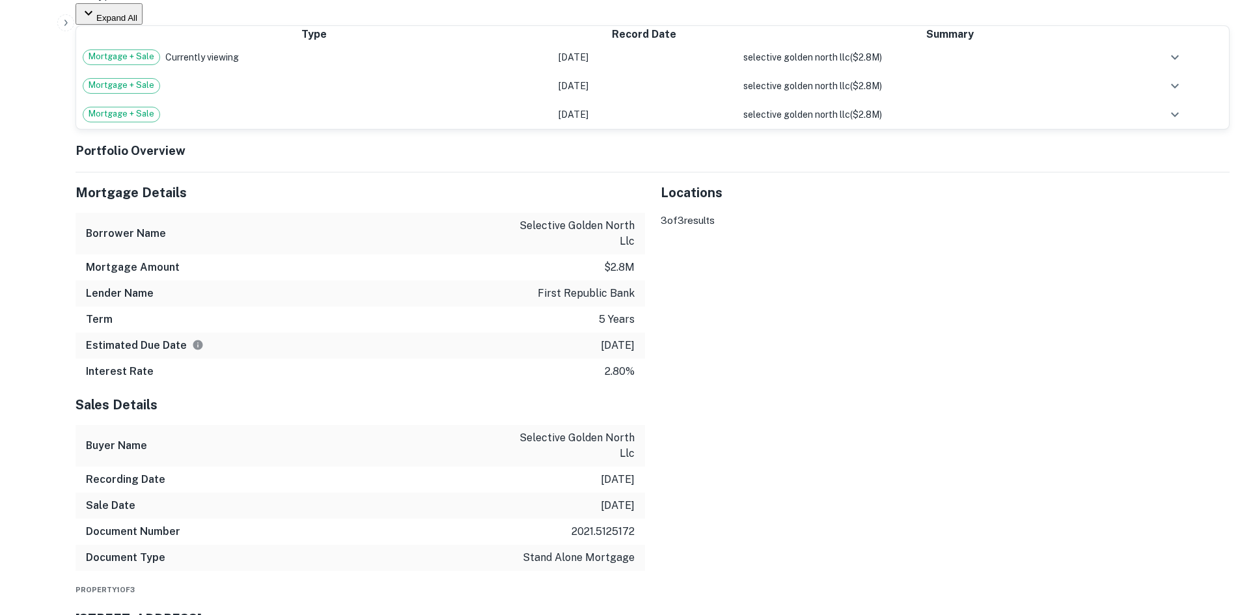
scroll to position [2538, 0]
drag, startPoint x: 1128, startPoint y: 493, endPoint x: 774, endPoint y: 351, distance: 381.4
click at [774, 211] on div "To activate drag with keyboard, press Alt + Enter. Once in keyboard drag state,…" at bounding box center [944, 211] width 569 height 0
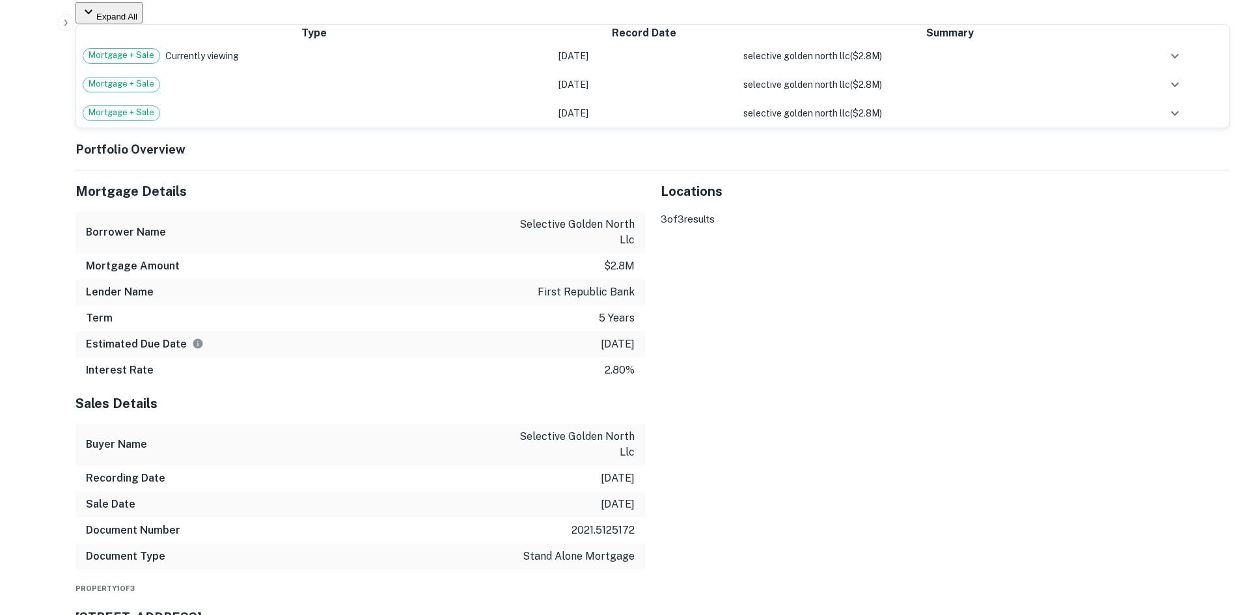
click at [665, 228] on button "Exit the Street View" at bounding box center [668, 237] width 17 height 18
drag, startPoint x: 1111, startPoint y: 482, endPoint x: 984, endPoint y: 313, distance: 211.9
click at [984, 211] on div "To activate drag with keyboard, press Alt + Enter. Once in keyboard drag state,…" at bounding box center [944, 211] width 569 height 0
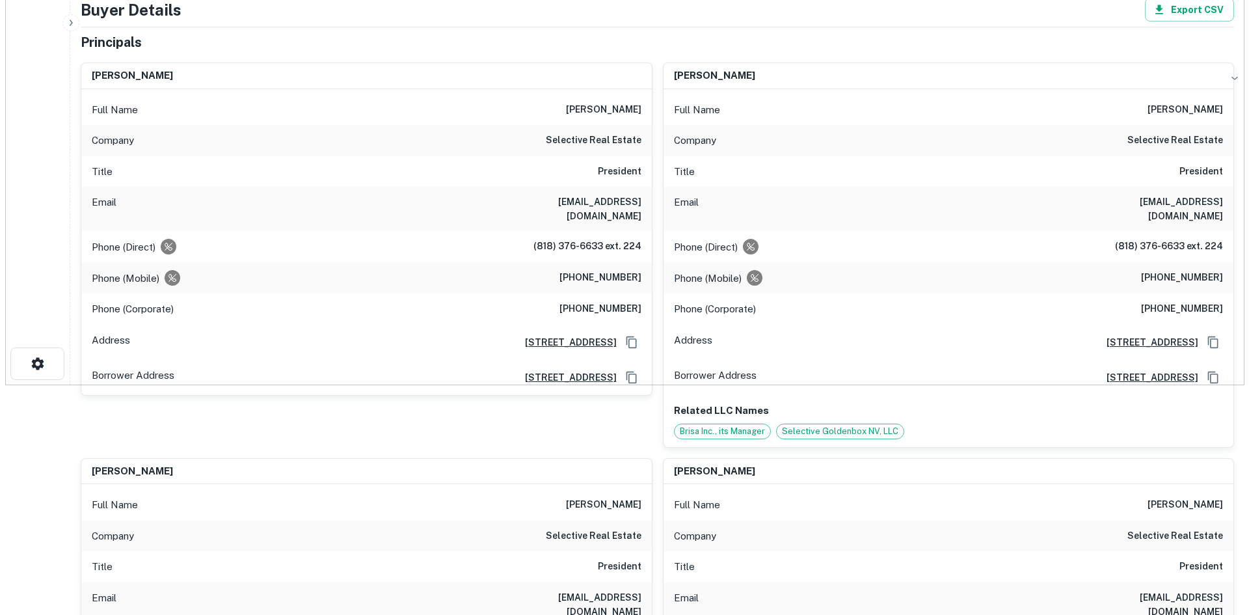
scroll to position [0, 0]
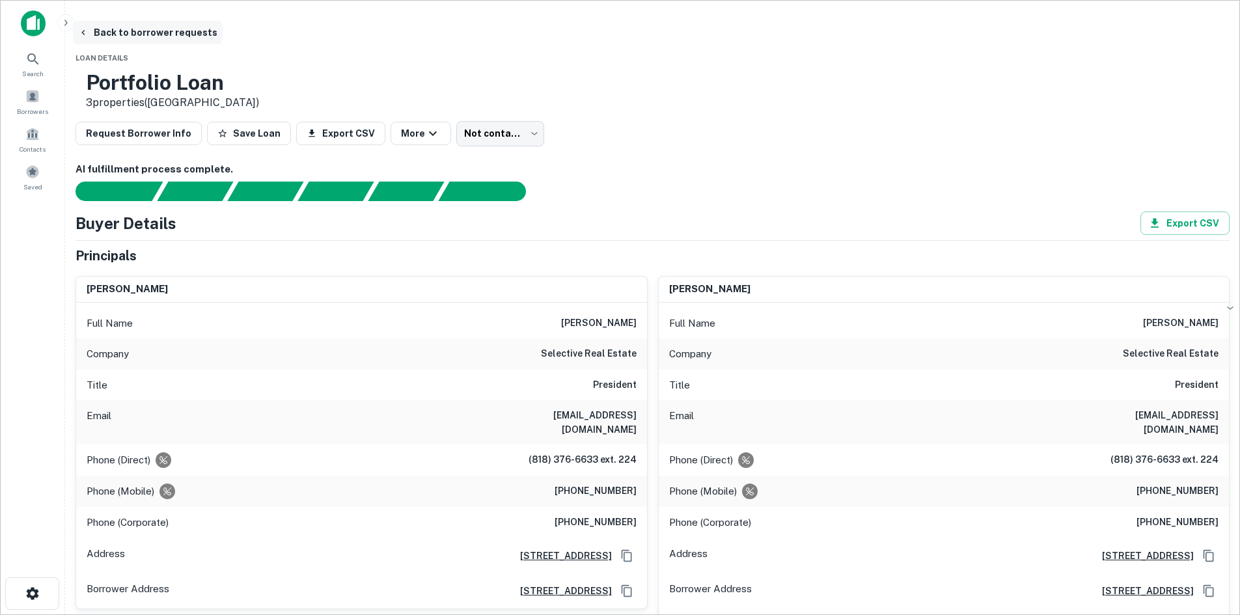
click at [223, 38] on button "Back to borrower requests" at bounding box center [148, 32] width 150 height 23
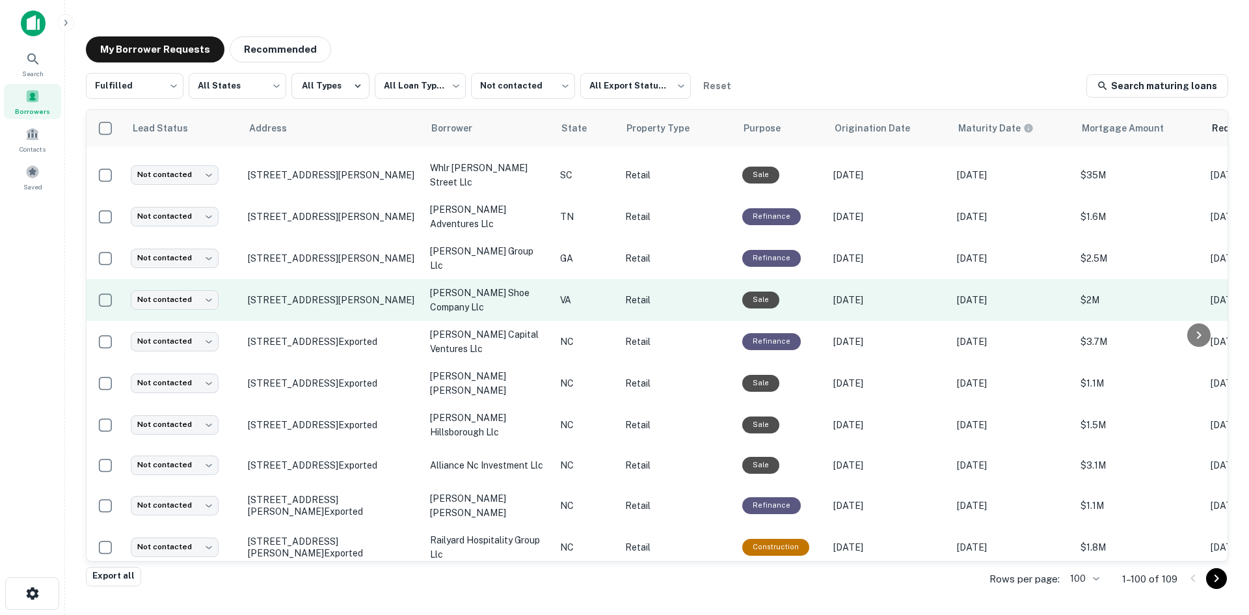
scroll to position [1287, 0]
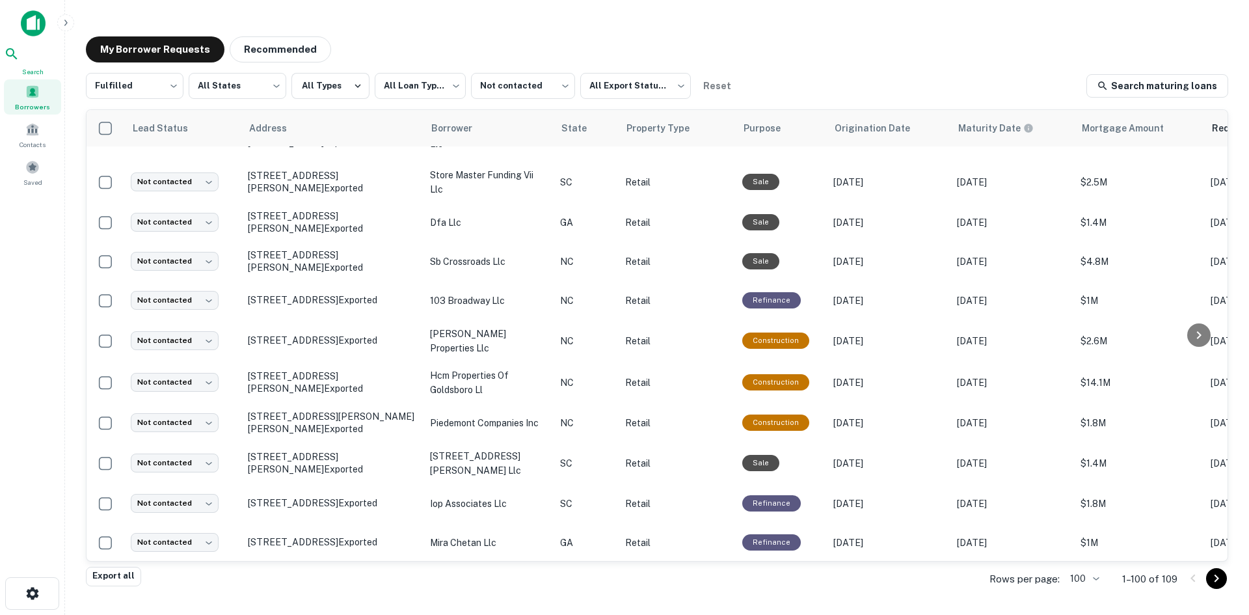
click at [49, 64] on div "Search" at bounding box center [32, 61] width 57 height 31
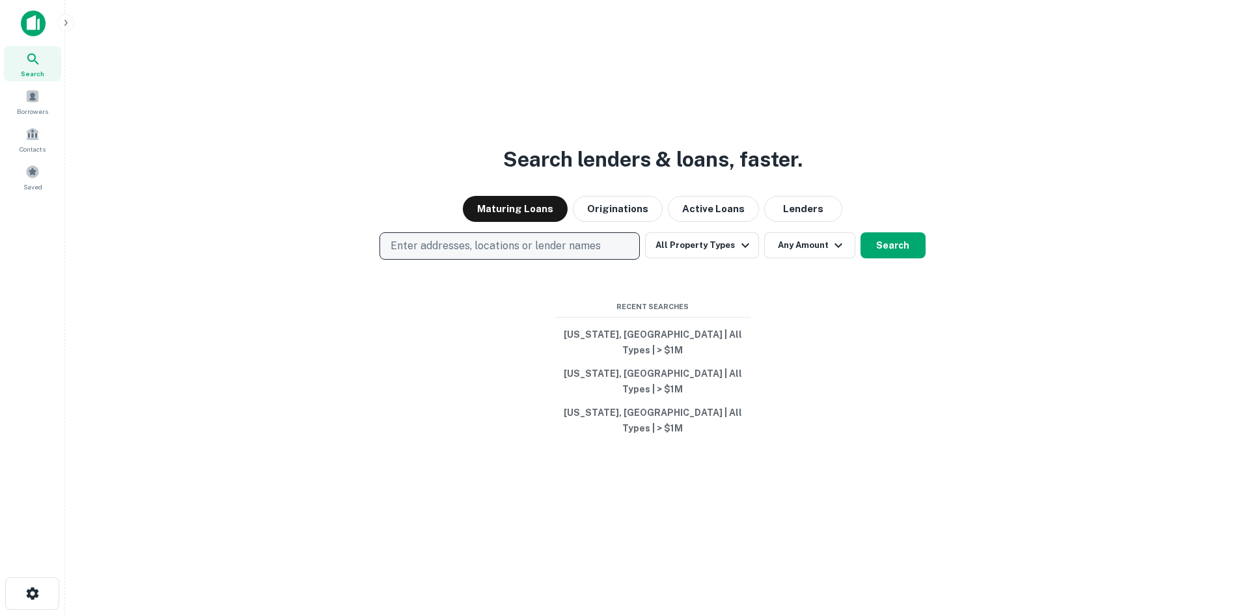
drag, startPoint x: 0, startPoint y: 0, endPoint x: 465, endPoint y: 264, distance: 535.1
click at [465, 254] on p "Enter addresses, locations or lender names" at bounding box center [495, 246] width 210 height 16
click at [480, 254] on p "Enter addresses, locations or lender names" at bounding box center [495, 246] width 210 height 16
click at [469, 254] on p "Enter addresses, locations or lender names" at bounding box center [495, 246] width 210 height 16
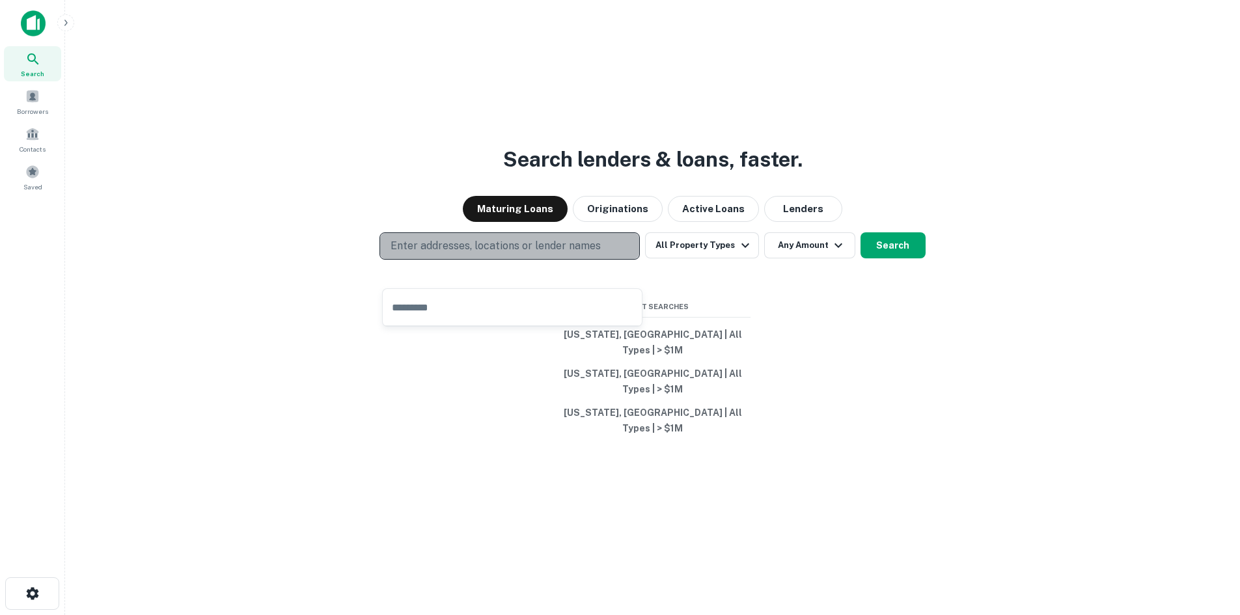
click at [471, 254] on p "Enter addresses, locations or lender names" at bounding box center [495, 246] width 210 height 16
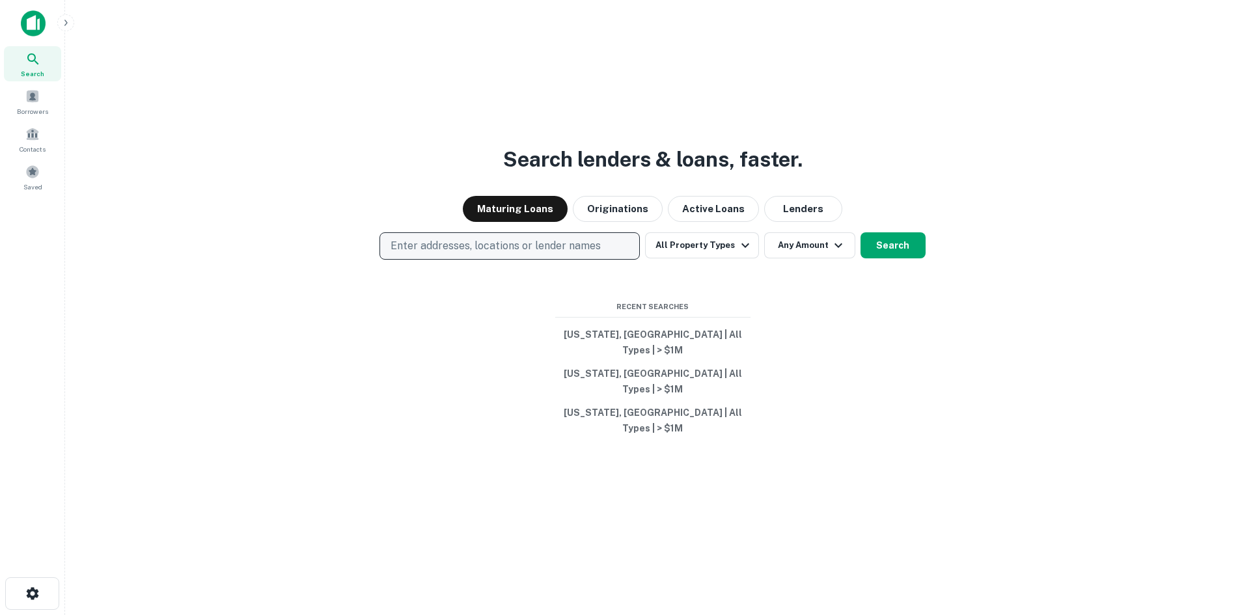
click at [472, 254] on p "Enter addresses, locations or lender names" at bounding box center [495, 246] width 210 height 16
type input "**********"
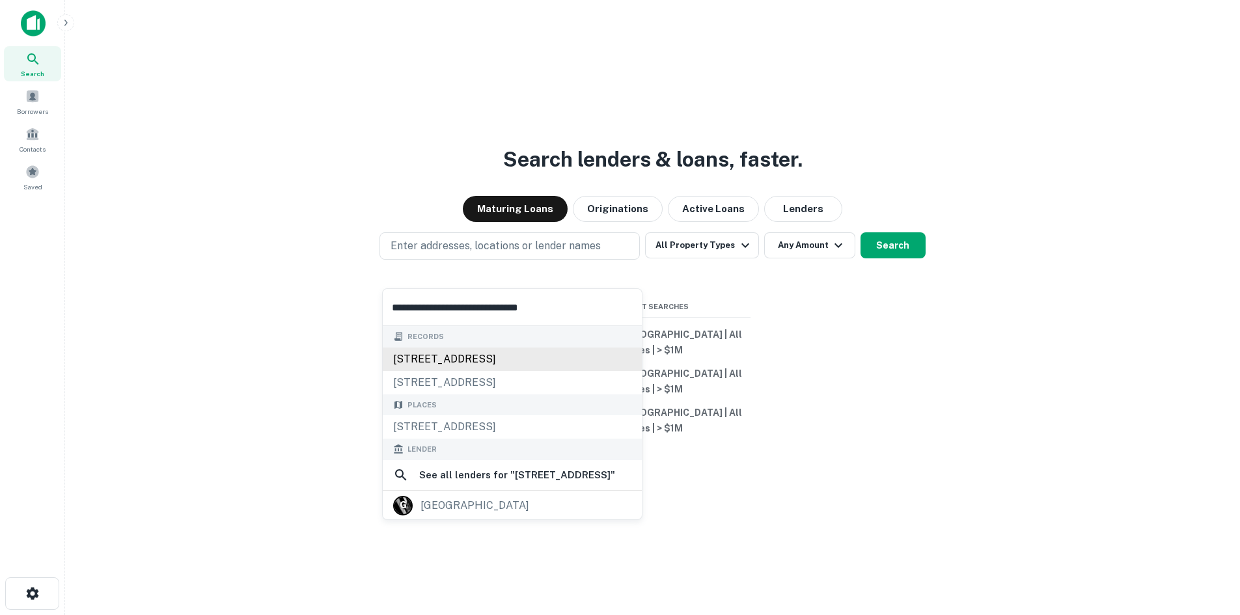
click at [558, 356] on div "236 s elm st, greensboro, nc, 27401" at bounding box center [512, 358] width 259 height 23
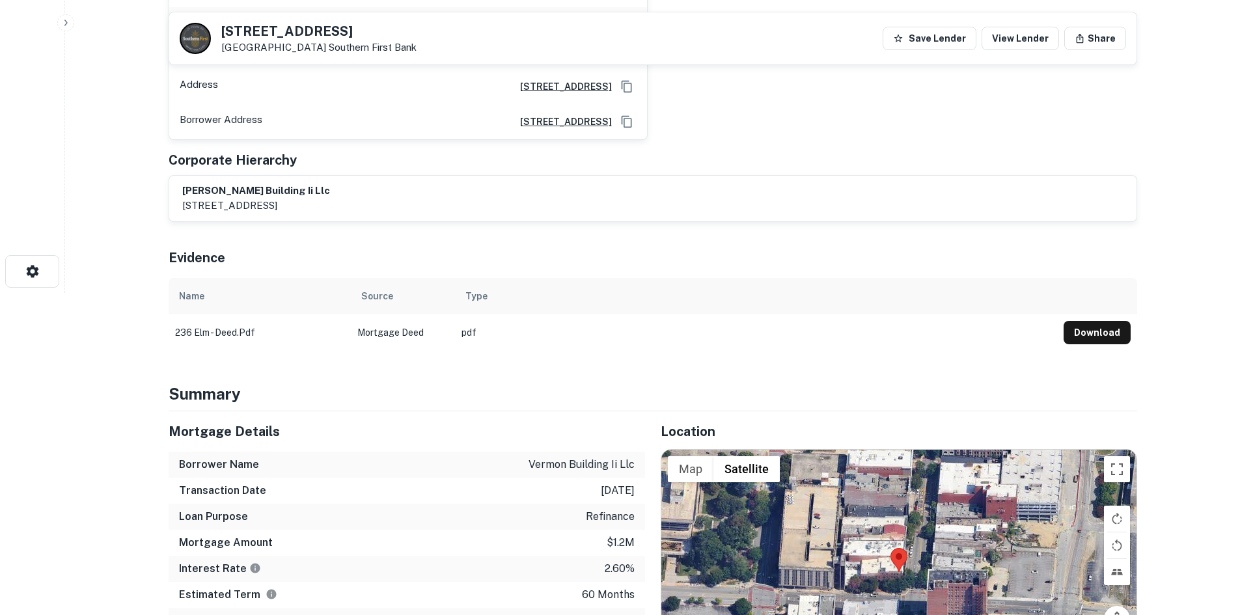
scroll to position [456, 0]
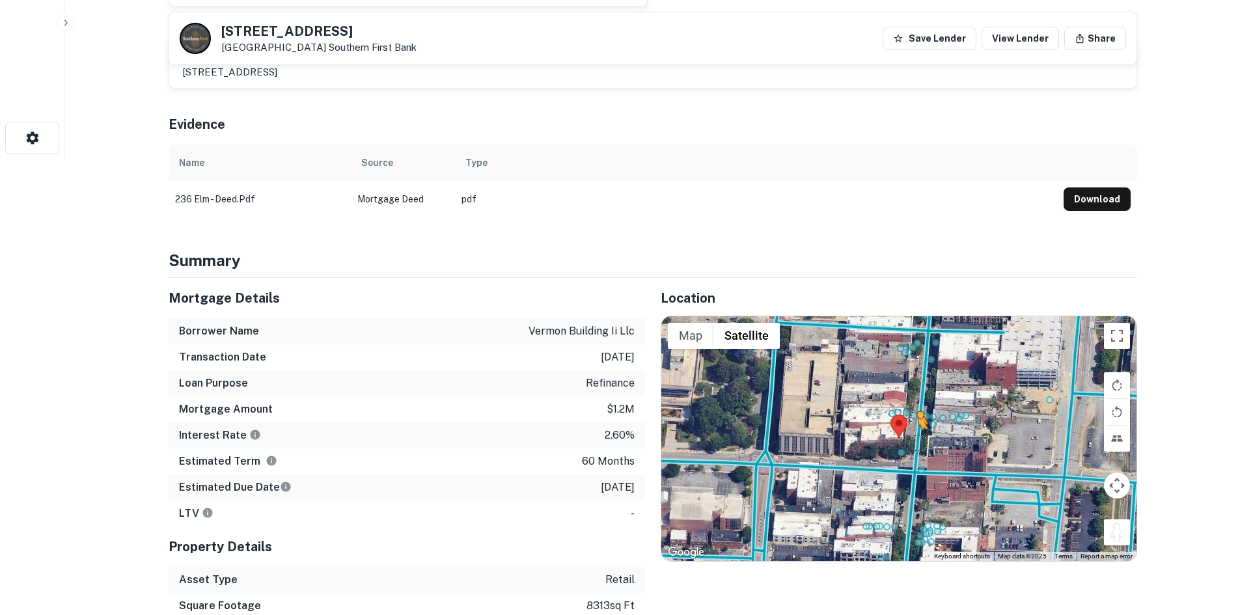
drag, startPoint x: 1115, startPoint y: 535, endPoint x: 914, endPoint y: 438, distance: 223.8
click at [914, 438] on div "To activate drag with keyboard, press Alt + Enter. Once in keyboard drag state,…" at bounding box center [898, 438] width 475 height 245
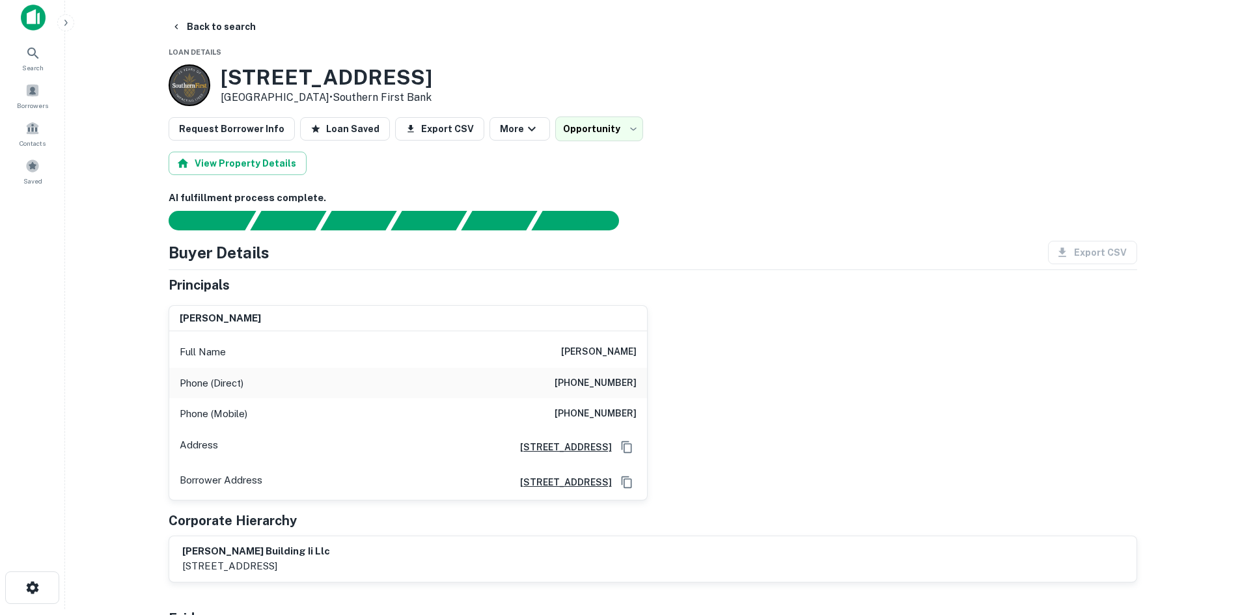
scroll to position [0, 0]
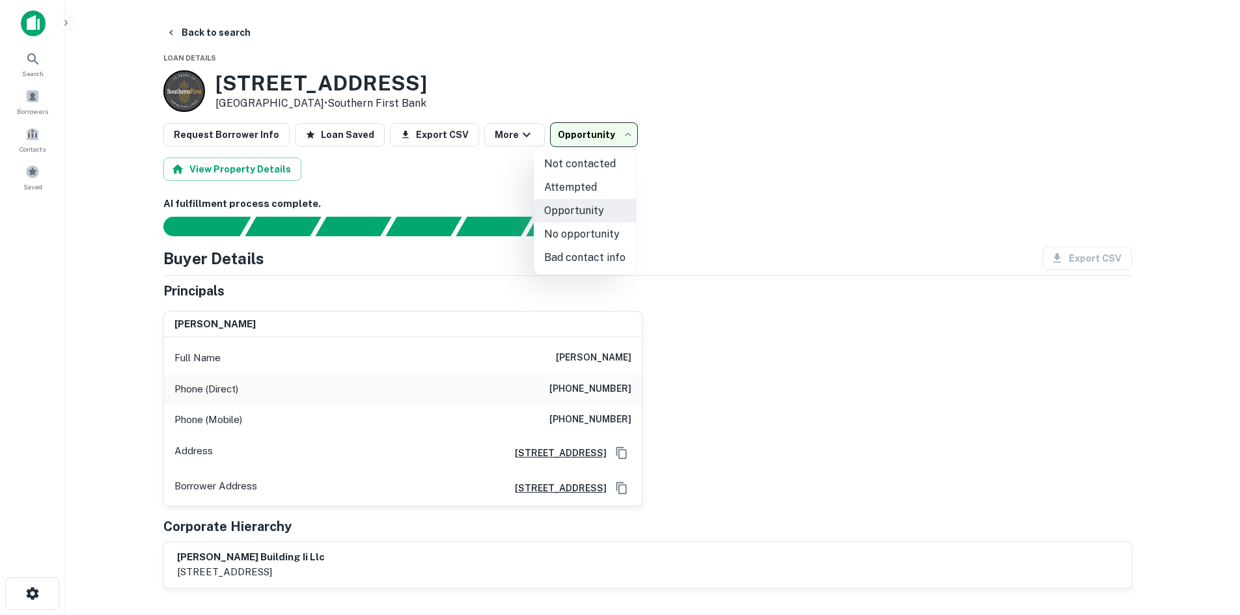
click at [541, 140] on body "**********" at bounding box center [620, 307] width 1240 height 615
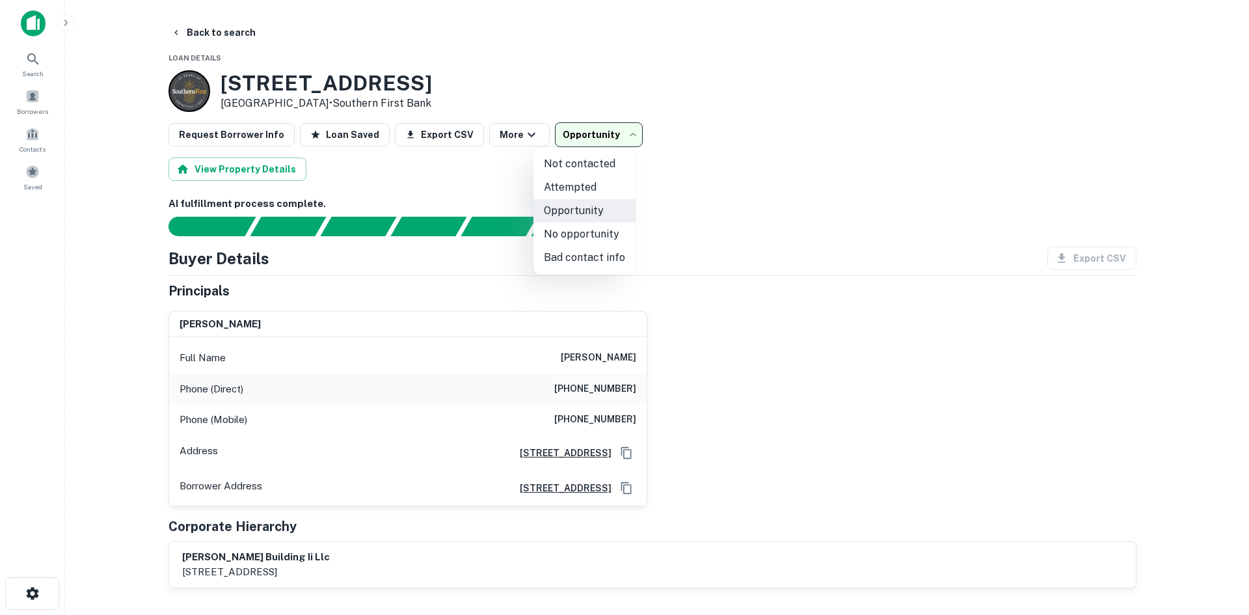
click at [559, 134] on div at bounding box center [624, 307] width 1249 height 615
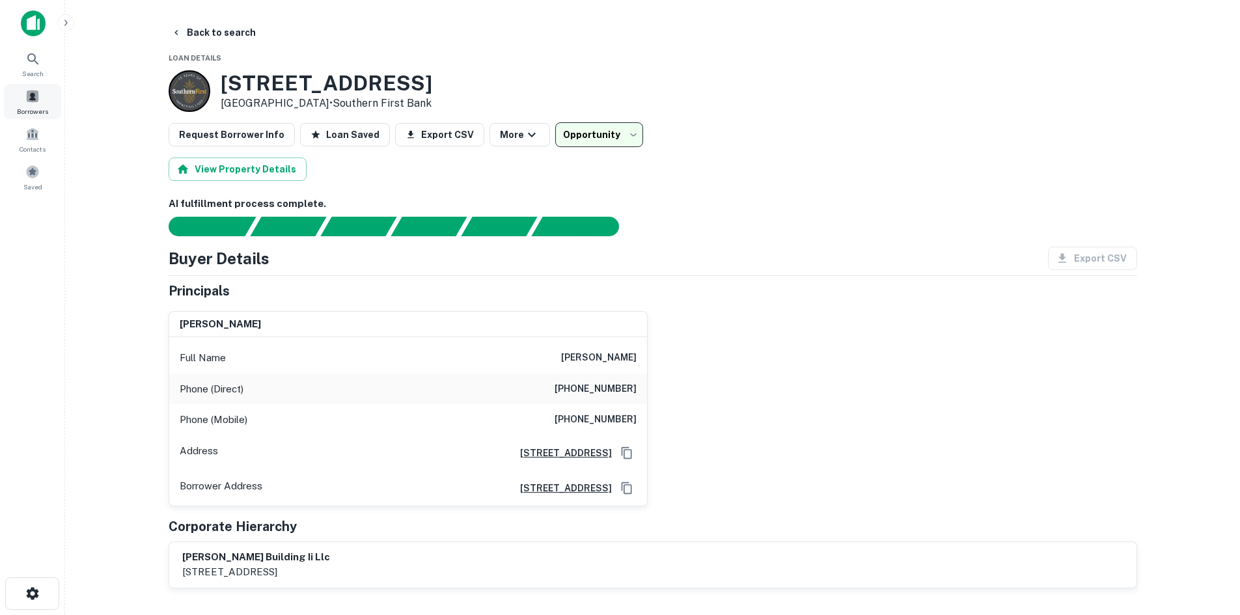
click at [28, 93] on span at bounding box center [32, 96] width 14 height 14
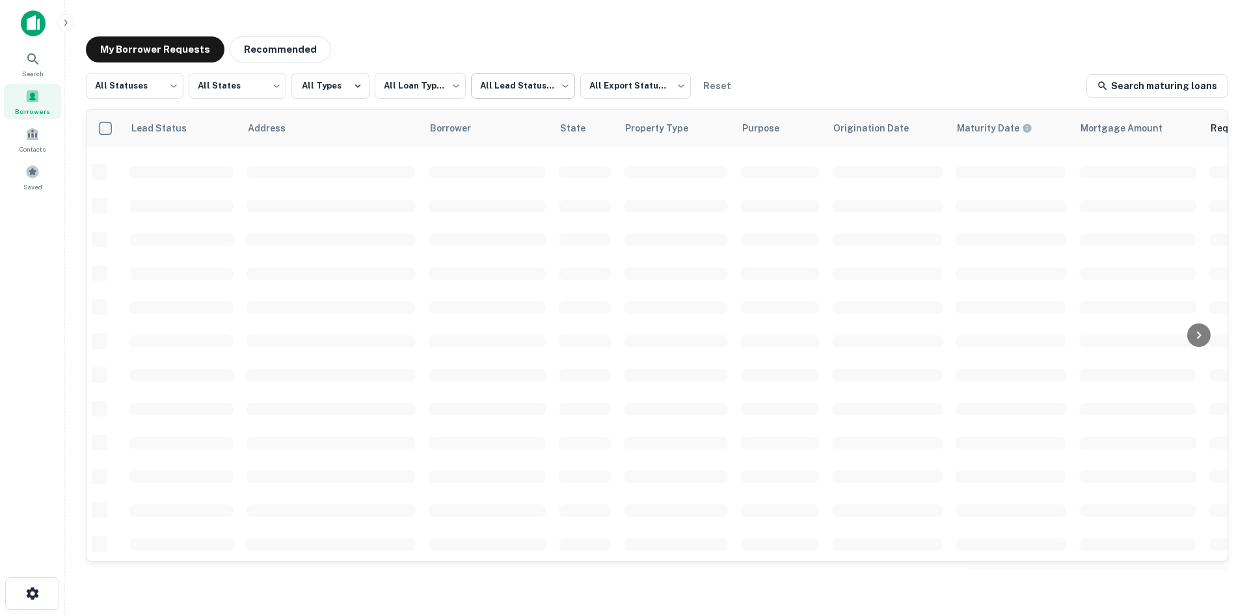
click at [537, 89] on body "**********" at bounding box center [624, 307] width 1249 height 615
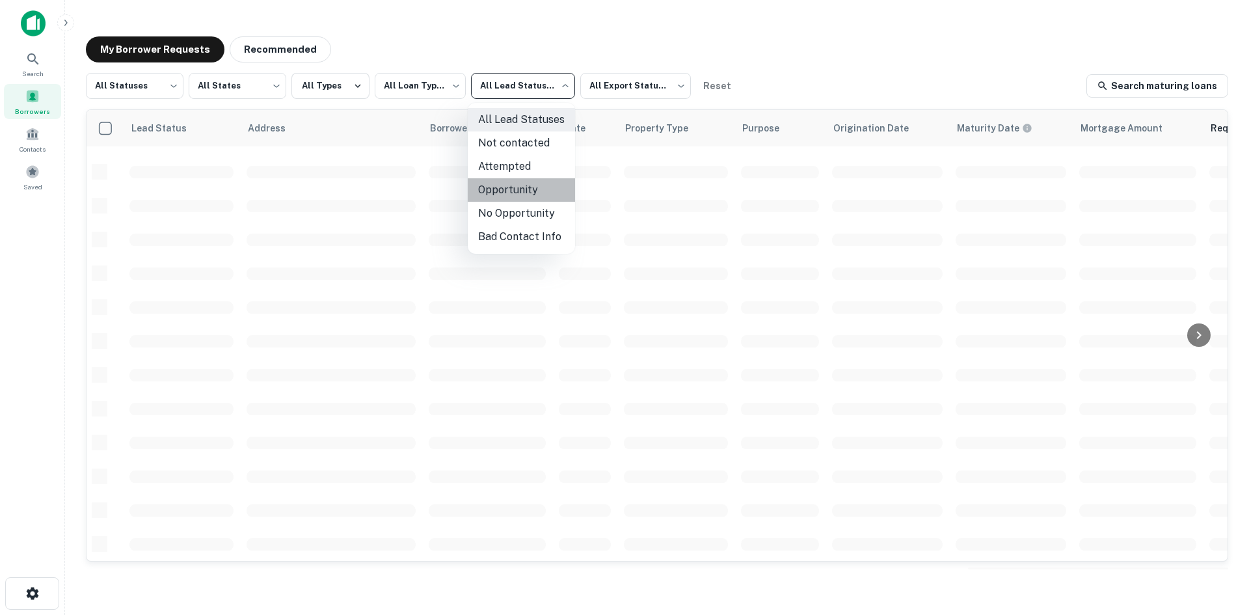
click at [532, 181] on li "Opportunity" at bounding box center [521, 189] width 107 height 23
type input "**********"
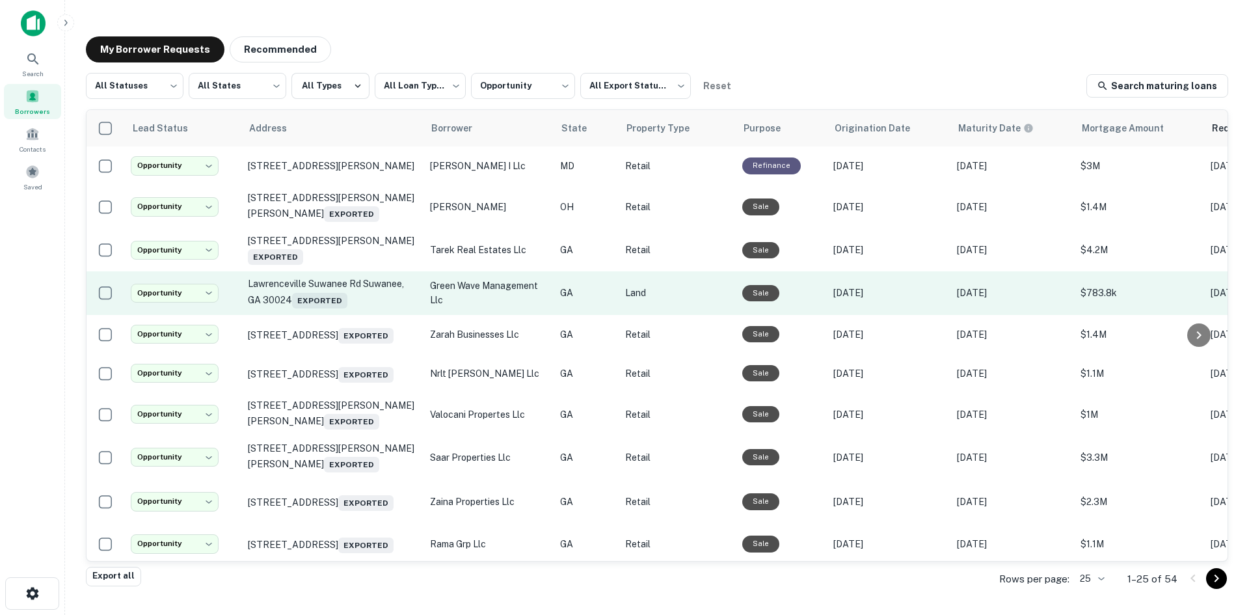
click at [375, 310] on td "Lawrenceville Suwanee Rd Suwanee, [GEOGRAPHIC_DATA] 30024 Exported" at bounding box center [332, 292] width 182 height 43
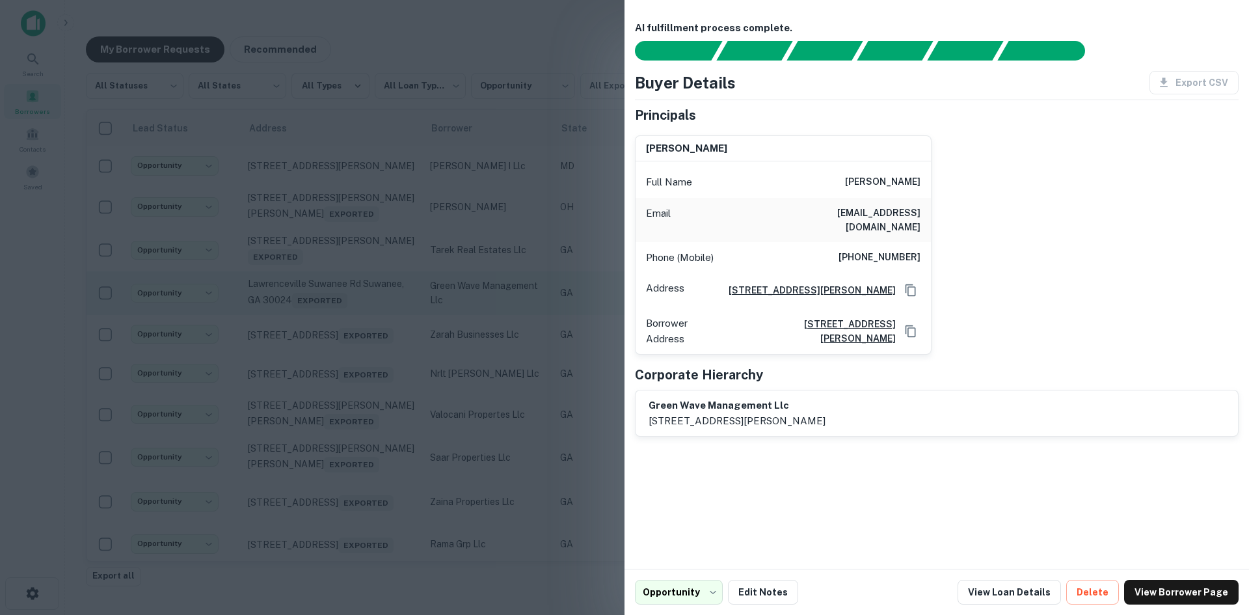
click at [375, 310] on div at bounding box center [624, 307] width 1249 height 615
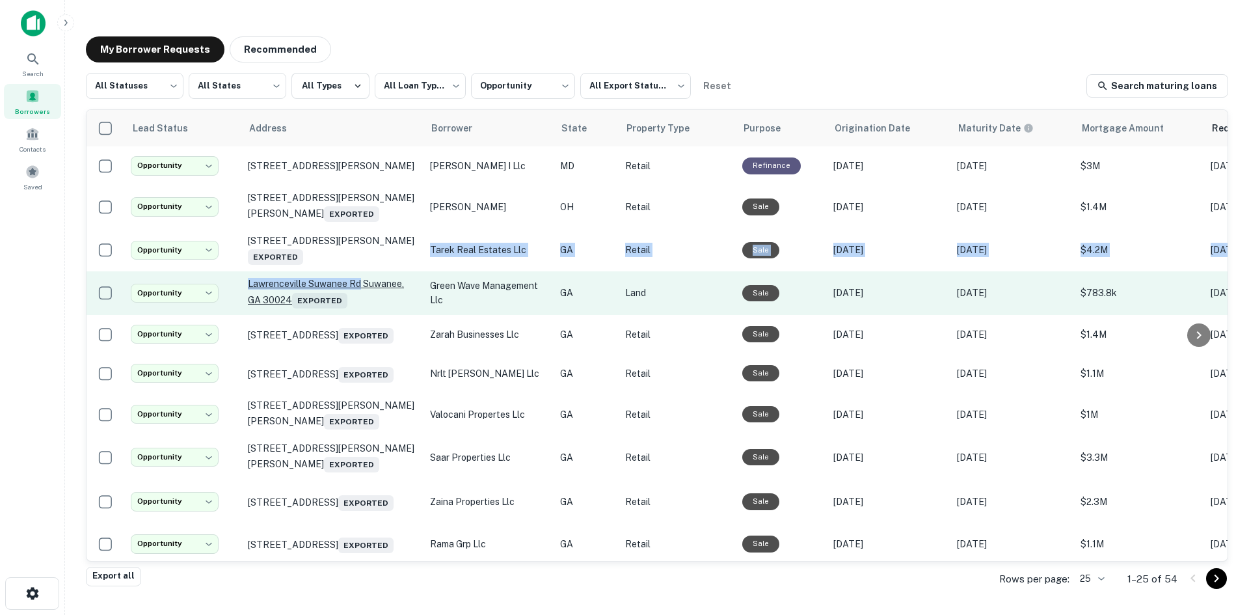
drag, startPoint x: 359, startPoint y: 264, endPoint x: 361, endPoint y: 280, distance: 17.1
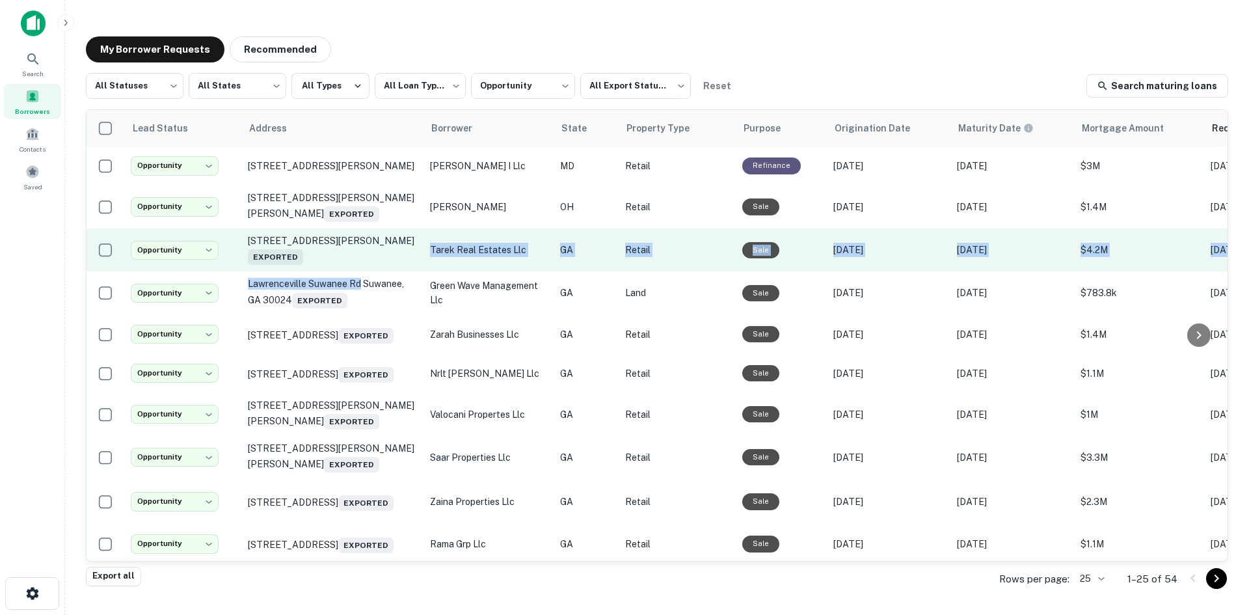
click at [362, 271] on td "[STREET_ADDRESS][PERSON_NAME] Exported" at bounding box center [332, 249] width 182 height 43
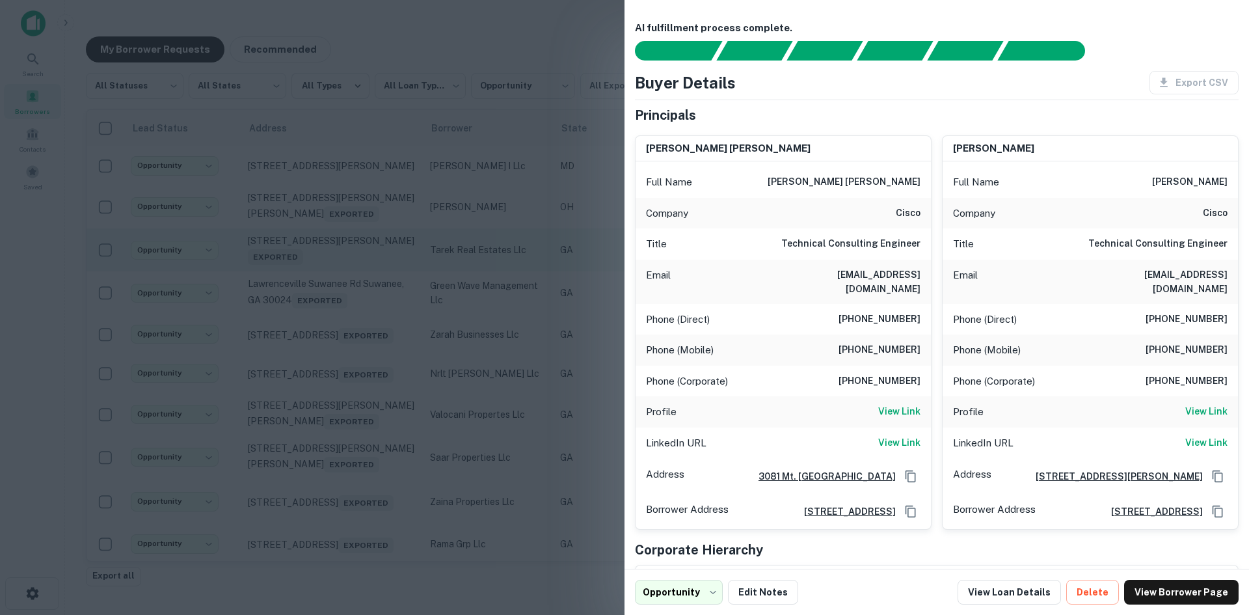
click at [362, 271] on div at bounding box center [624, 307] width 1249 height 615
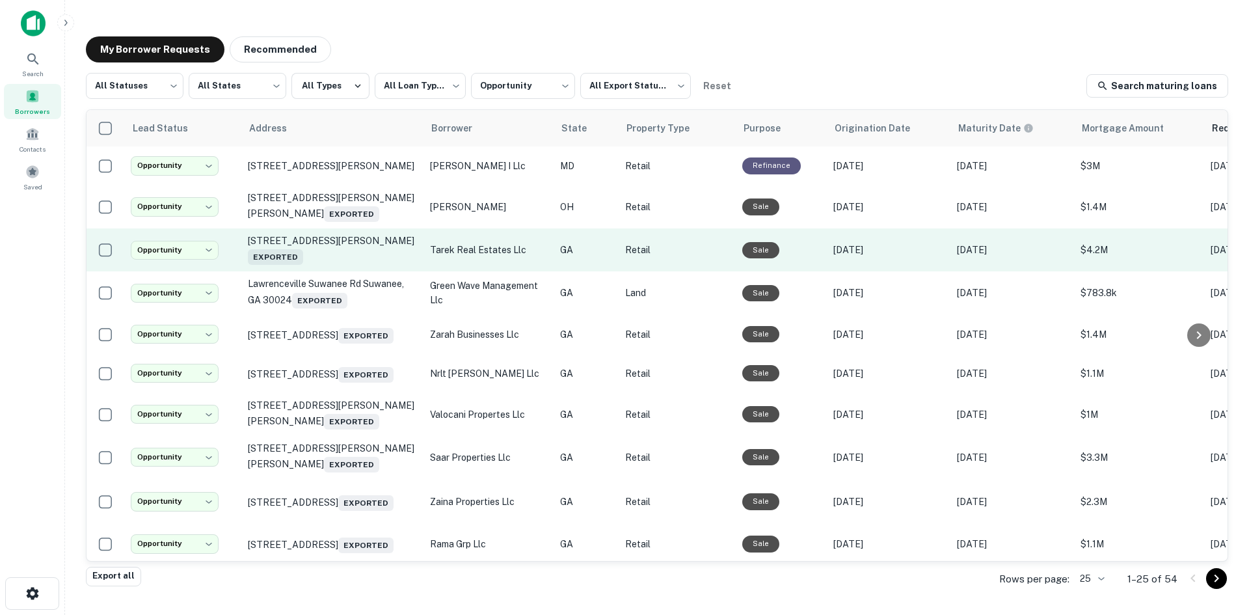
click at [362, 271] on td "[STREET_ADDRESS][PERSON_NAME] Exported" at bounding box center [332, 249] width 182 height 43
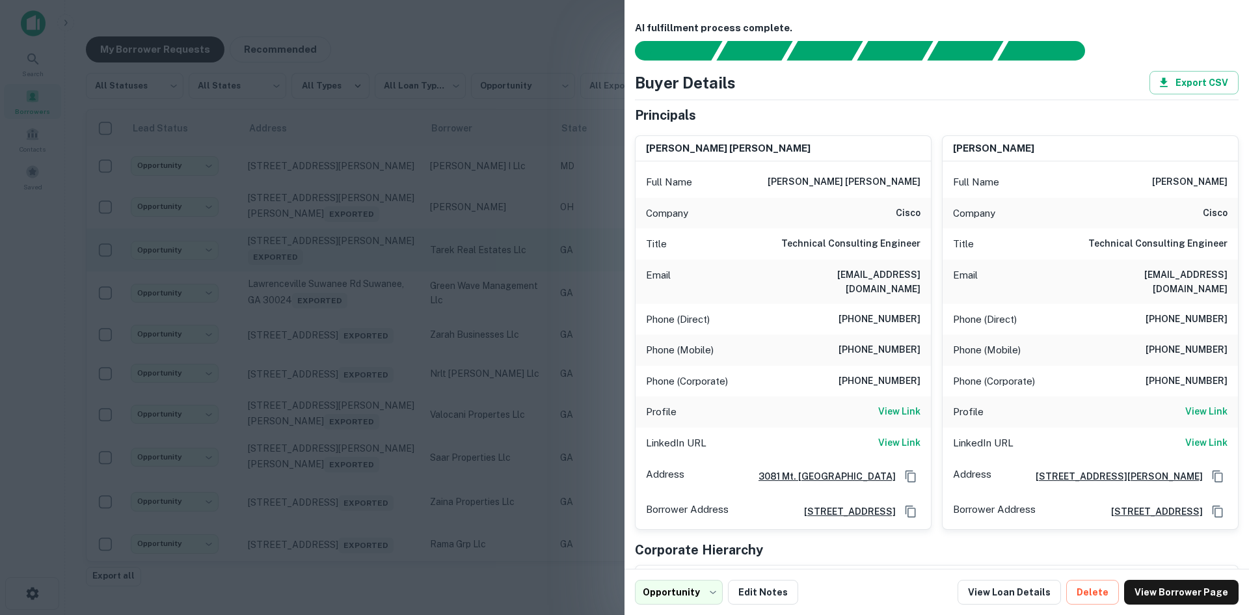
click at [362, 271] on div at bounding box center [624, 307] width 1249 height 615
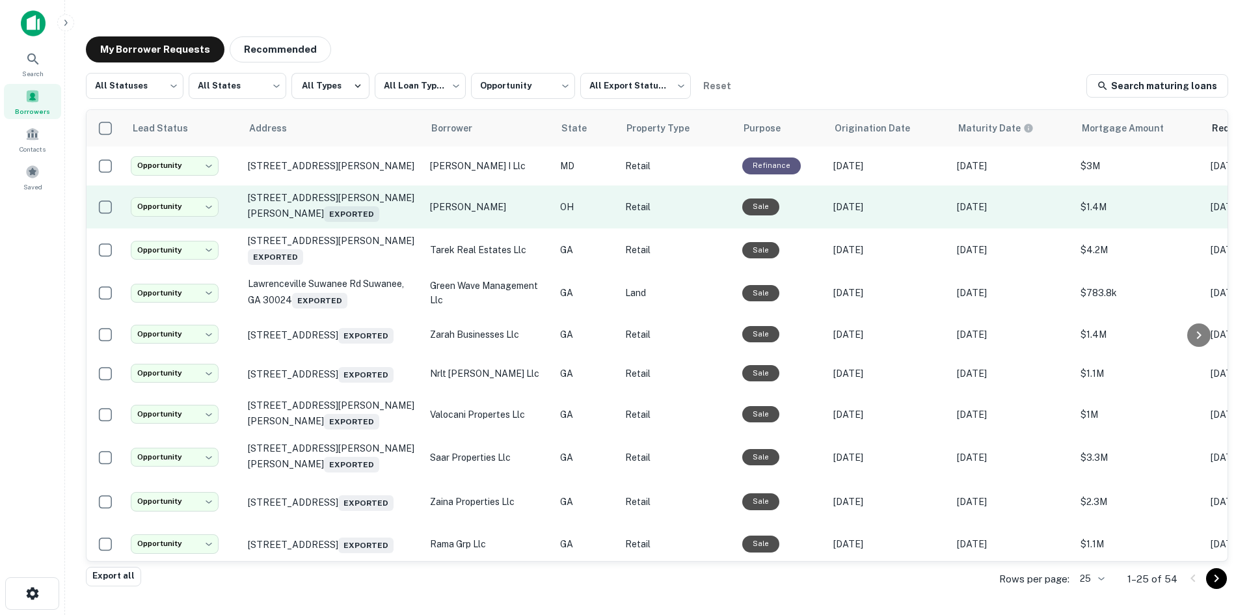
click at [362, 223] on td "[STREET_ADDRESS][PERSON_NAME][PERSON_NAME] Exported" at bounding box center [332, 206] width 182 height 43
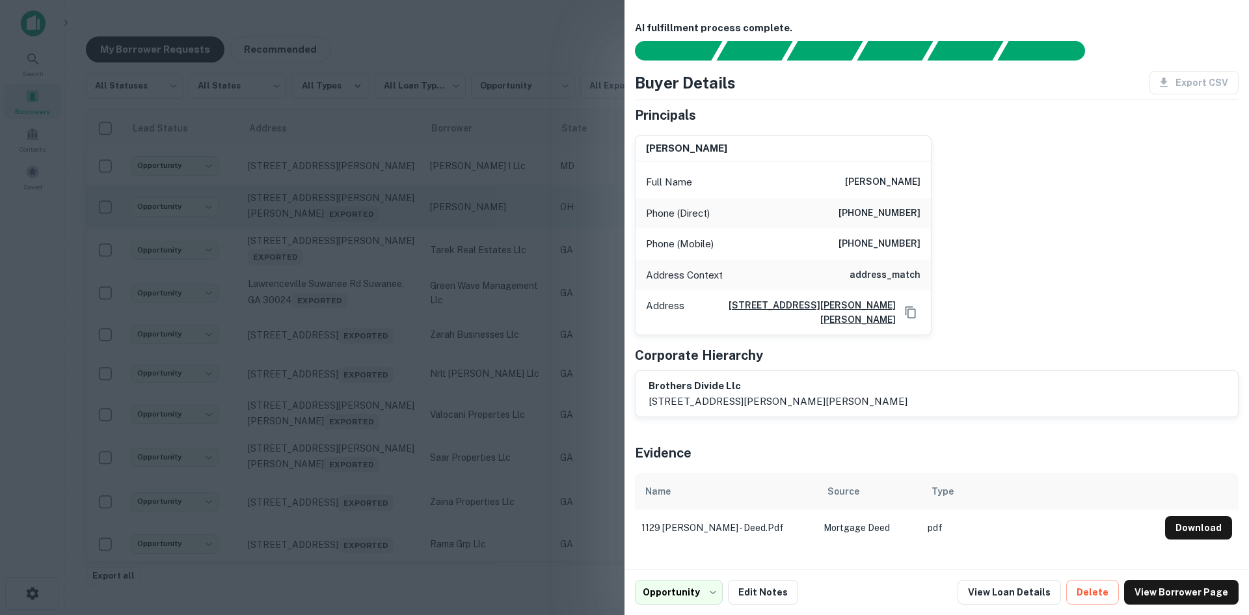
click at [362, 223] on div at bounding box center [624, 307] width 1249 height 615
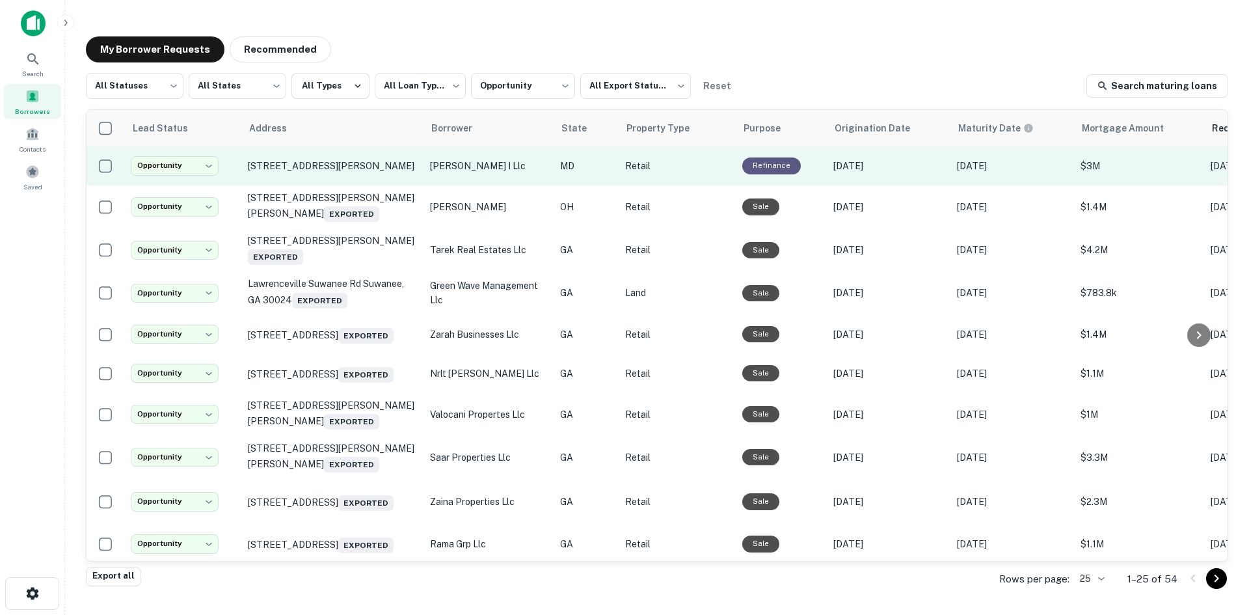
click at [361, 184] on td "[STREET_ADDRESS][PERSON_NAME]" at bounding box center [332, 165] width 182 height 39
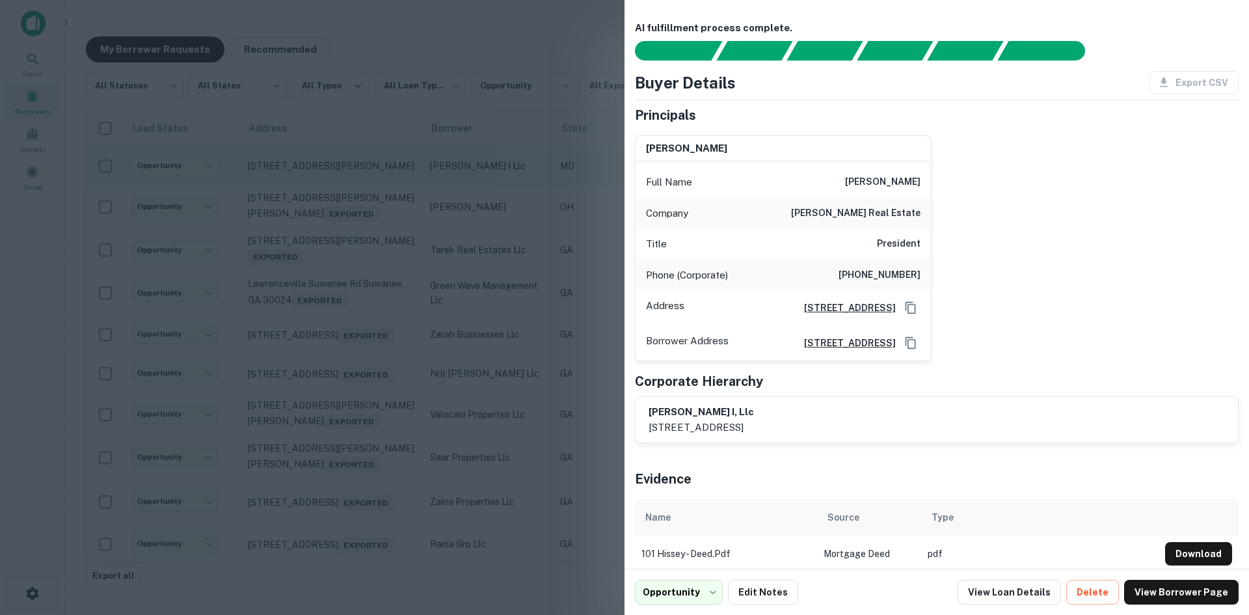
click at [361, 184] on div at bounding box center [624, 307] width 1249 height 615
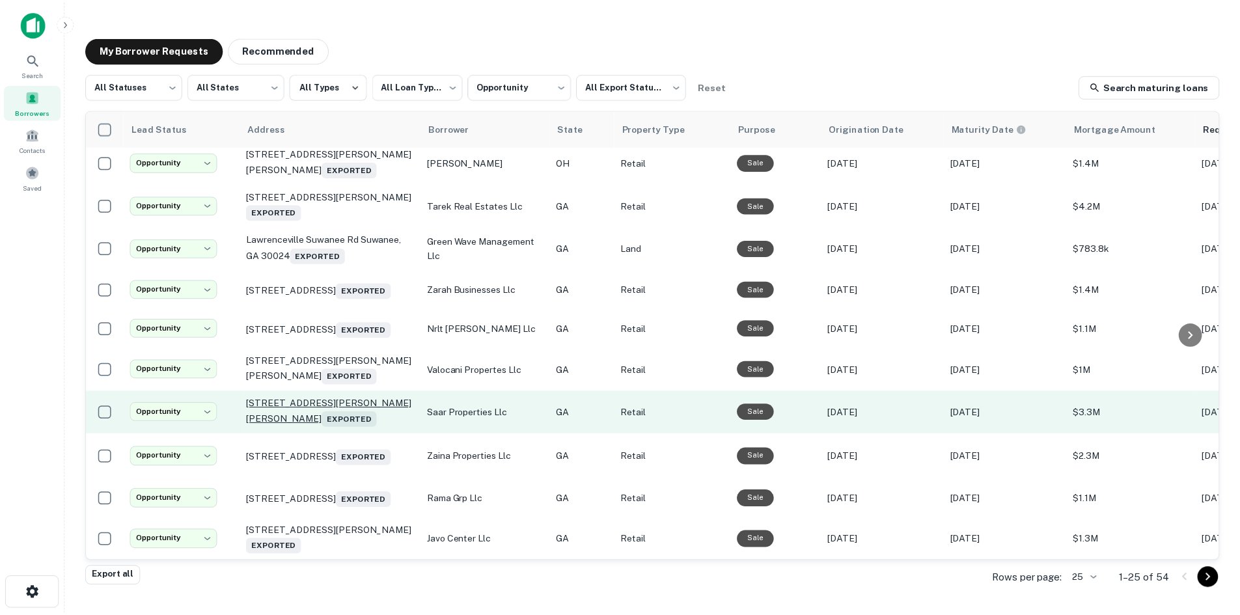
scroll to position [65, 0]
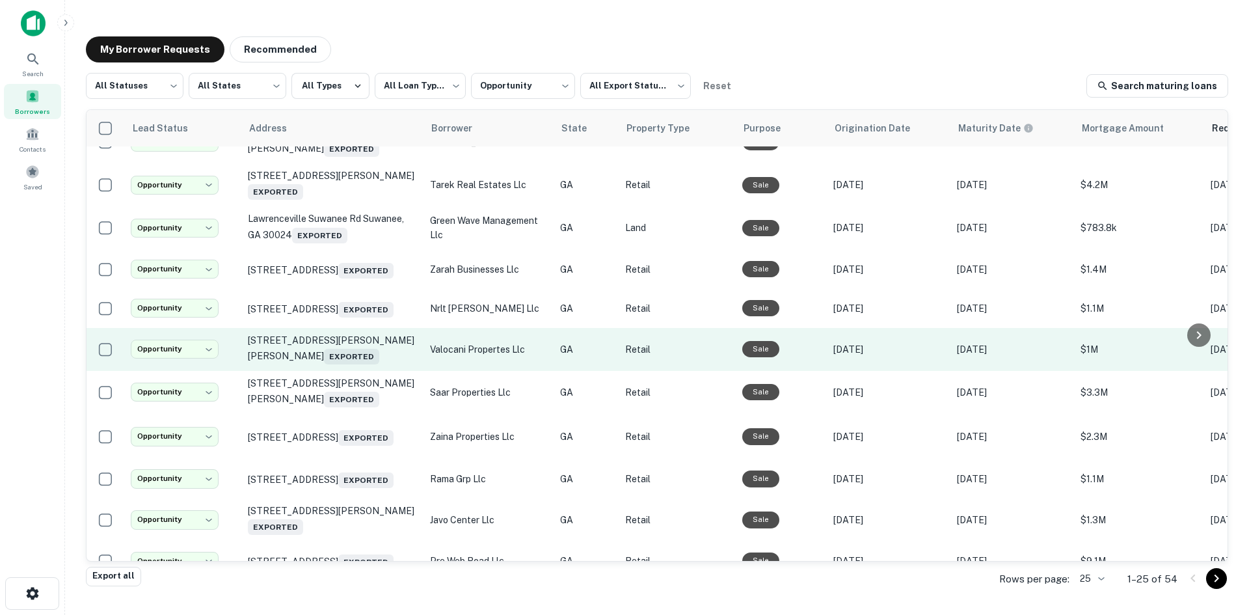
click at [372, 371] on td "[STREET_ADDRESS][PERSON_NAME][PERSON_NAME] Exported" at bounding box center [332, 349] width 182 height 43
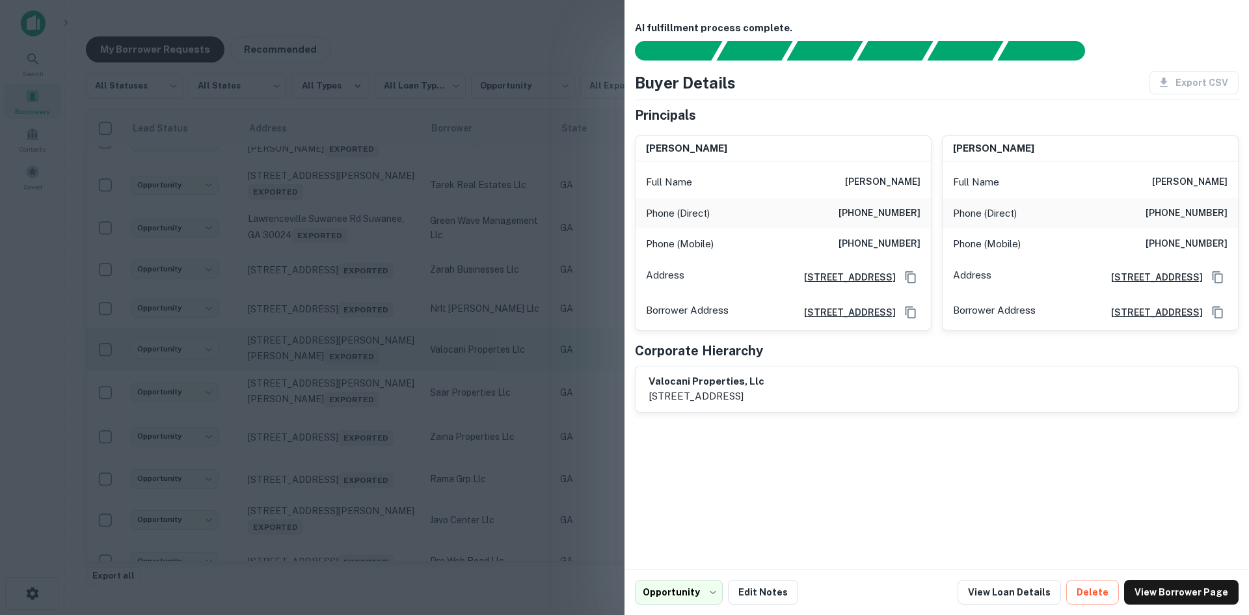
click at [372, 376] on div at bounding box center [624, 307] width 1249 height 615
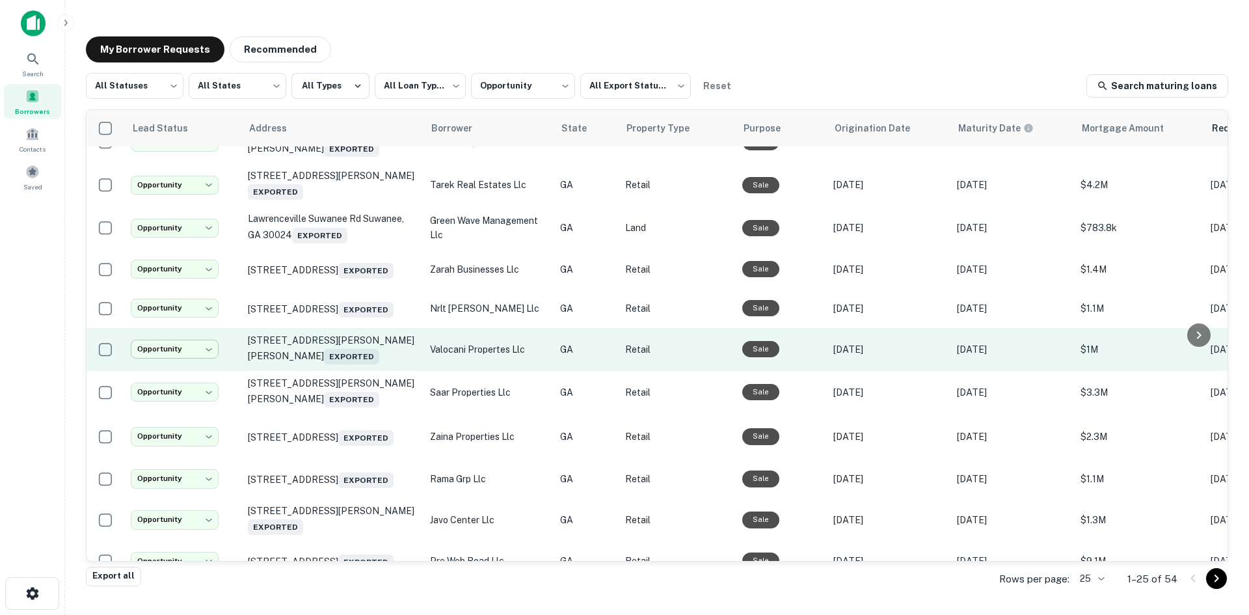
click at [189, 351] on body "**********" at bounding box center [624, 307] width 1249 height 615
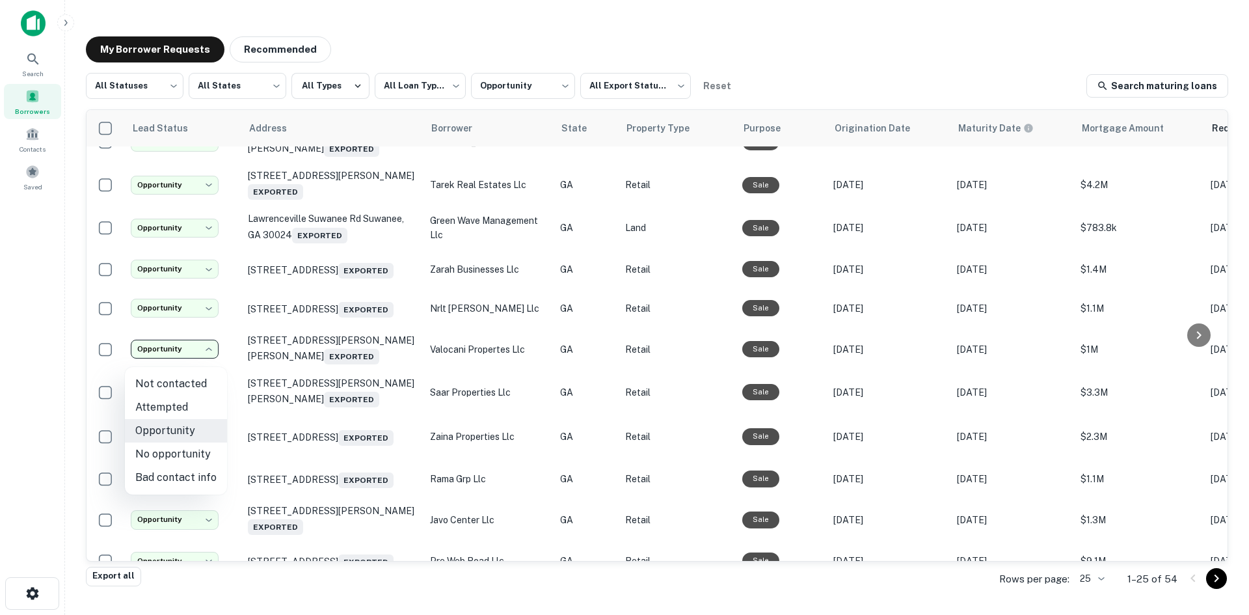
click at [184, 415] on li "Attempted" at bounding box center [176, 407] width 102 height 23
type input "*********"
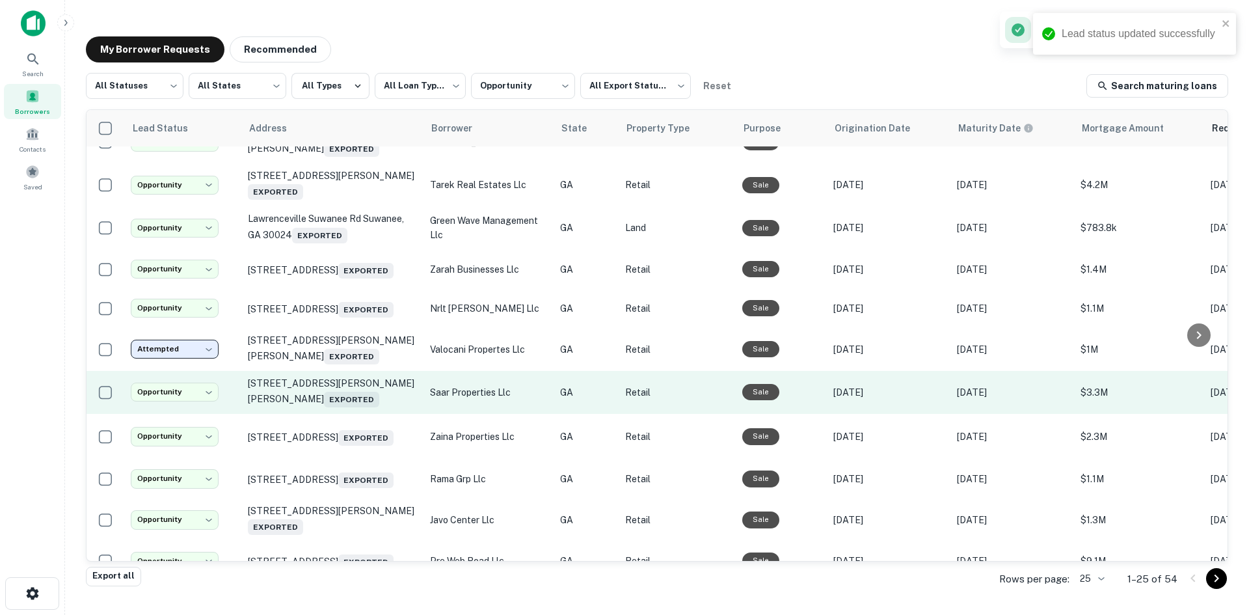
click at [366, 414] on td "[STREET_ADDRESS][PERSON_NAME][PERSON_NAME] Exported" at bounding box center [332, 392] width 182 height 43
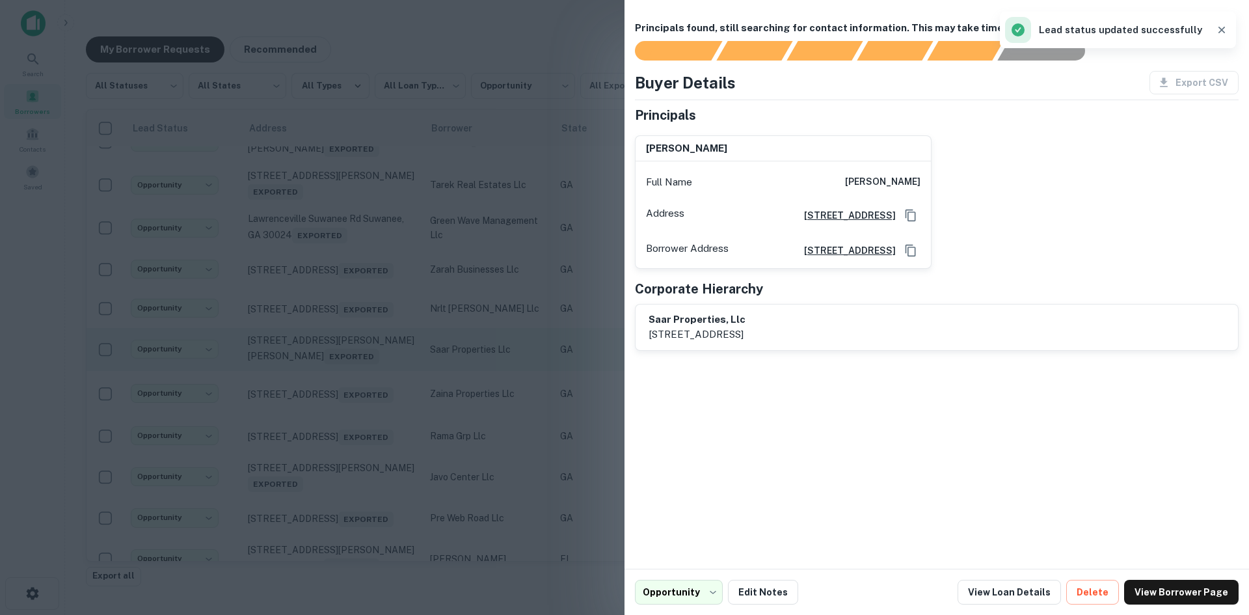
click at [366, 419] on div at bounding box center [624, 307] width 1249 height 615
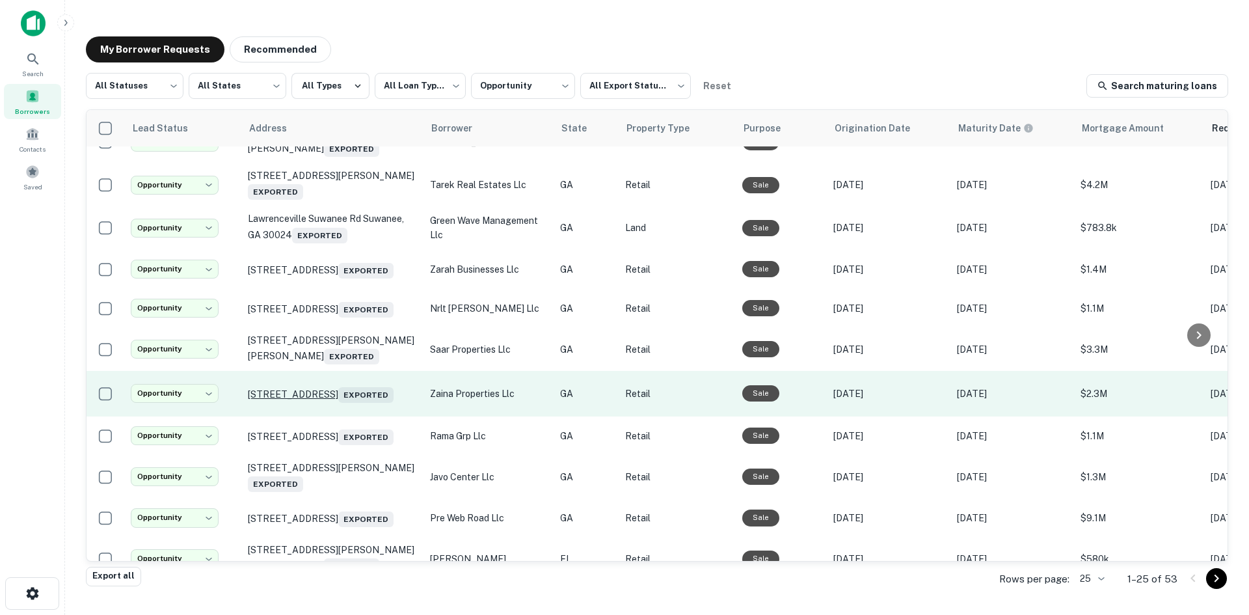
click at [366, 403] on p "[STREET_ADDRESS] Exported" at bounding box center [332, 394] width 169 height 18
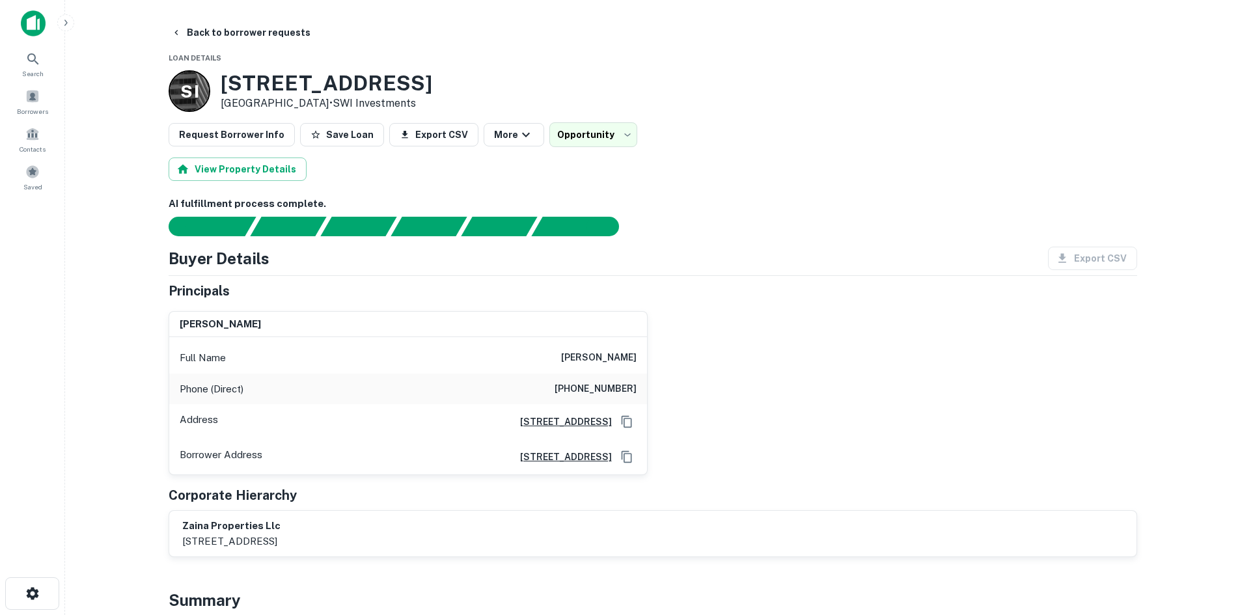
click at [614, 396] on h6 "[PHONE_NUMBER]" at bounding box center [595, 389] width 82 height 16
copy h6 "[PHONE_NUMBER]"
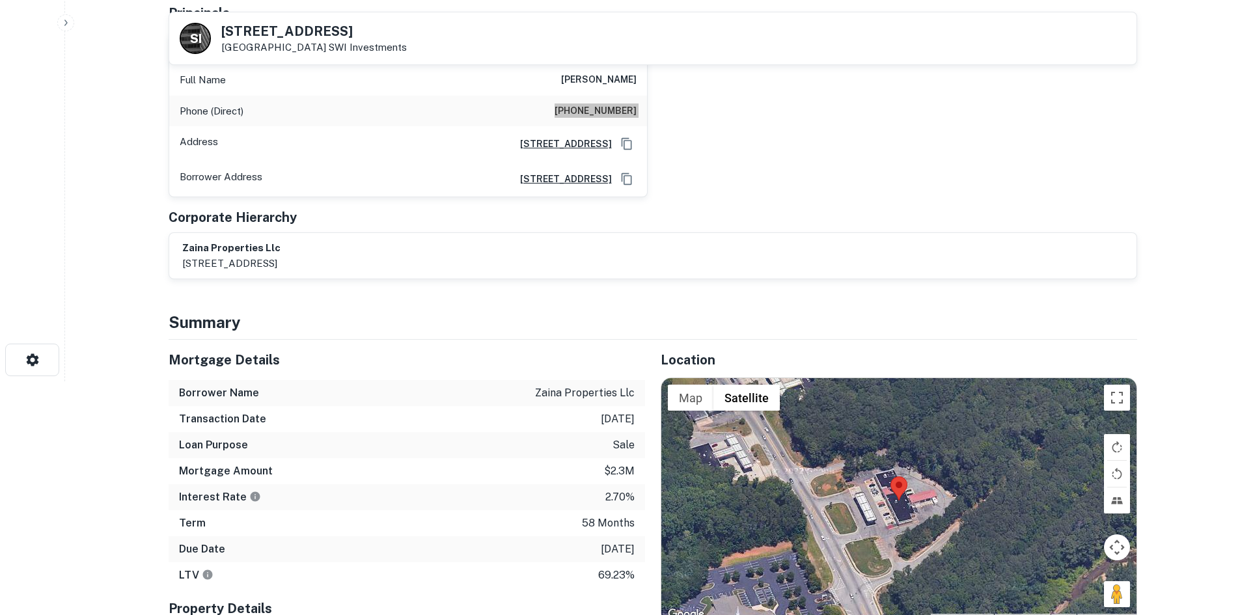
scroll to position [456, 0]
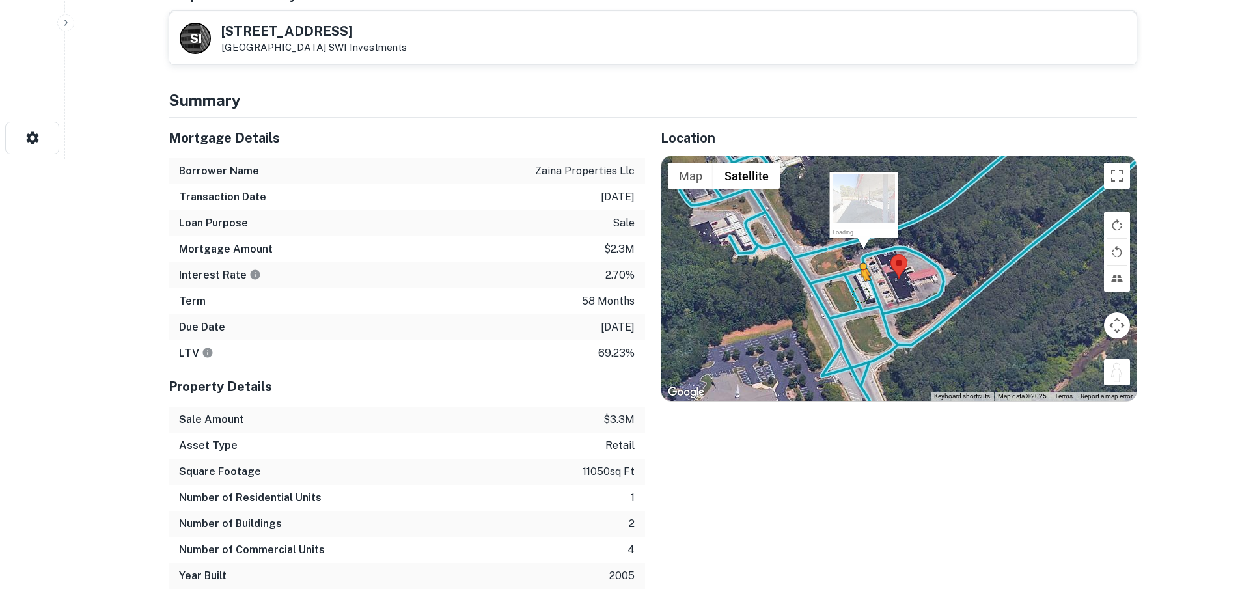
drag, startPoint x: 1111, startPoint y: 371, endPoint x: 860, endPoint y: 293, distance: 262.2
click at [860, 293] on div "To activate drag with keyboard, press Alt + Enter. Once in keyboard drag state,…" at bounding box center [898, 278] width 475 height 245
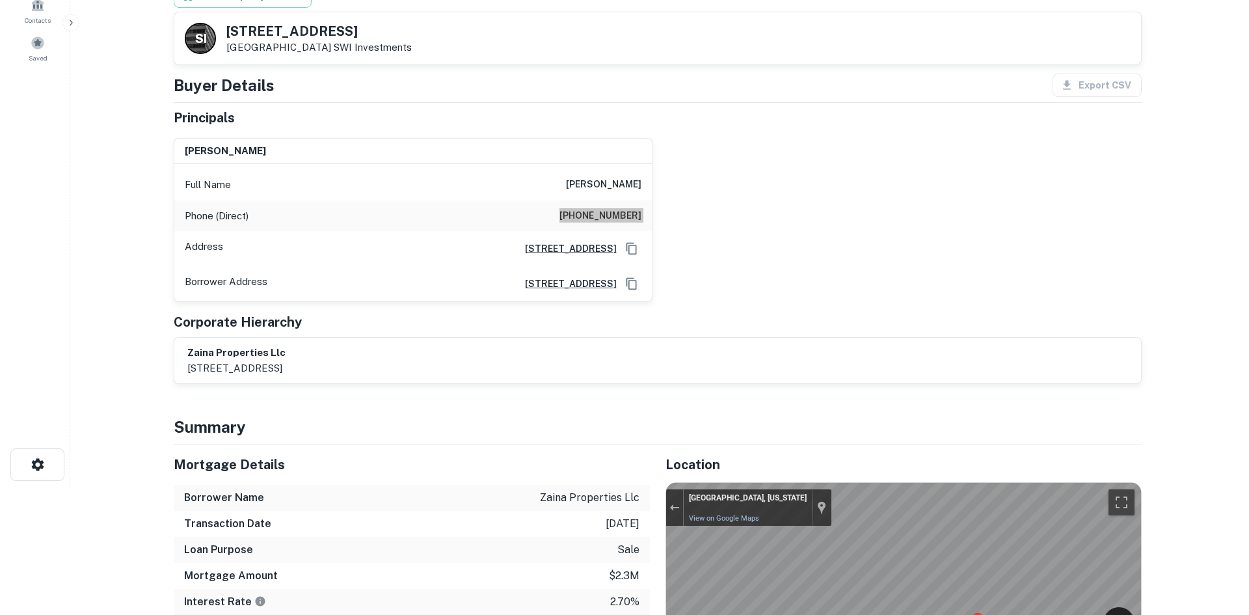
scroll to position [0, 0]
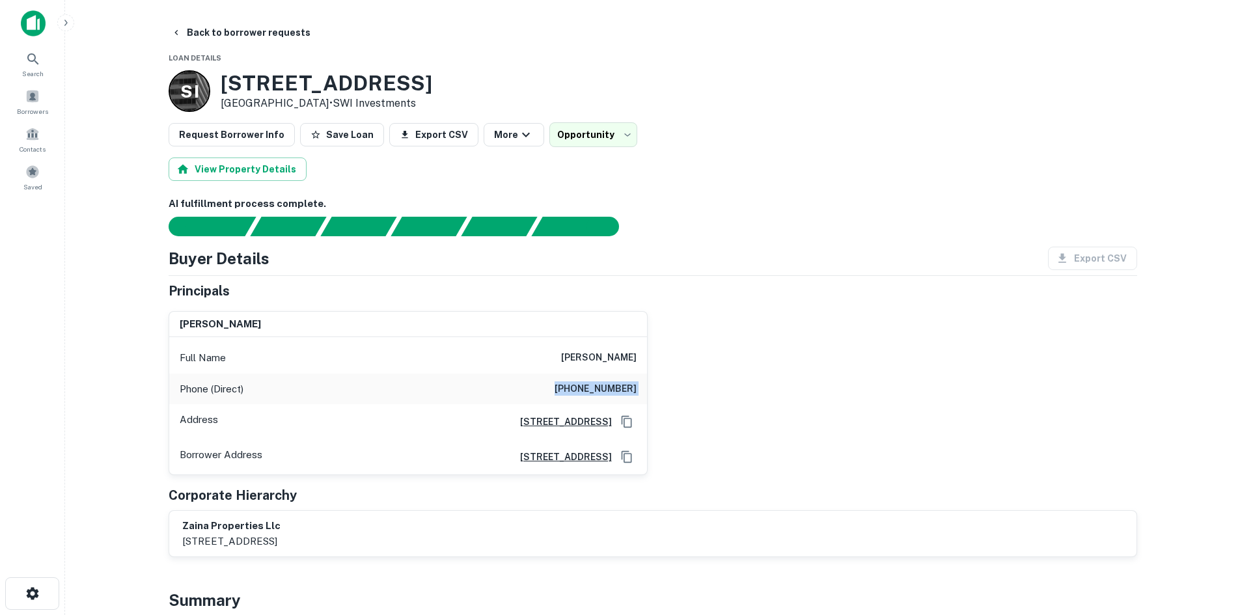
click at [617, 383] on h6 "[PHONE_NUMBER]" at bounding box center [595, 389] width 82 height 16
click at [288, 34] on button "Back to borrower requests" at bounding box center [241, 32] width 150 height 23
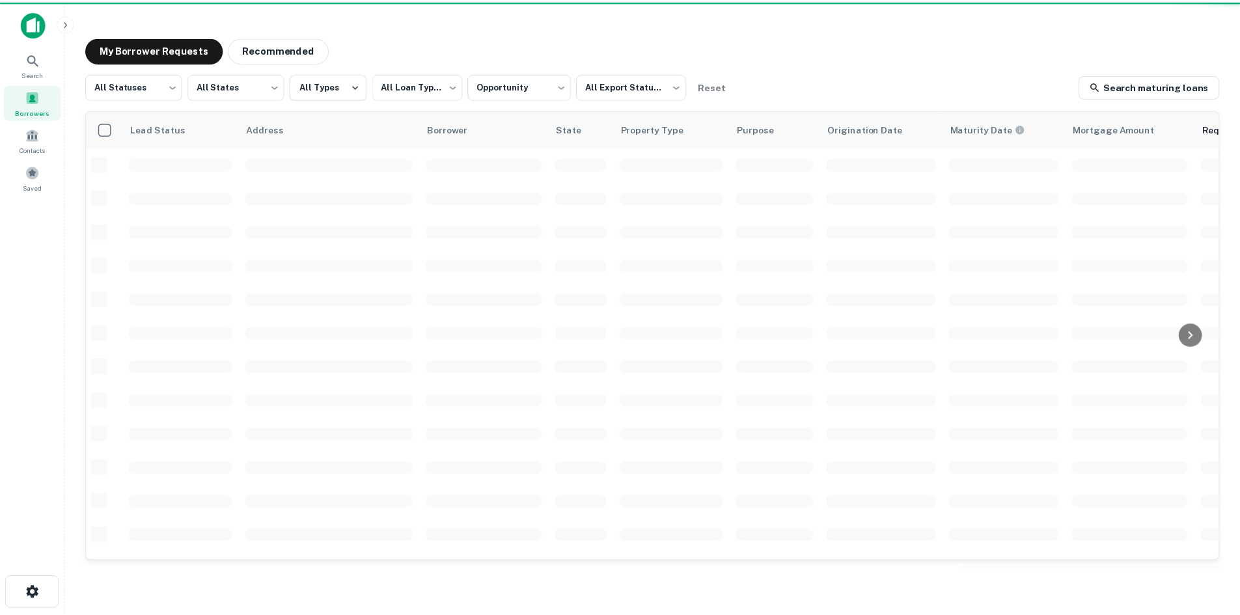
scroll to position [65, 0]
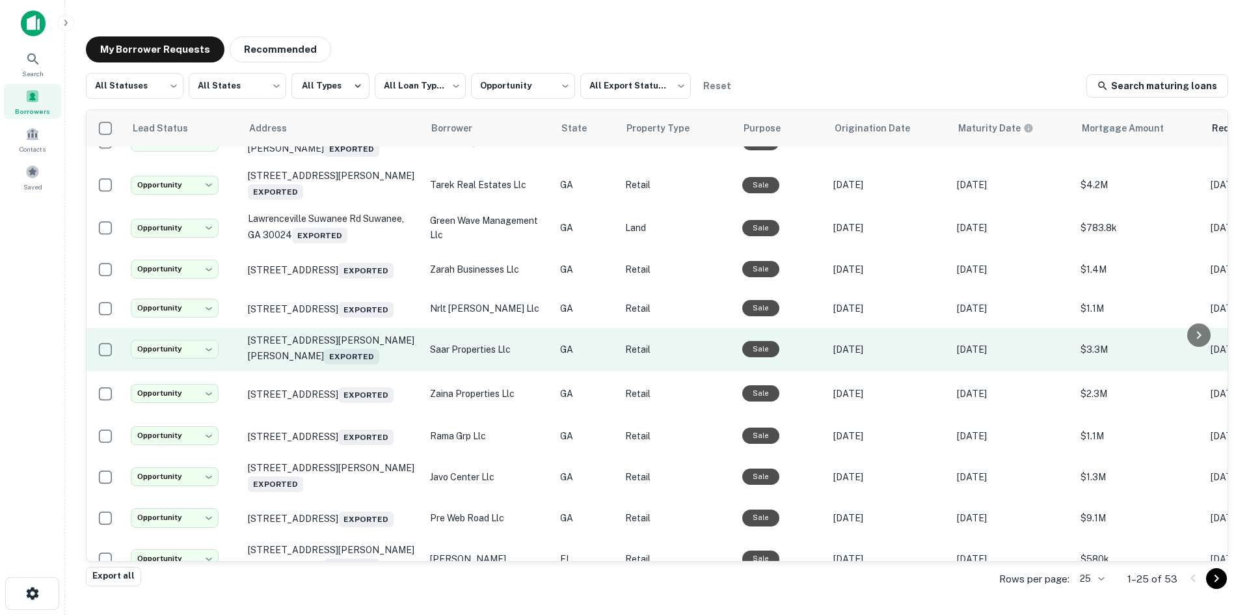
click at [375, 371] on td "[STREET_ADDRESS][PERSON_NAME][PERSON_NAME] Exported" at bounding box center [332, 349] width 182 height 43
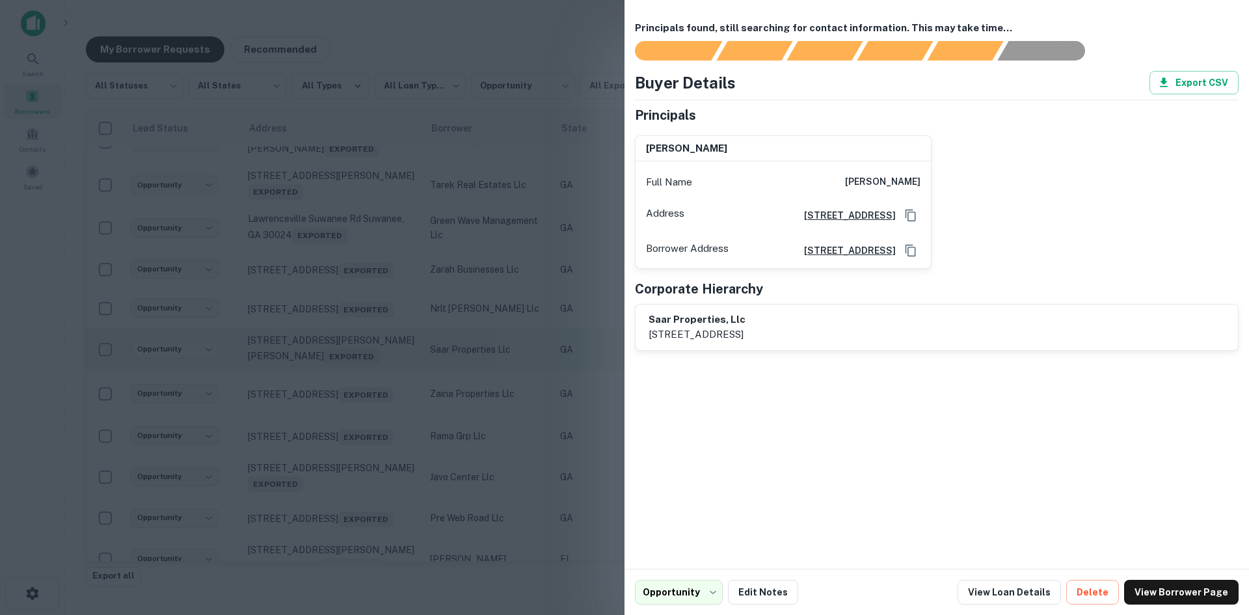
click at [375, 372] on div at bounding box center [624, 307] width 1249 height 615
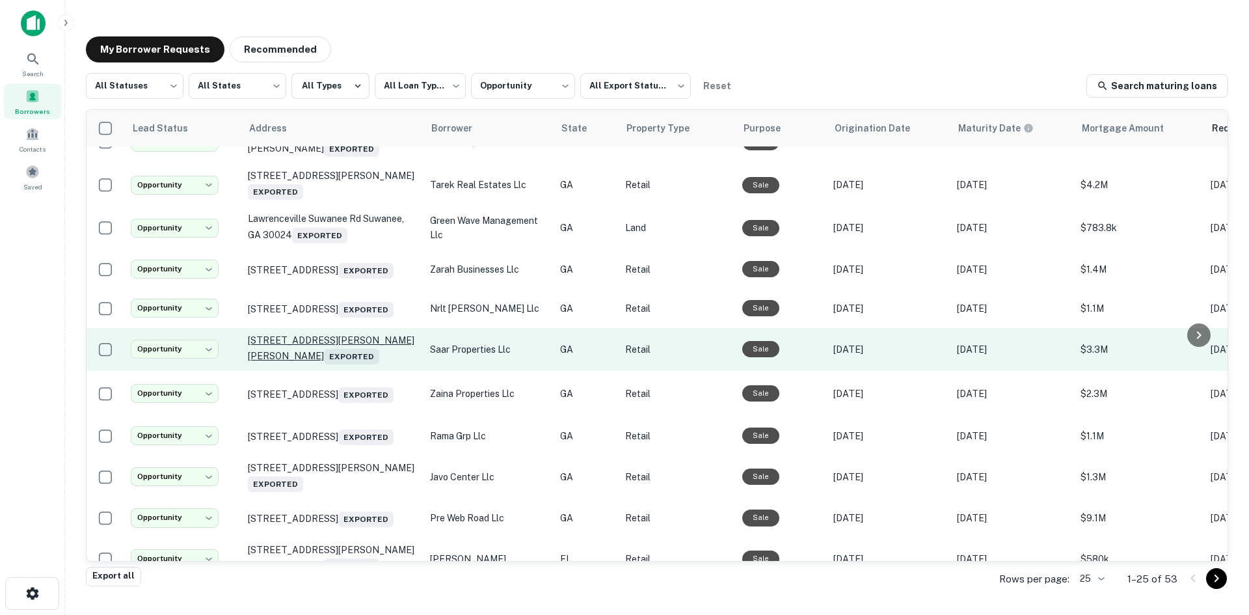
click at [376, 360] on p "[STREET_ADDRESS][PERSON_NAME][PERSON_NAME] Exported" at bounding box center [332, 349] width 169 height 30
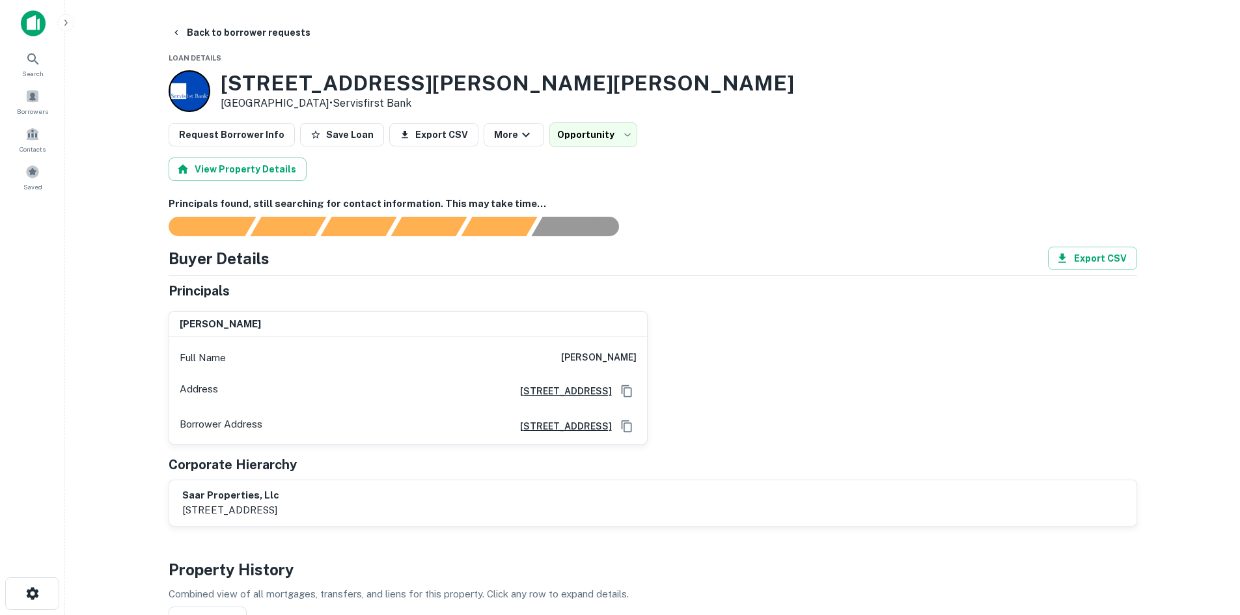
click at [583, 359] on h6 "[PERSON_NAME]" at bounding box center [598, 358] width 75 height 16
click at [583, 360] on h6 "[PERSON_NAME]" at bounding box center [598, 358] width 75 height 16
copy h6 "[PERSON_NAME]"
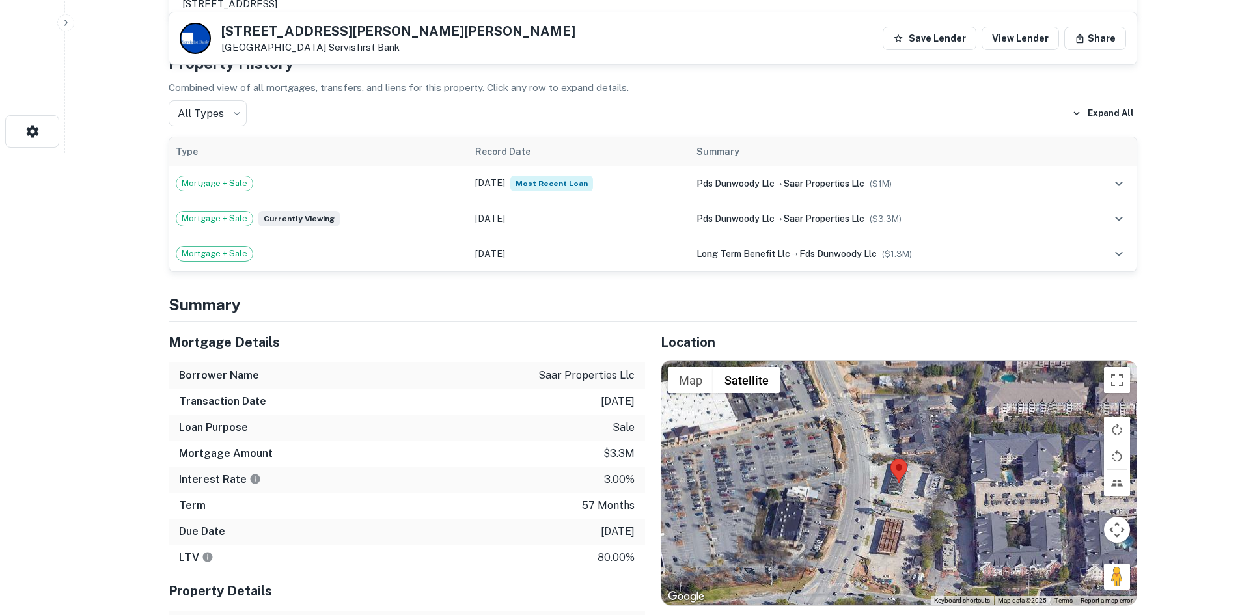
scroll to position [521, 0]
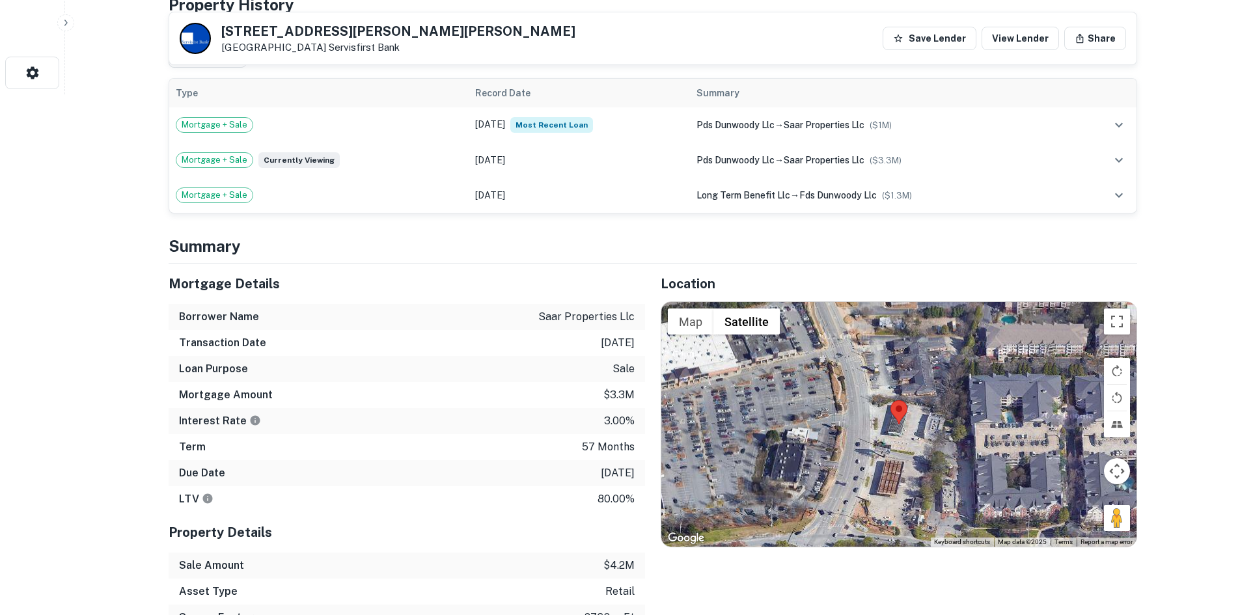
drag, startPoint x: 1109, startPoint y: 519, endPoint x: 897, endPoint y: 435, distance: 227.5
click at [897, 435] on div "Map Terrain Satellite Labels Keyboard shortcuts Map Data Map data ©2025 Map dat…" at bounding box center [898, 424] width 475 height 245
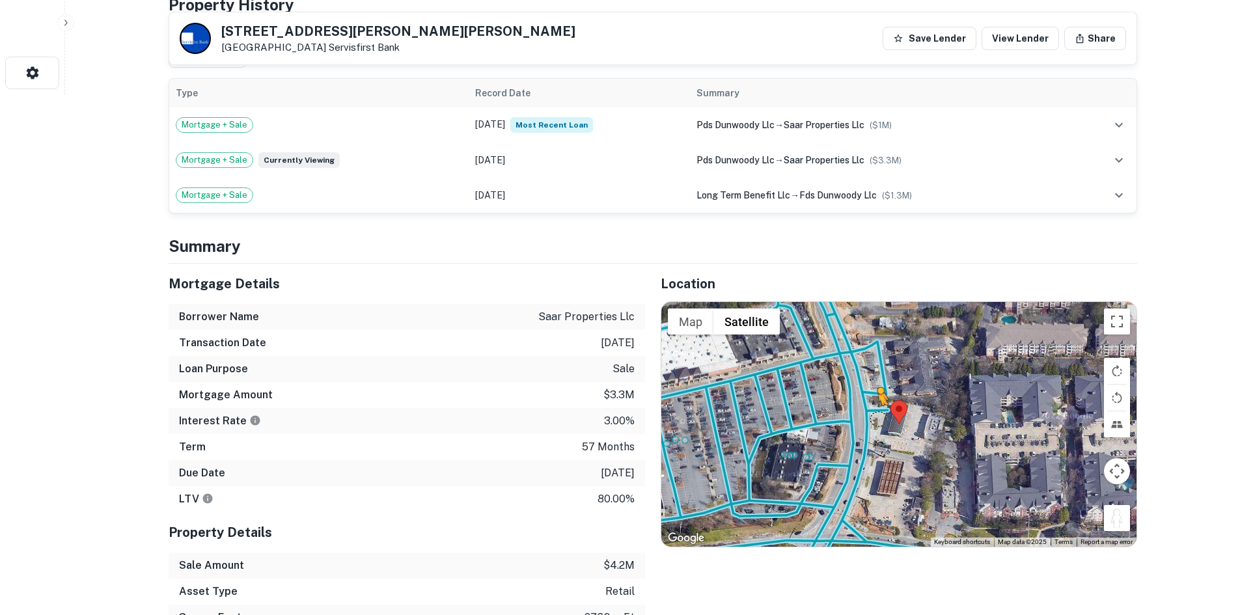
drag, startPoint x: 1121, startPoint y: 521, endPoint x: 876, endPoint y: 415, distance: 266.7
click at [876, 415] on div "To activate drag with keyboard, press Alt + Enter. Once in keyboard drag state,…" at bounding box center [898, 424] width 475 height 245
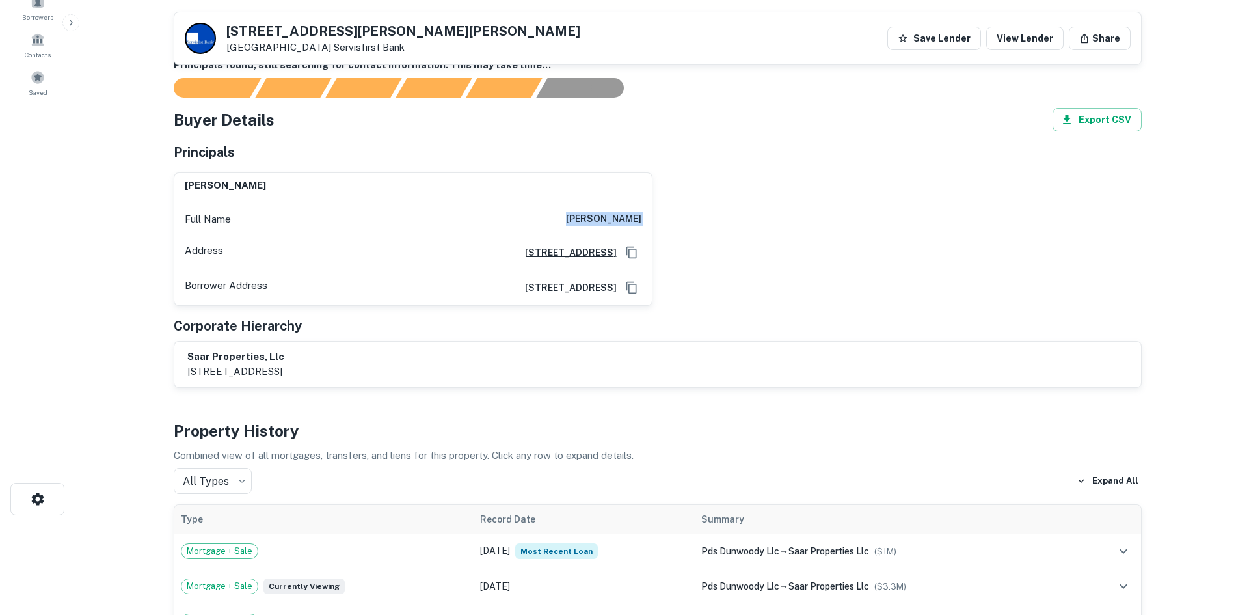
scroll to position [0, 0]
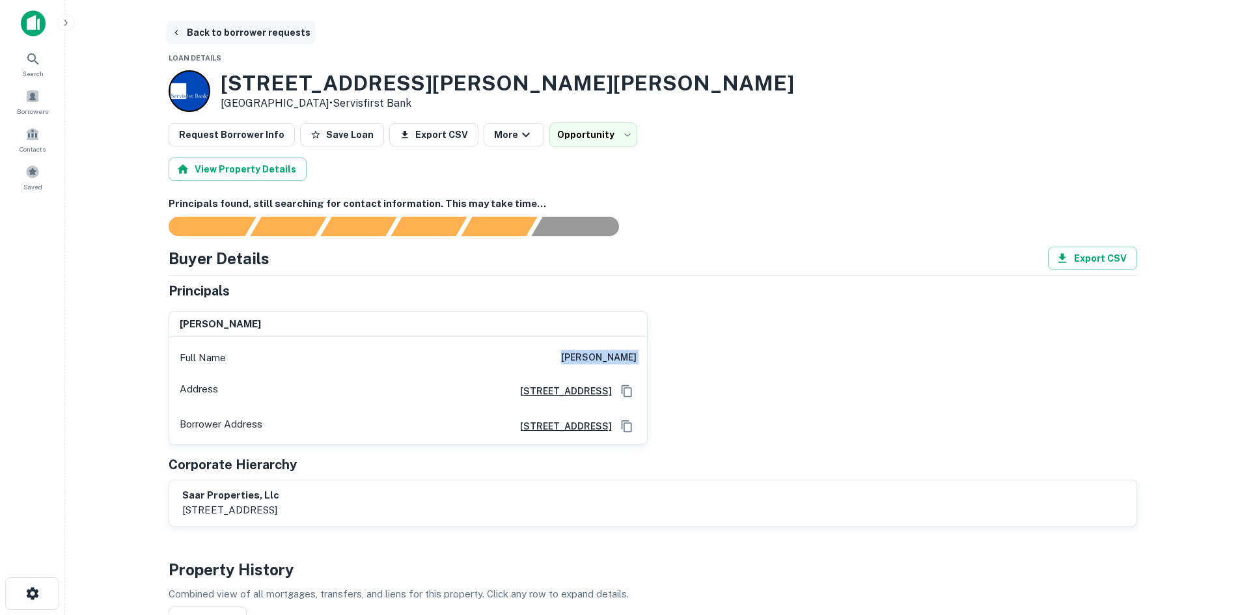
click at [253, 38] on button "Back to borrower requests" at bounding box center [241, 32] width 150 height 23
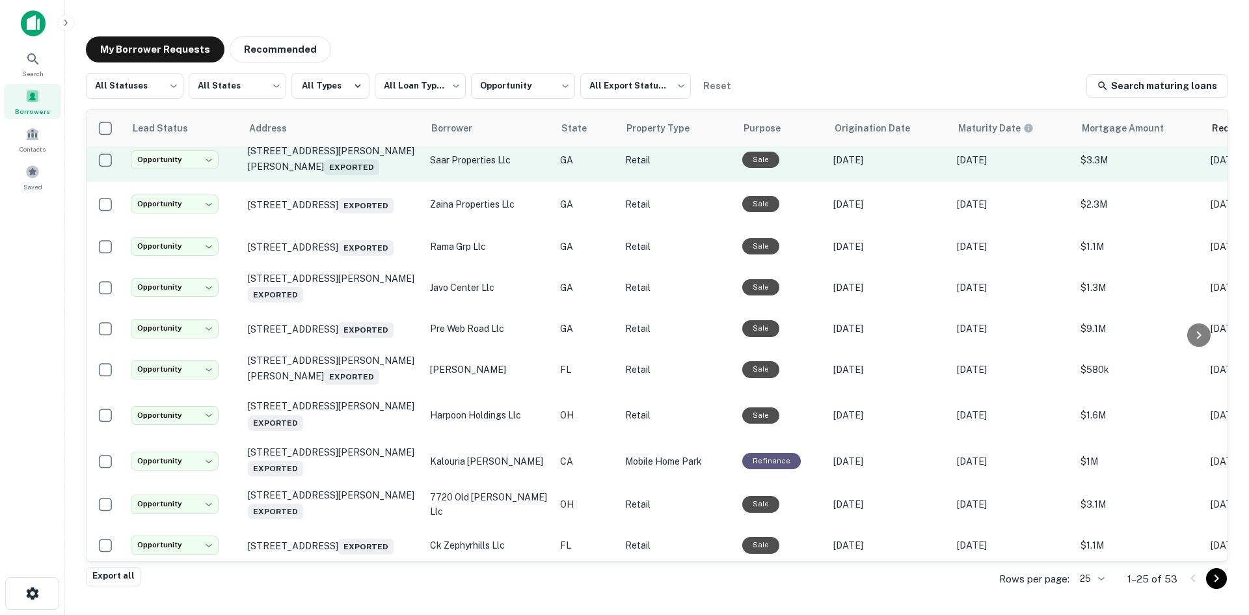
scroll to position [260, 0]
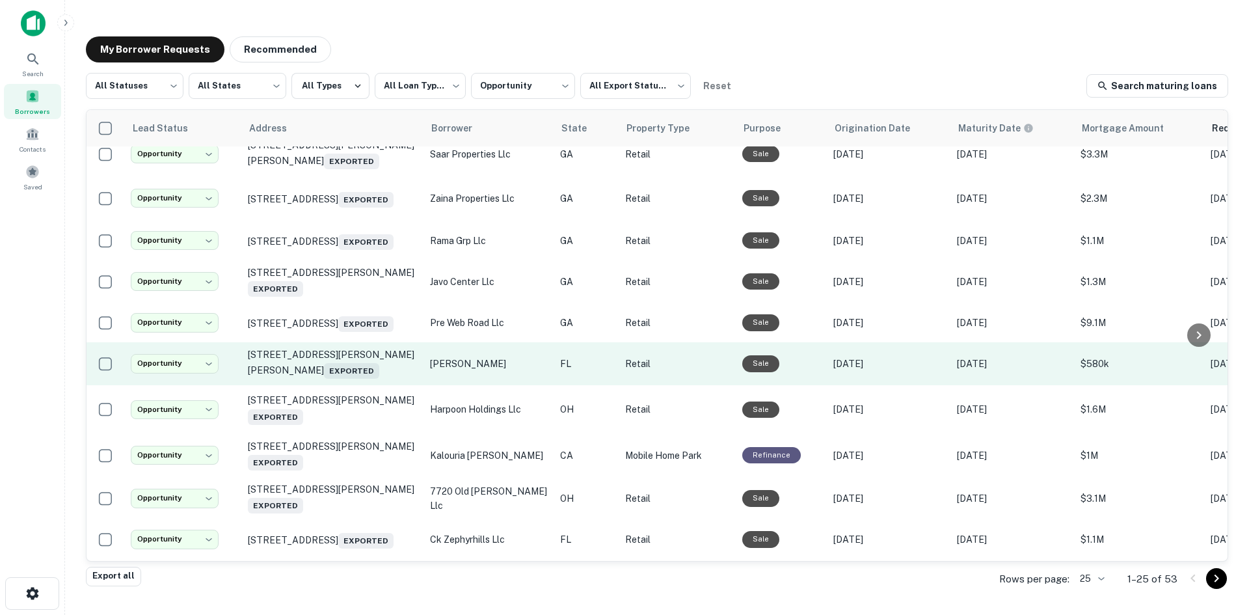
click at [366, 385] on td "[STREET_ADDRESS][PERSON_NAME][PERSON_NAME] Exported" at bounding box center [332, 363] width 182 height 43
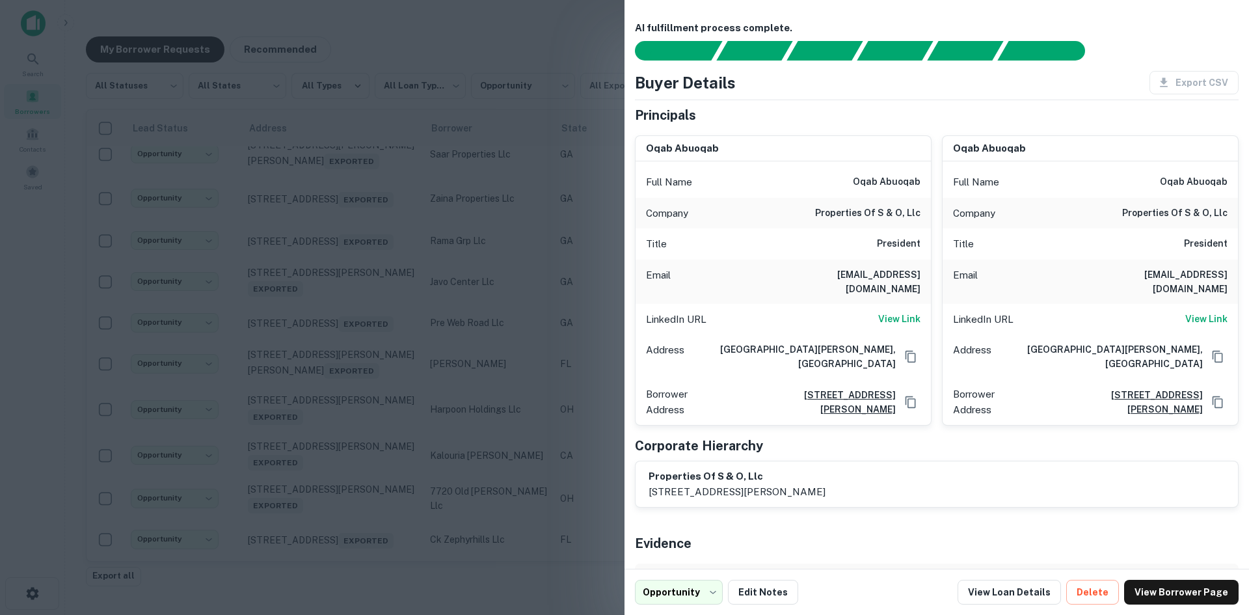
click at [366, 394] on div at bounding box center [624, 307] width 1249 height 615
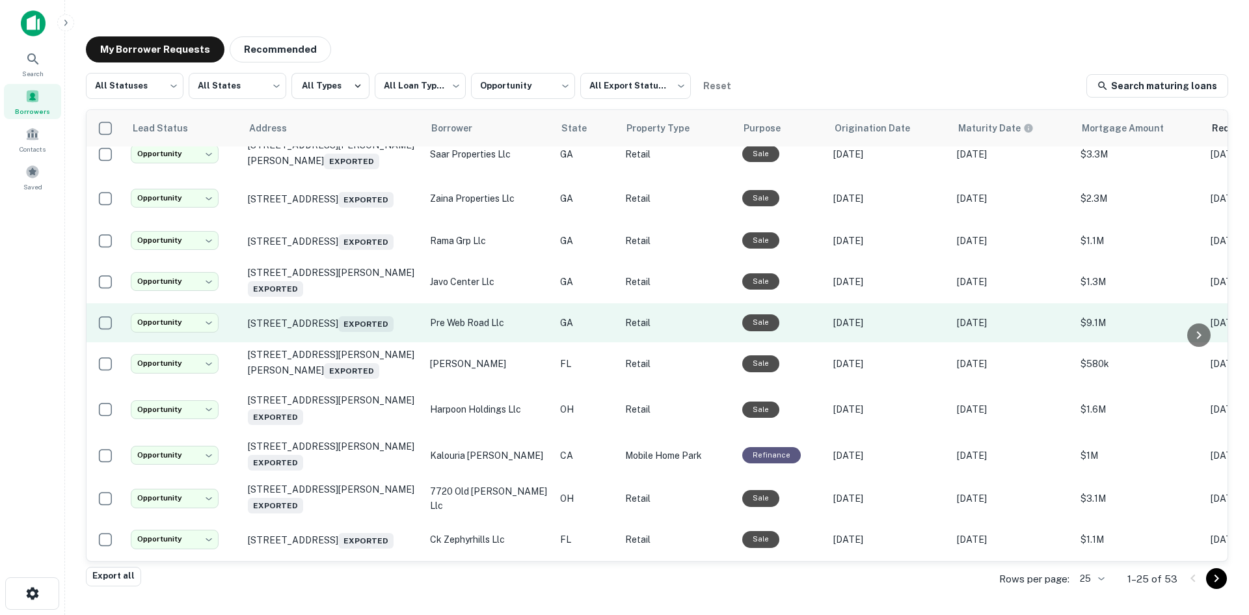
click at [348, 342] on td "[STREET_ADDRESS]" at bounding box center [332, 322] width 182 height 39
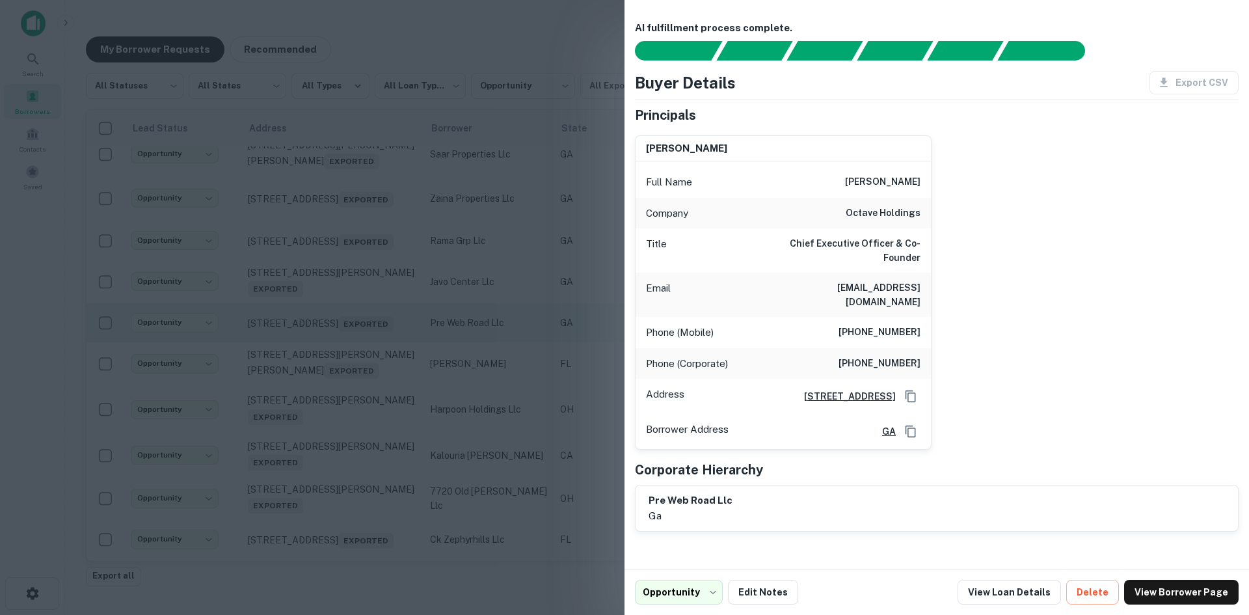
click at [348, 354] on div at bounding box center [624, 307] width 1249 height 615
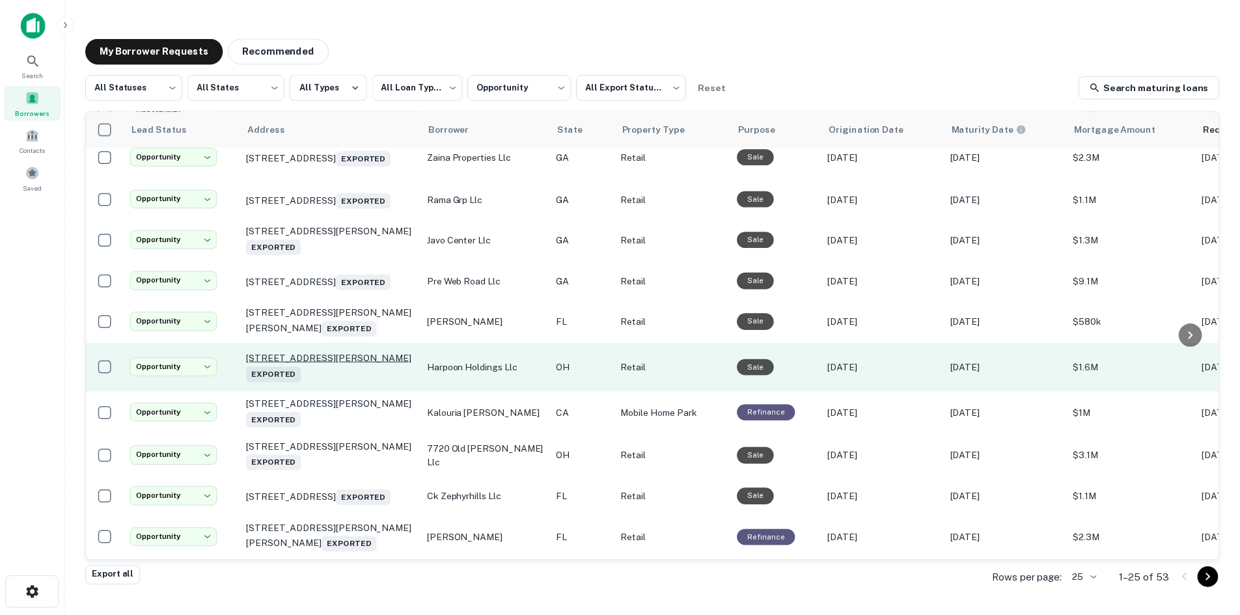
scroll to position [325, 0]
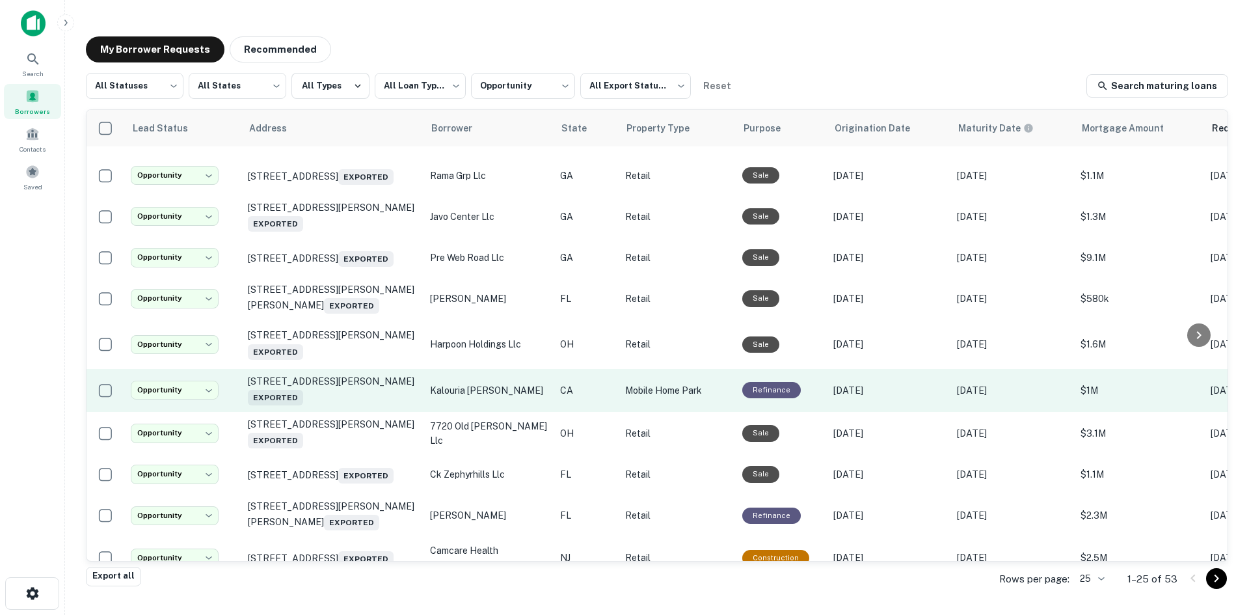
click at [348, 412] on td "[STREET_ADDRESS][PERSON_NAME] Exported" at bounding box center [332, 390] width 182 height 43
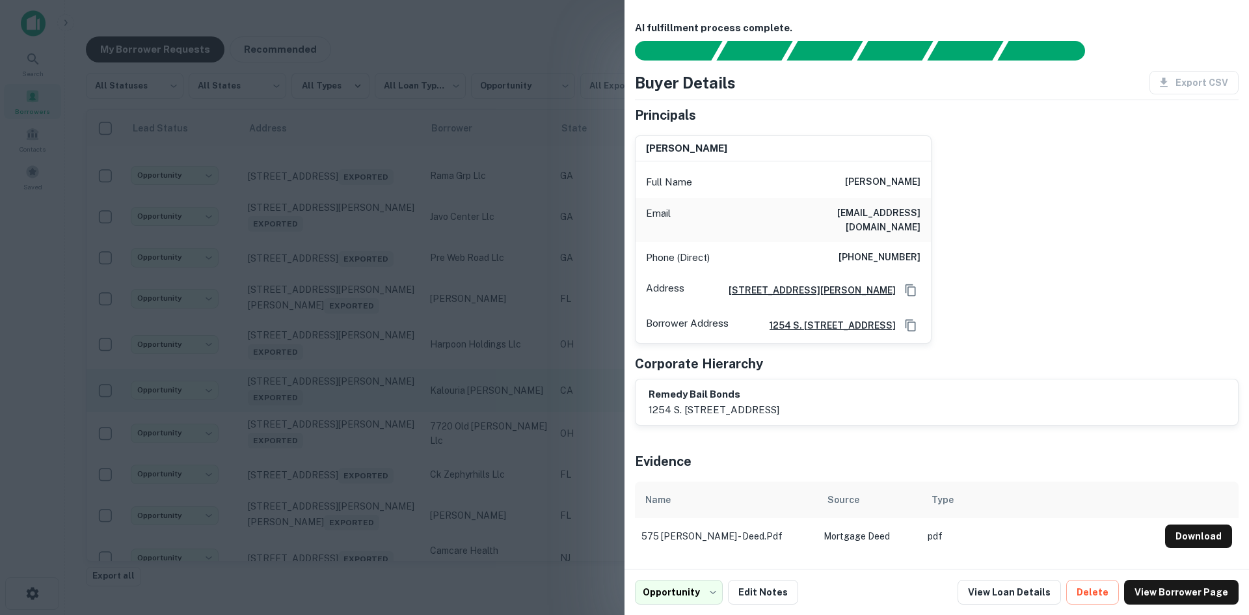
click at [348, 424] on div at bounding box center [624, 307] width 1249 height 615
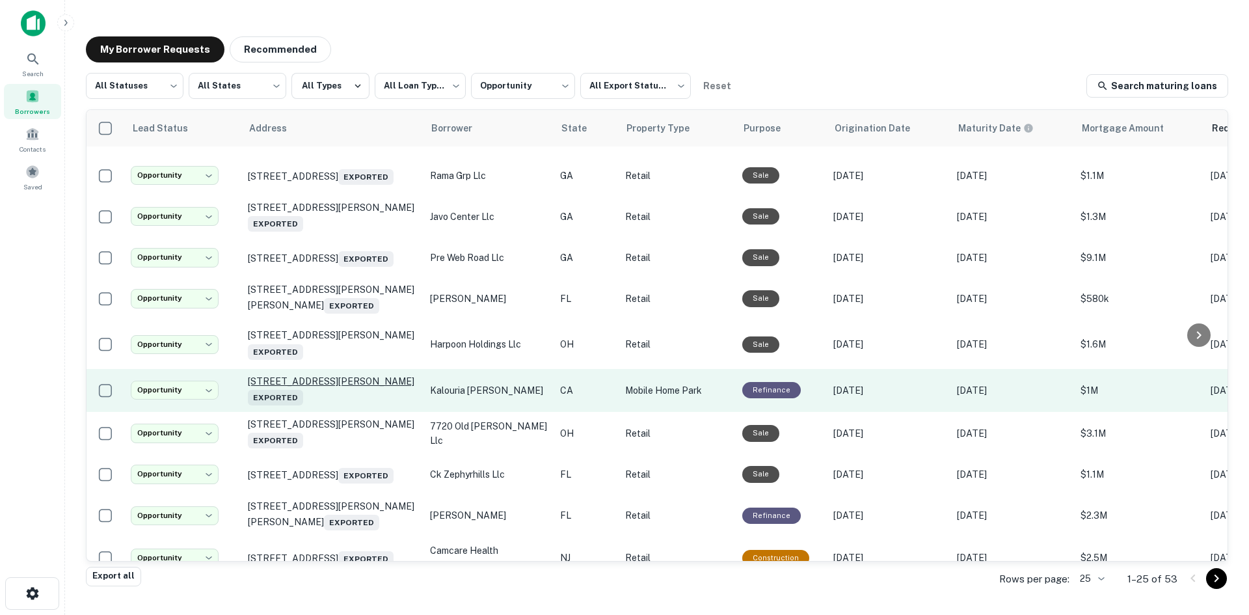
click at [346, 405] on p "[STREET_ADDRESS][PERSON_NAME] Exported" at bounding box center [332, 390] width 169 height 30
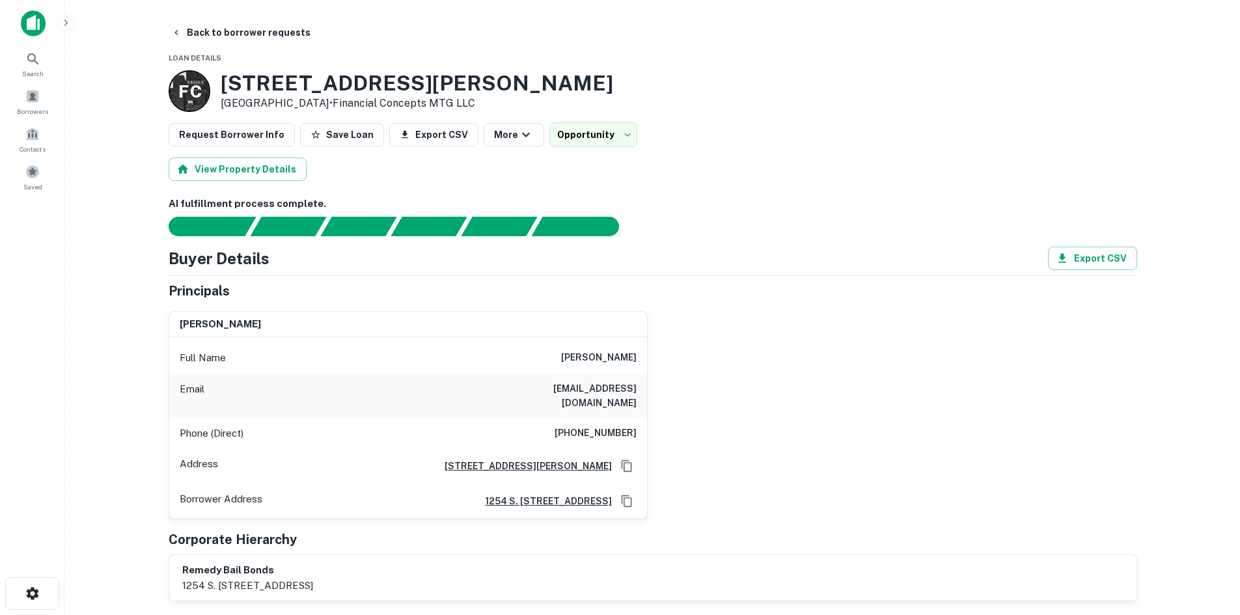
click at [594, 426] on h6 "[PHONE_NUMBER]" at bounding box center [595, 434] width 82 height 16
copy h6 "[PHONE_NUMBER]"
click at [580, 388] on h6 "[EMAIL_ADDRESS][DOMAIN_NAME]" at bounding box center [558, 395] width 156 height 29
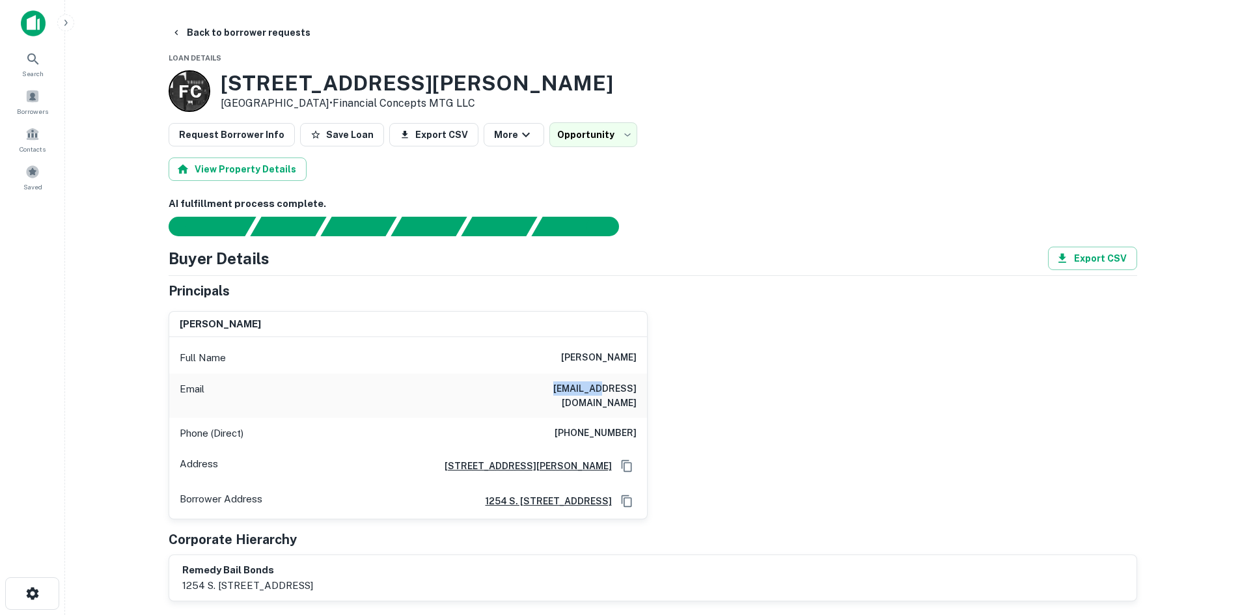
click at [580, 388] on h6 "[EMAIL_ADDRESS][DOMAIN_NAME]" at bounding box center [558, 395] width 156 height 29
click at [225, 25] on button "Back to borrower requests" at bounding box center [241, 32] width 150 height 23
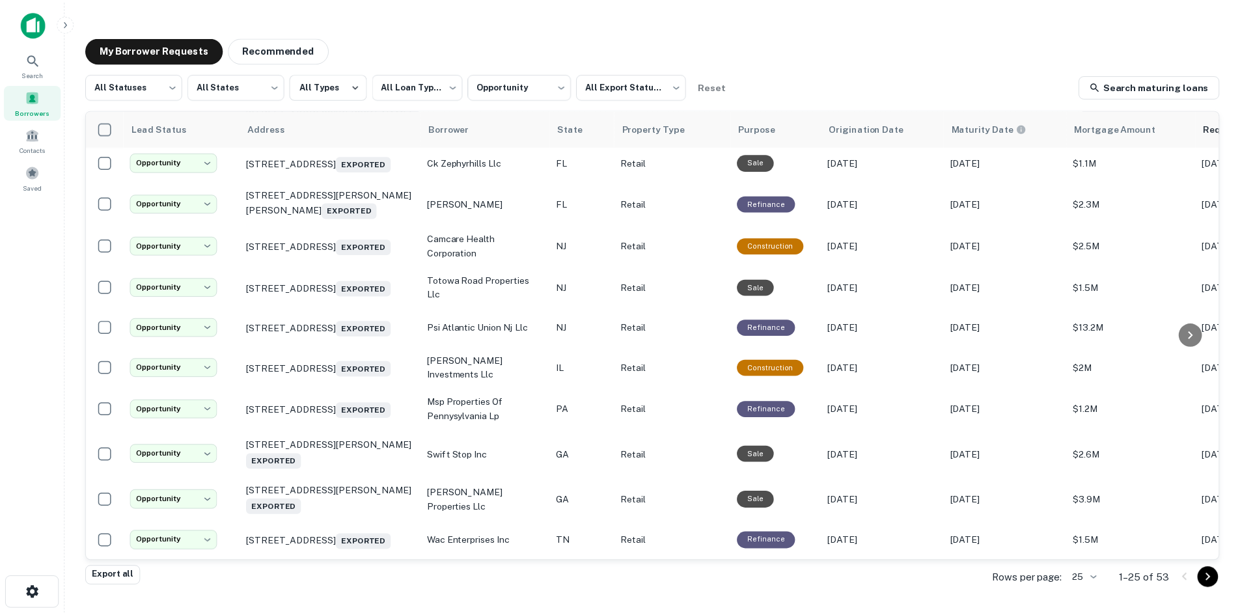
scroll to position [687, 0]
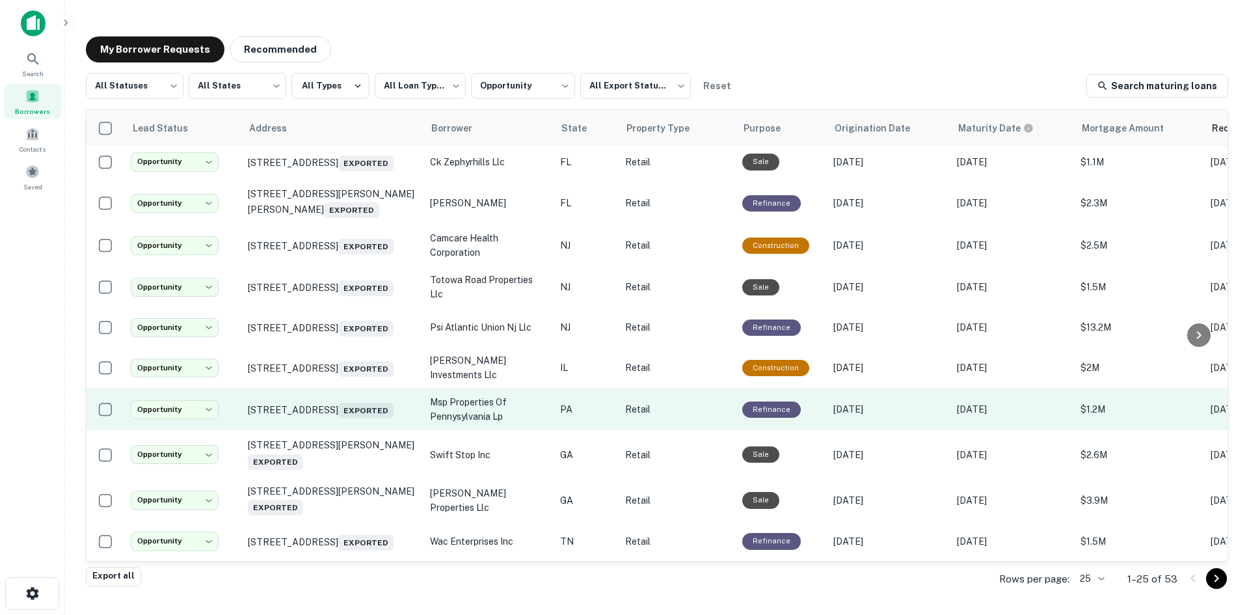
click at [353, 415] on td "[STREET_ADDRESS] Exported" at bounding box center [332, 409] width 182 height 42
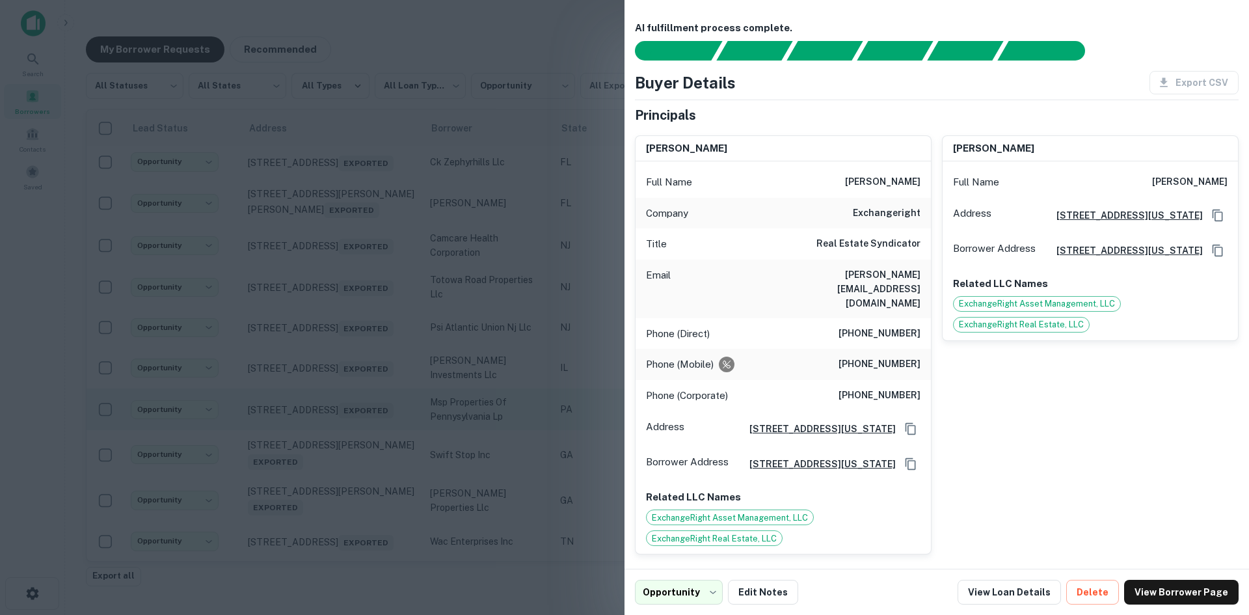
click at [353, 415] on div at bounding box center [624, 307] width 1249 height 615
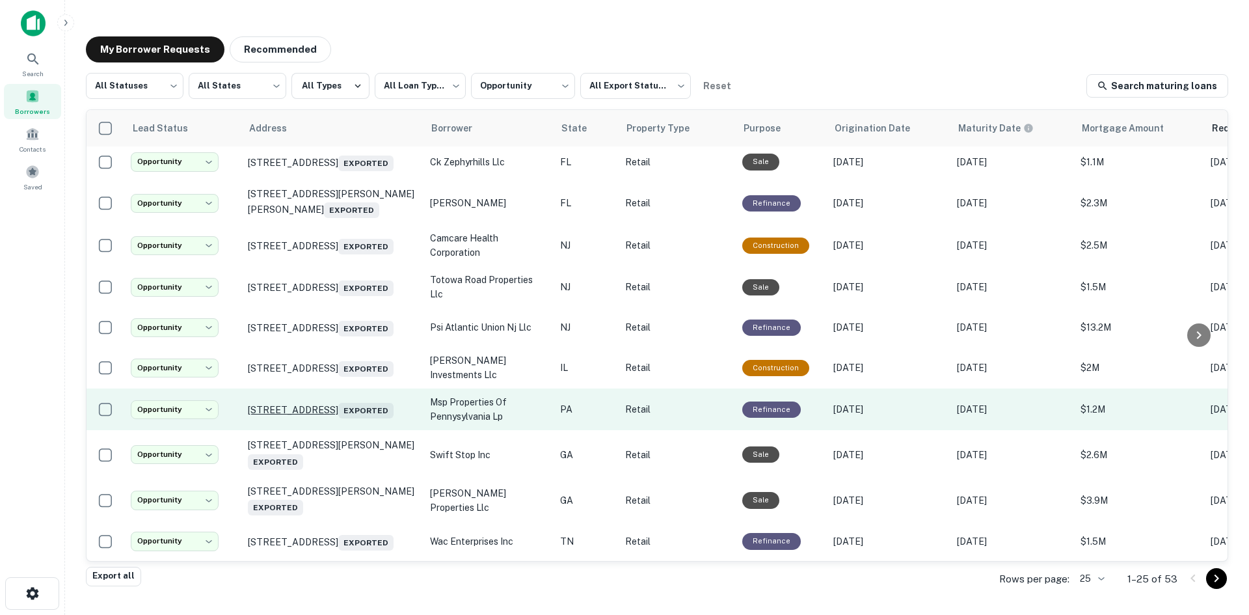
click at [353, 400] on p "[STREET_ADDRESS] Exported" at bounding box center [332, 409] width 169 height 18
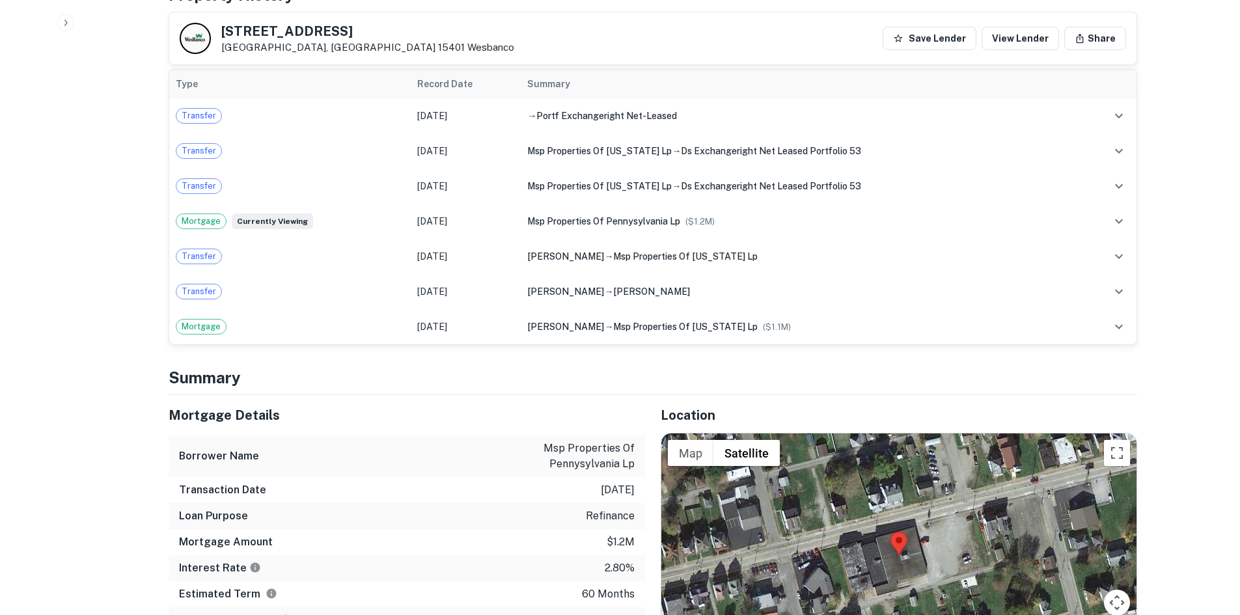
scroll to position [1041, 0]
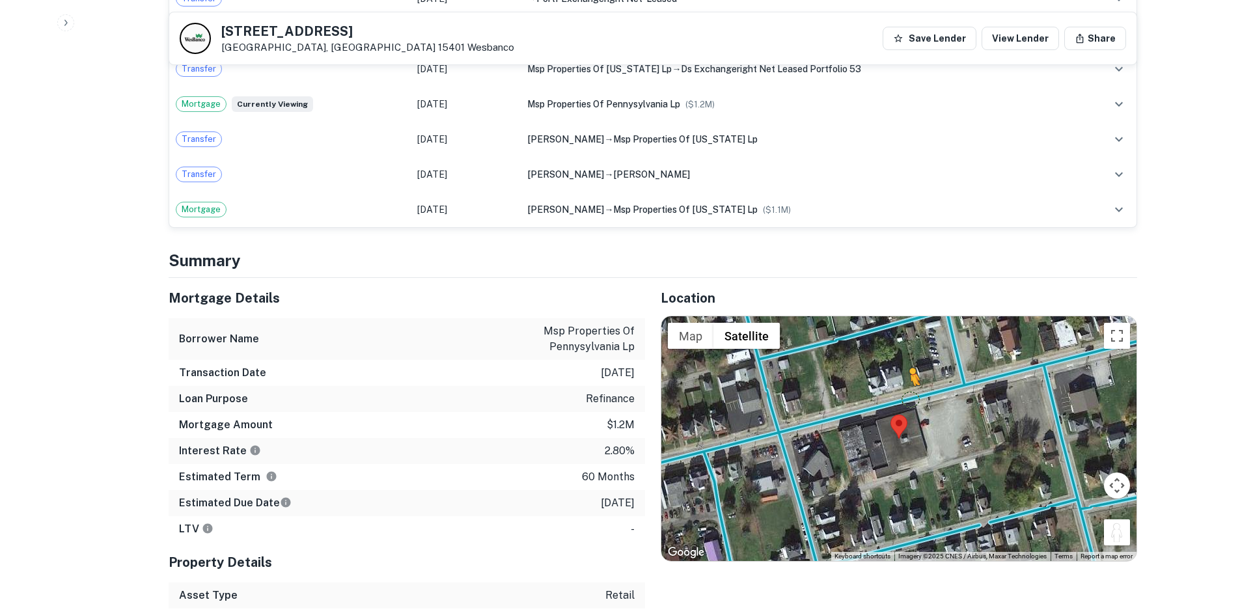
drag, startPoint x: 1115, startPoint y: 498, endPoint x: 900, endPoint y: 365, distance: 252.5
click at [900, 365] on div "To activate drag with keyboard, press Alt + Enter. Once in keyboard drag state,…" at bounding box center [898, 438] width 475 height 245
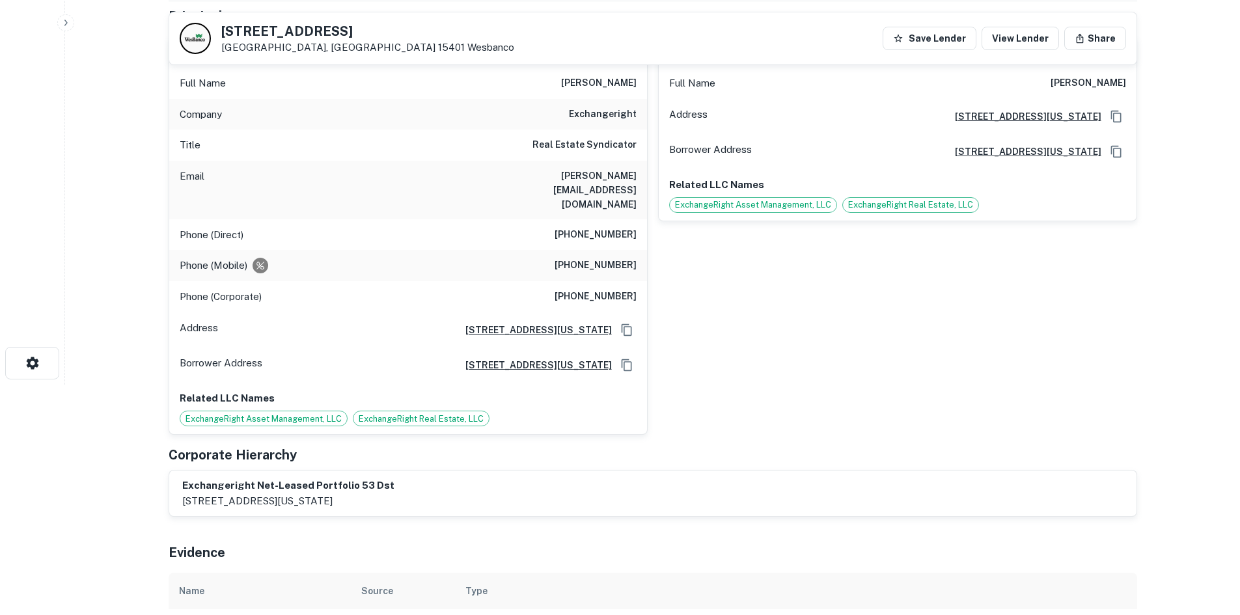
scroll to position [130, 0]
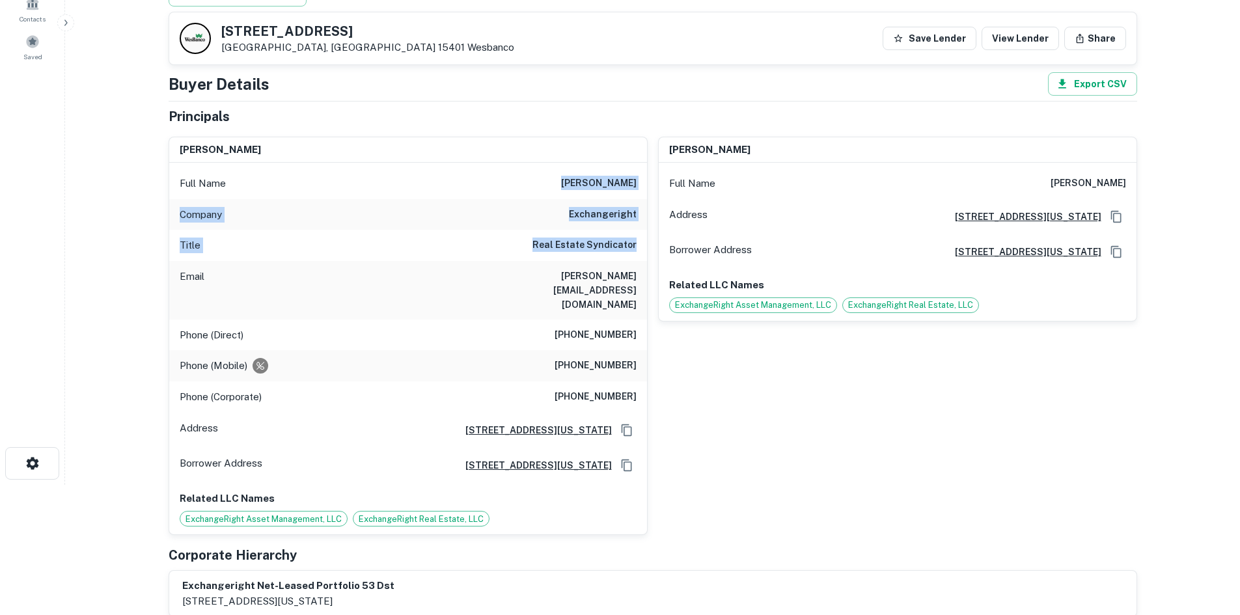
drag, startPoint x: 564, startPoint y: 173, endPoint x: 636, endPoint y: 243, distance: 100.3
click at [636, 243] on div "Full Name [PERSON_NAME] Company exchangeright Title Real Estate Syndicator Emai…" at bounding box center [408, 349] width 478 height 372
copy div "[PERSON_NAME] Company exchangeright Title Real Estate Syndicator"
click at [588, 358] on h6 "[PHONE_NUMBER]" at bounding box center [595, 366] width 82 height 16
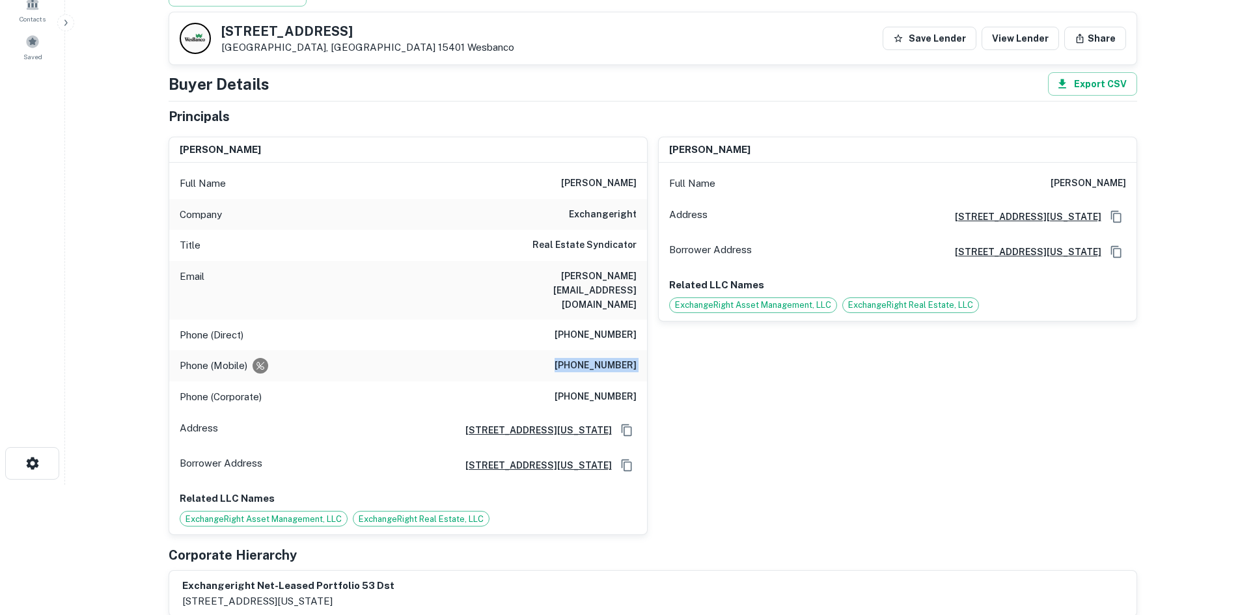
click at [588, 358] on h6 "[PHONE_NUMBER]" at bounding box center [595, 366] width 82 height 16
copy h6 "[PHONE_NUMBER]"
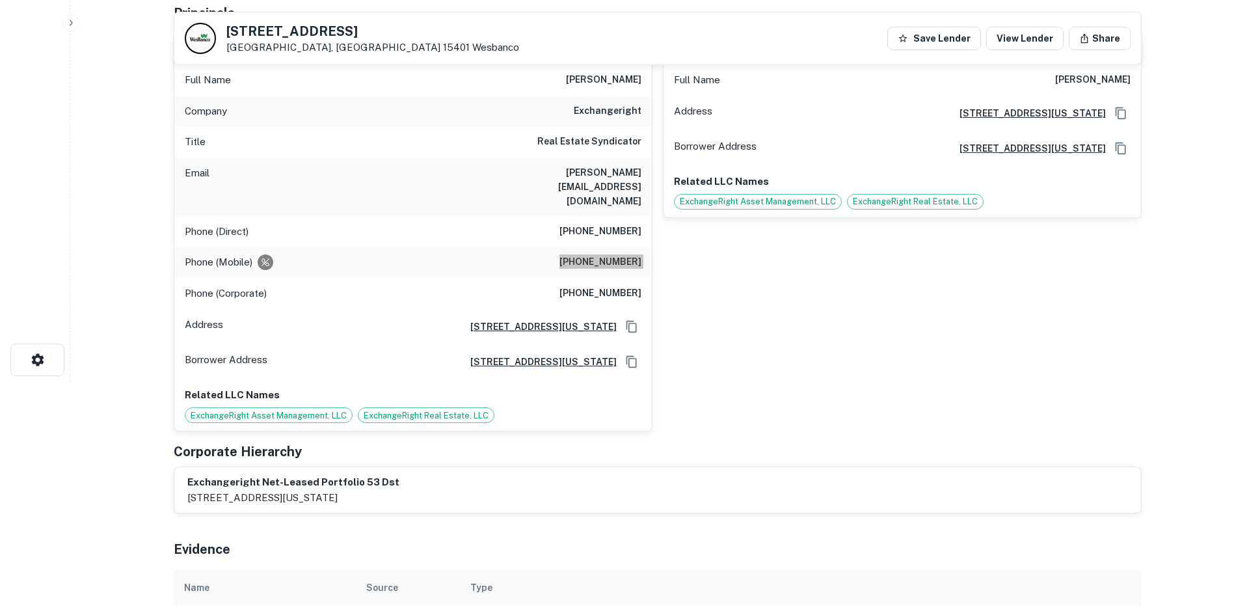
scroll to position [0, 0]
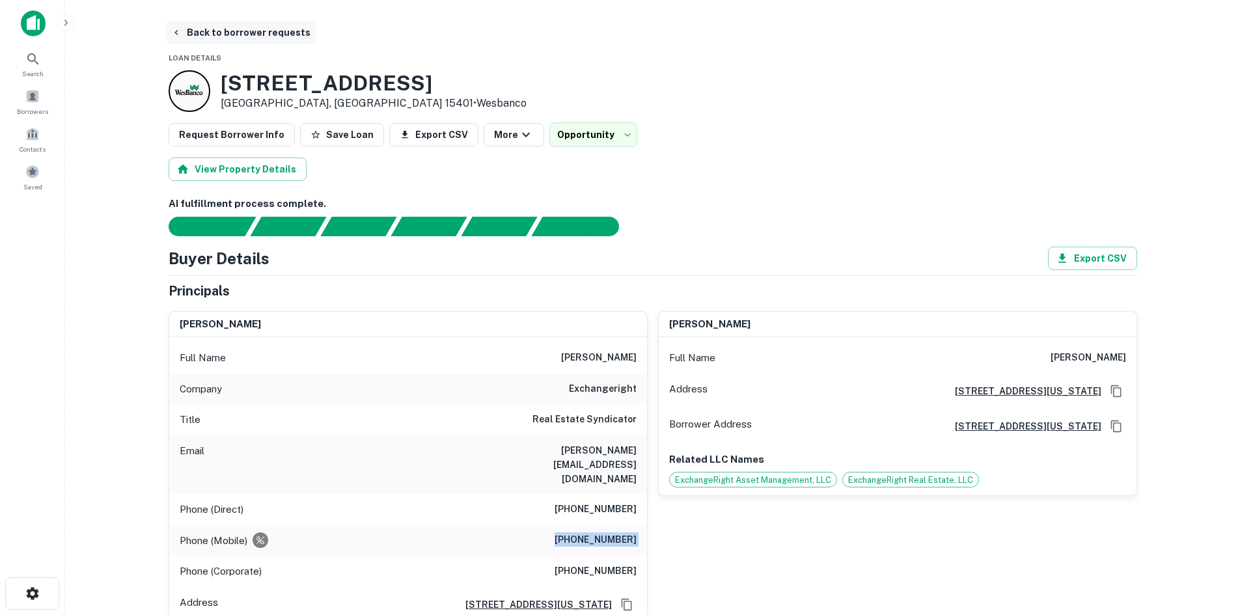
click at [215, 39] on button "Back to borrower requests" at bounding box center [241, 32] width 150 height 23
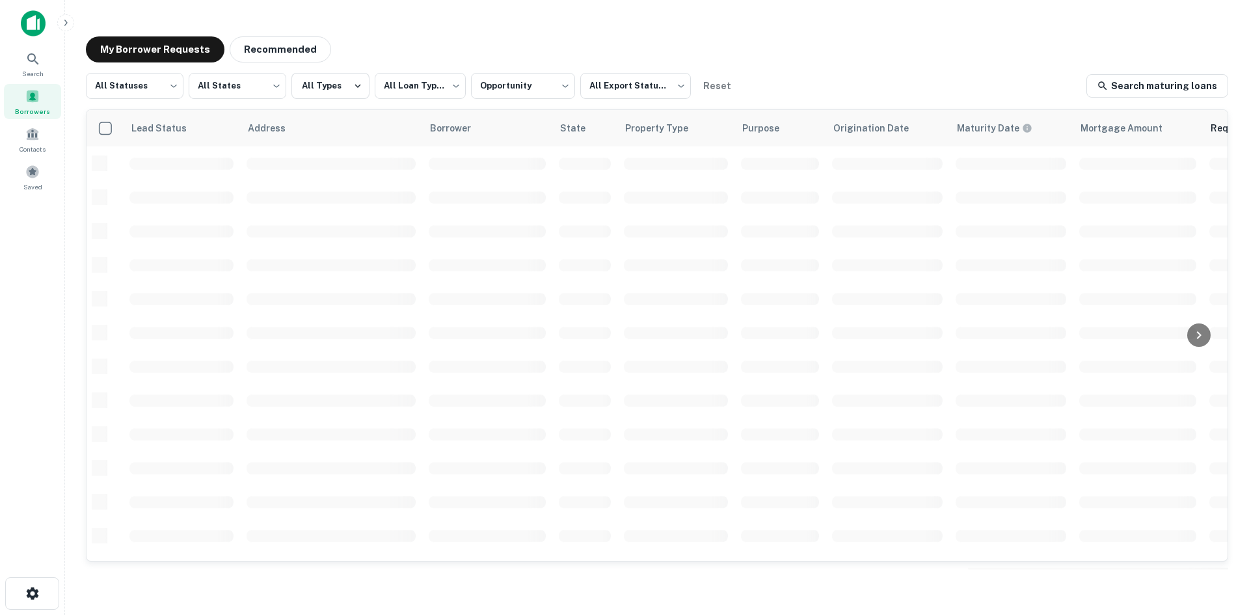
scroll to position [441, 0]
